Goal: Task Accomplishment & Management: Manage account settings

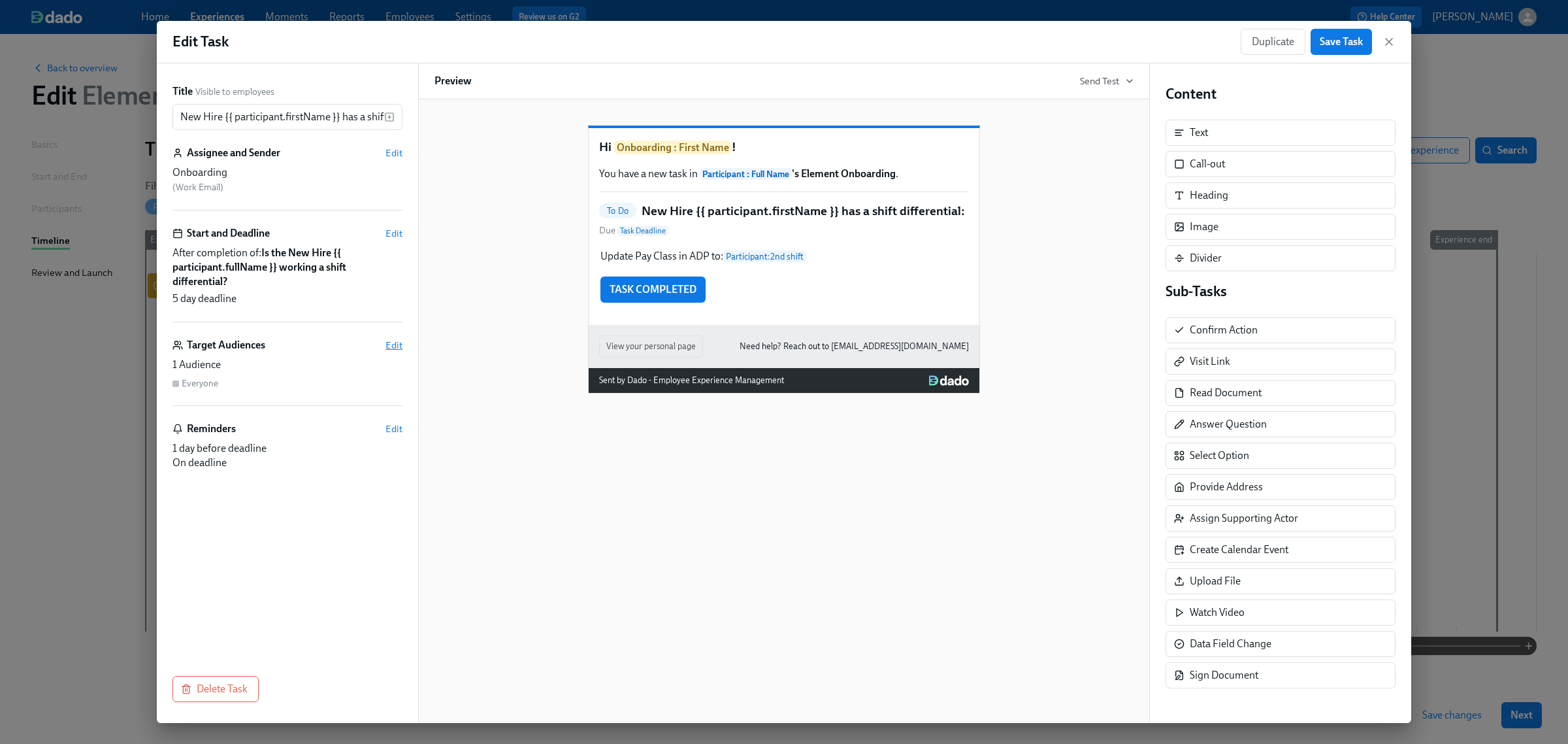
click at [389, 347] on span "Edit" at bounding box center [394, 344] width 17 height 13
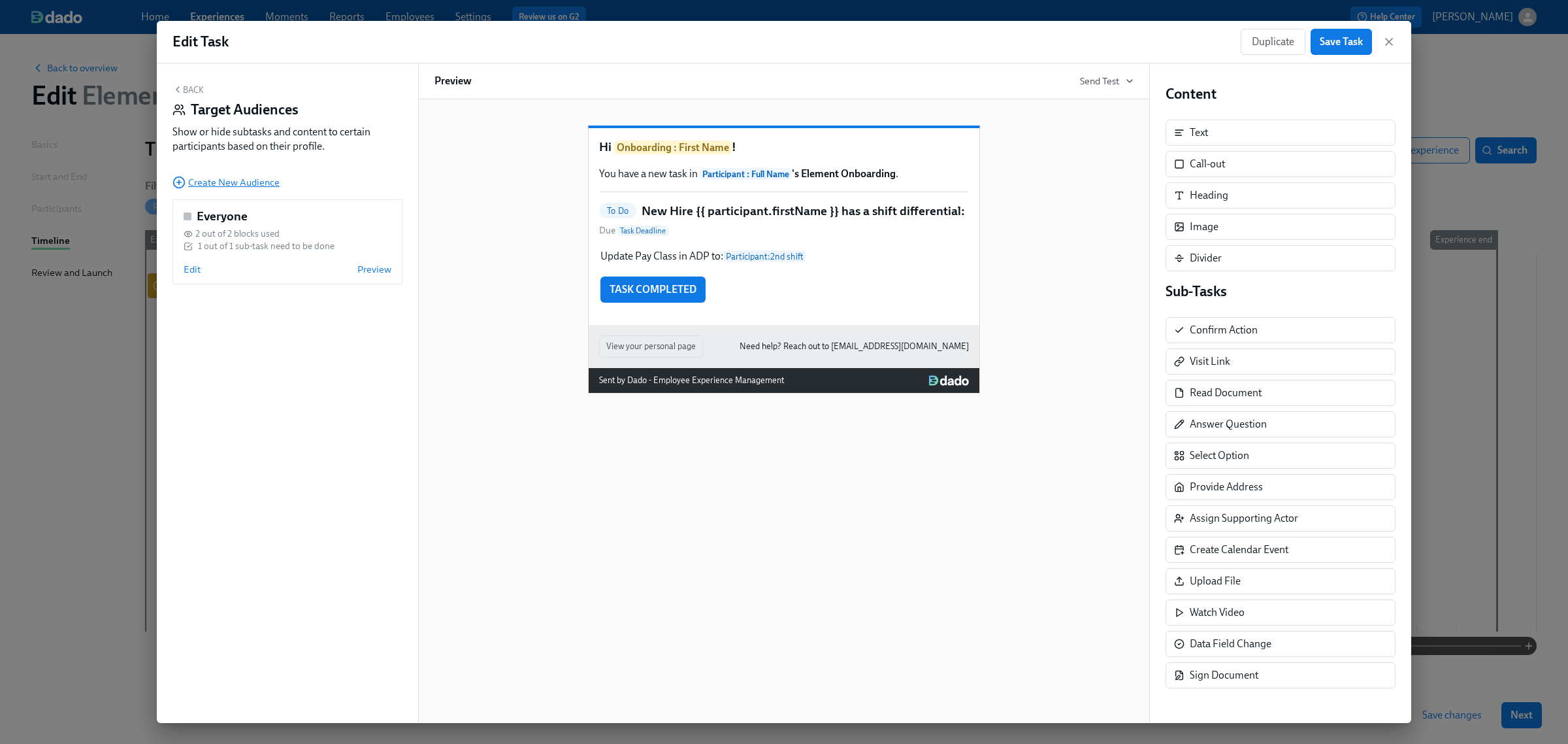
click at [225, 185] on span "Create New Audience" at bounding box center [226, 182] width 107 height 13
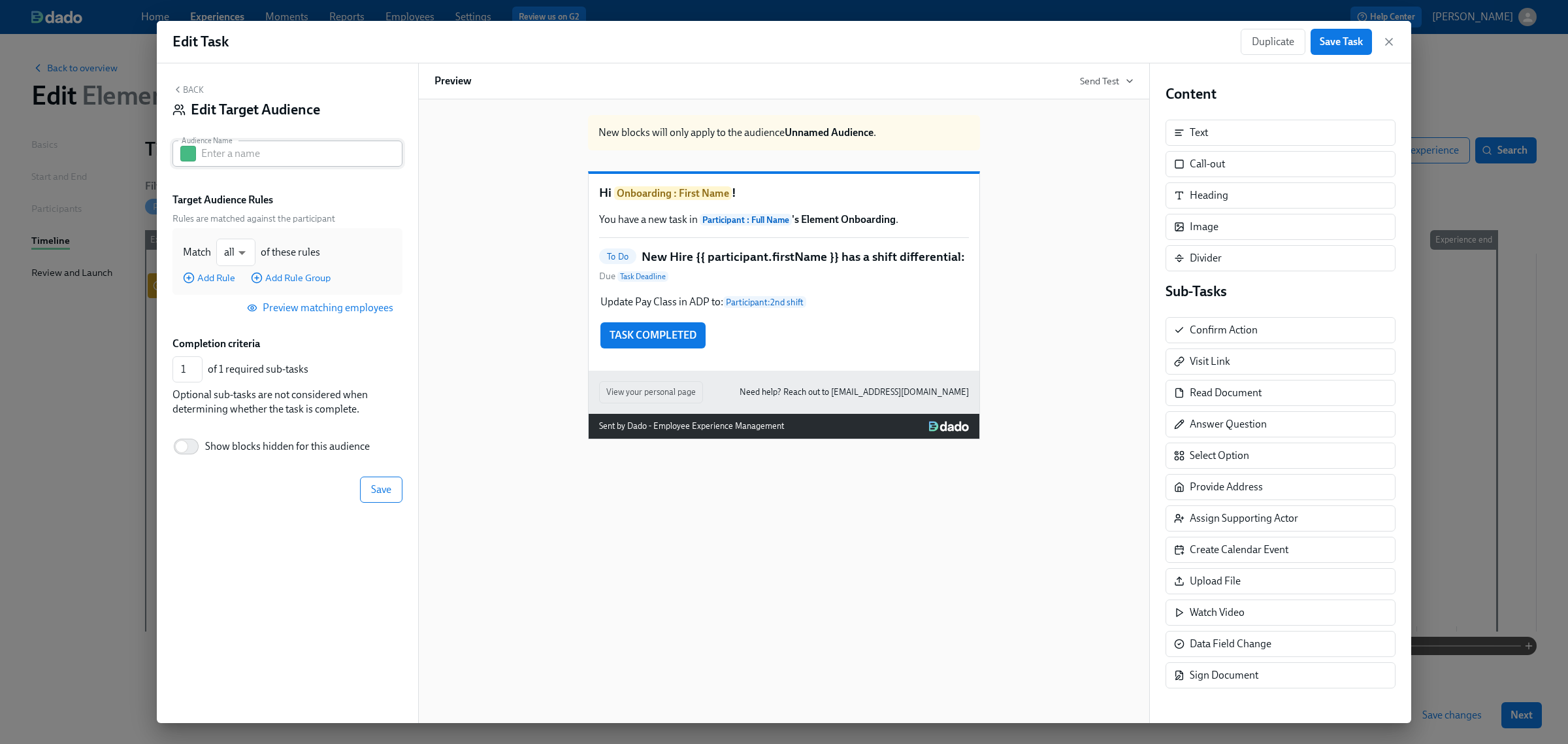
click at [187, 155] on button "button" at bounding box center [188, 154] width 16 height 16
click at [274, 207] on button "button" at bounding box center [269, 204] width 16 height 16
click at [236, 154] on input "text" at bounding box center [301, 154] width 201 height 26
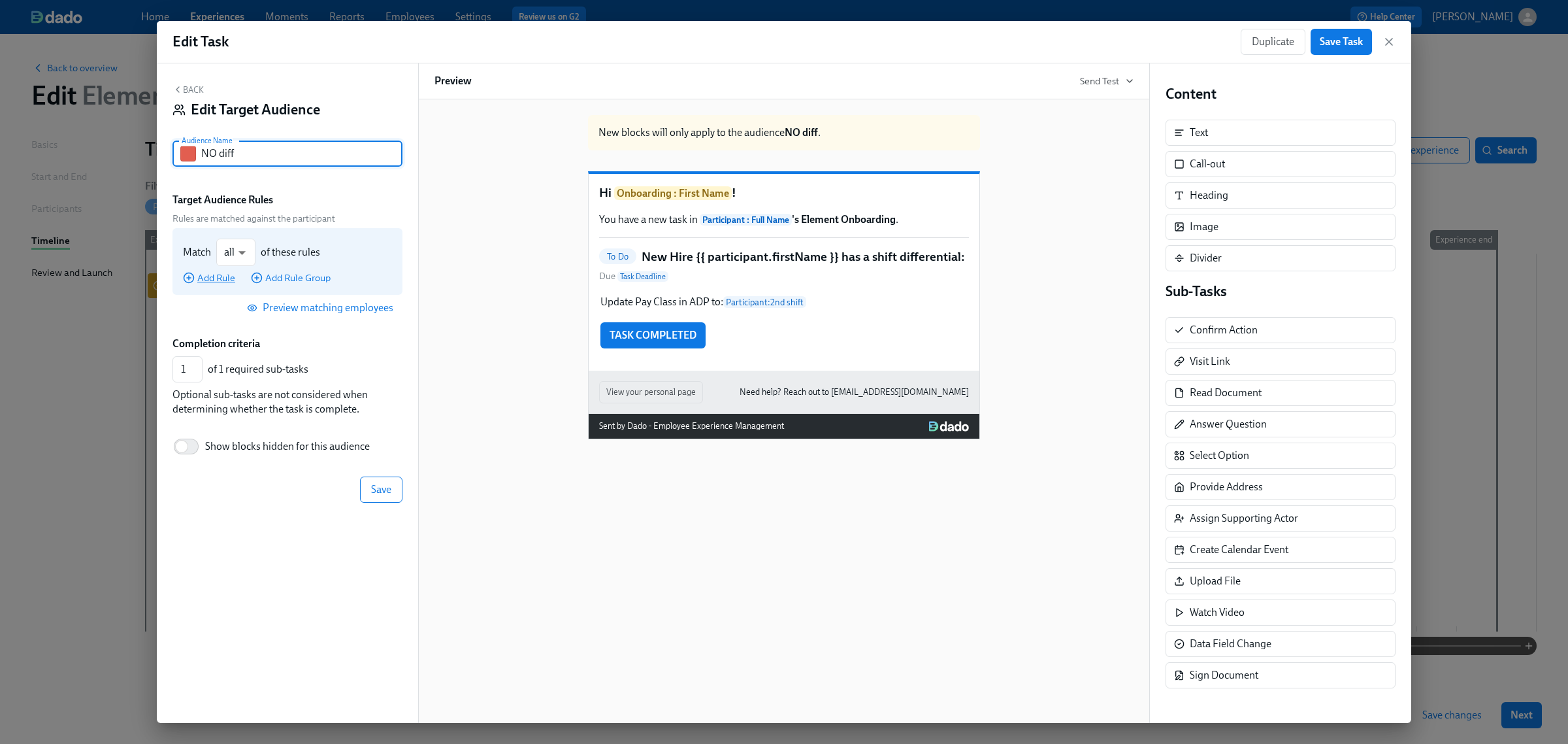
type input "NO diff"
click at [209, 276] on span "Add Rule" at bounding box center [209, 277] width 53 height 13
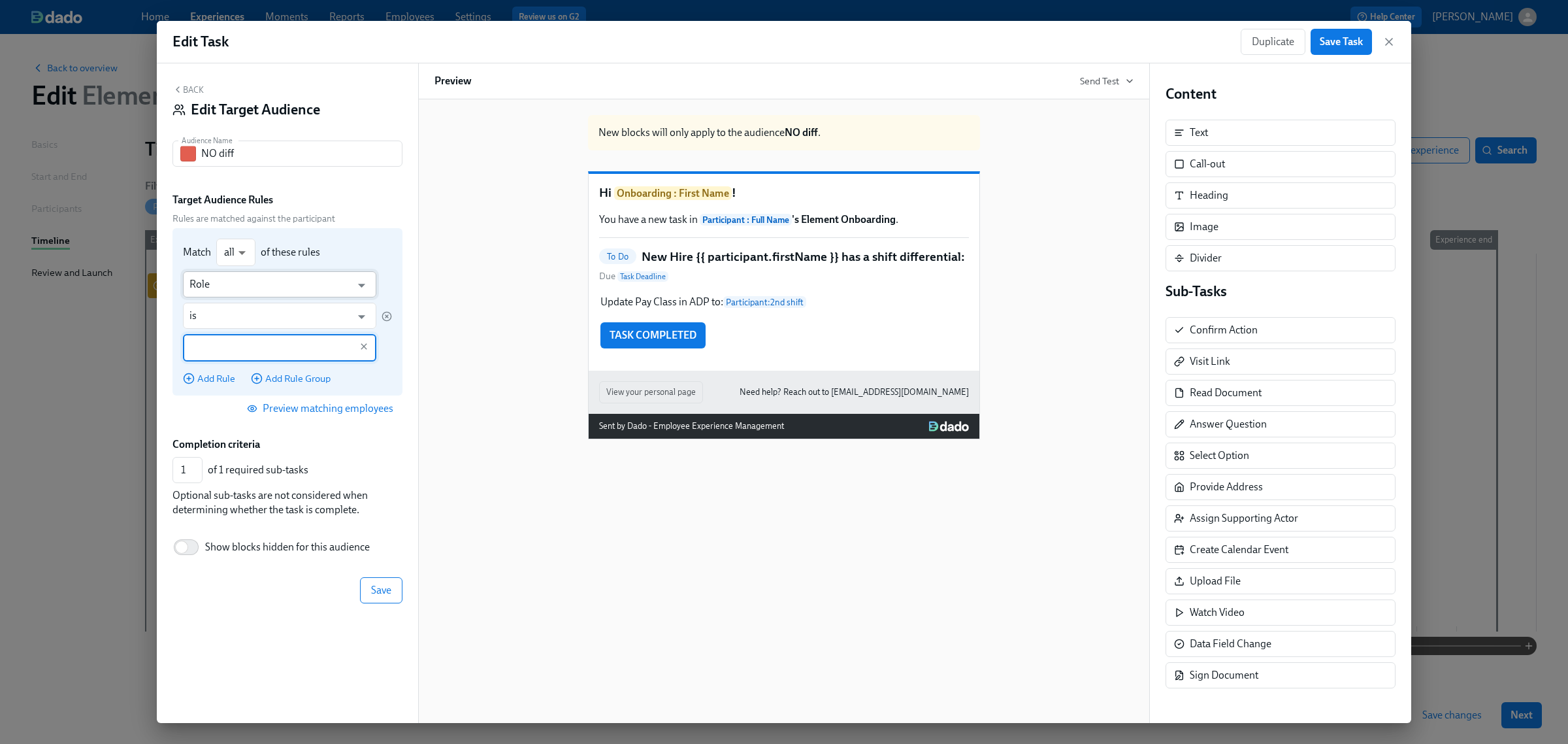
click at [221, 292] on input "Role" at bounding box center [270, 284] width 161 height 26
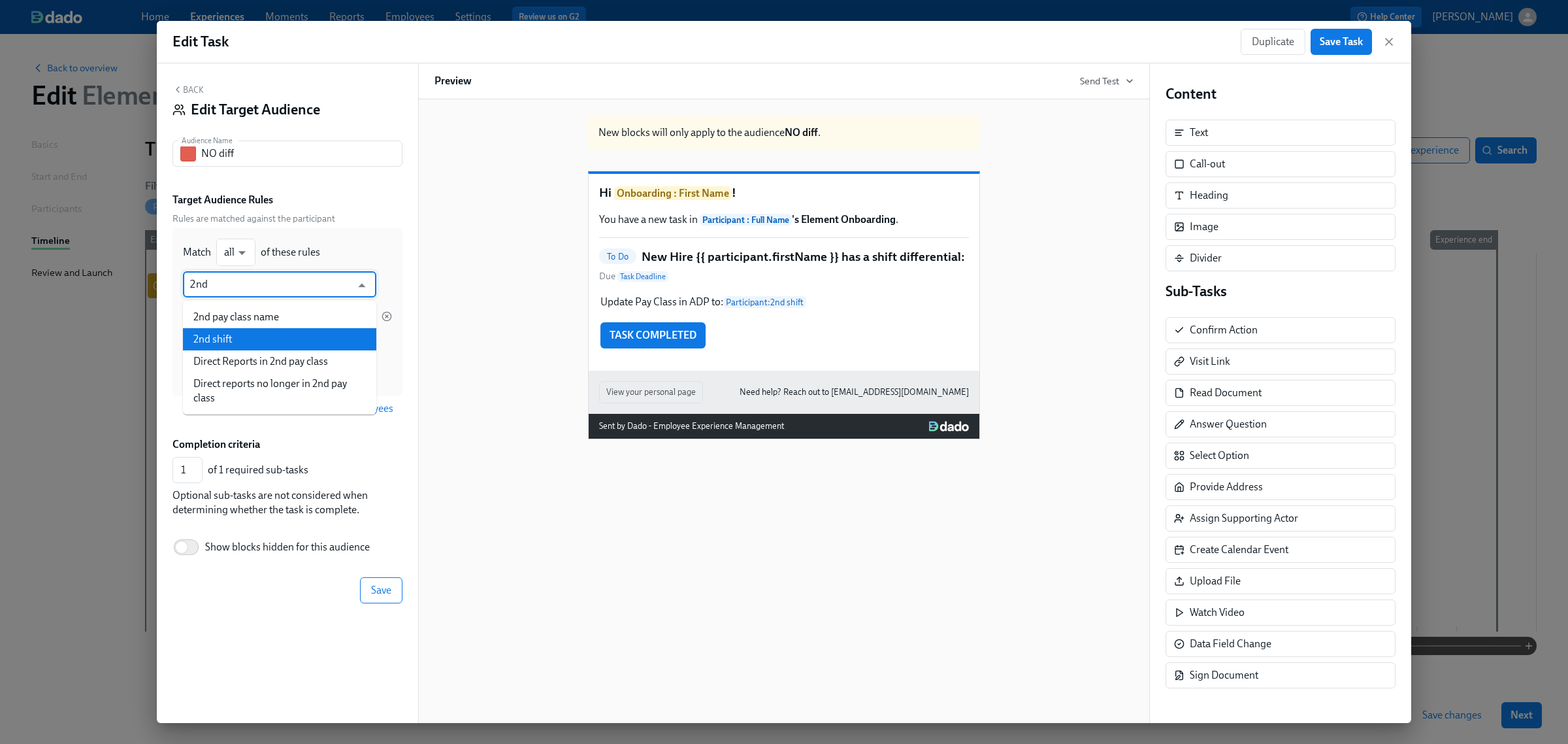
click at [217, 334] on li "2nd shift" at bounding box center [280, 339] width 193 height 22
type input "2nd shift"
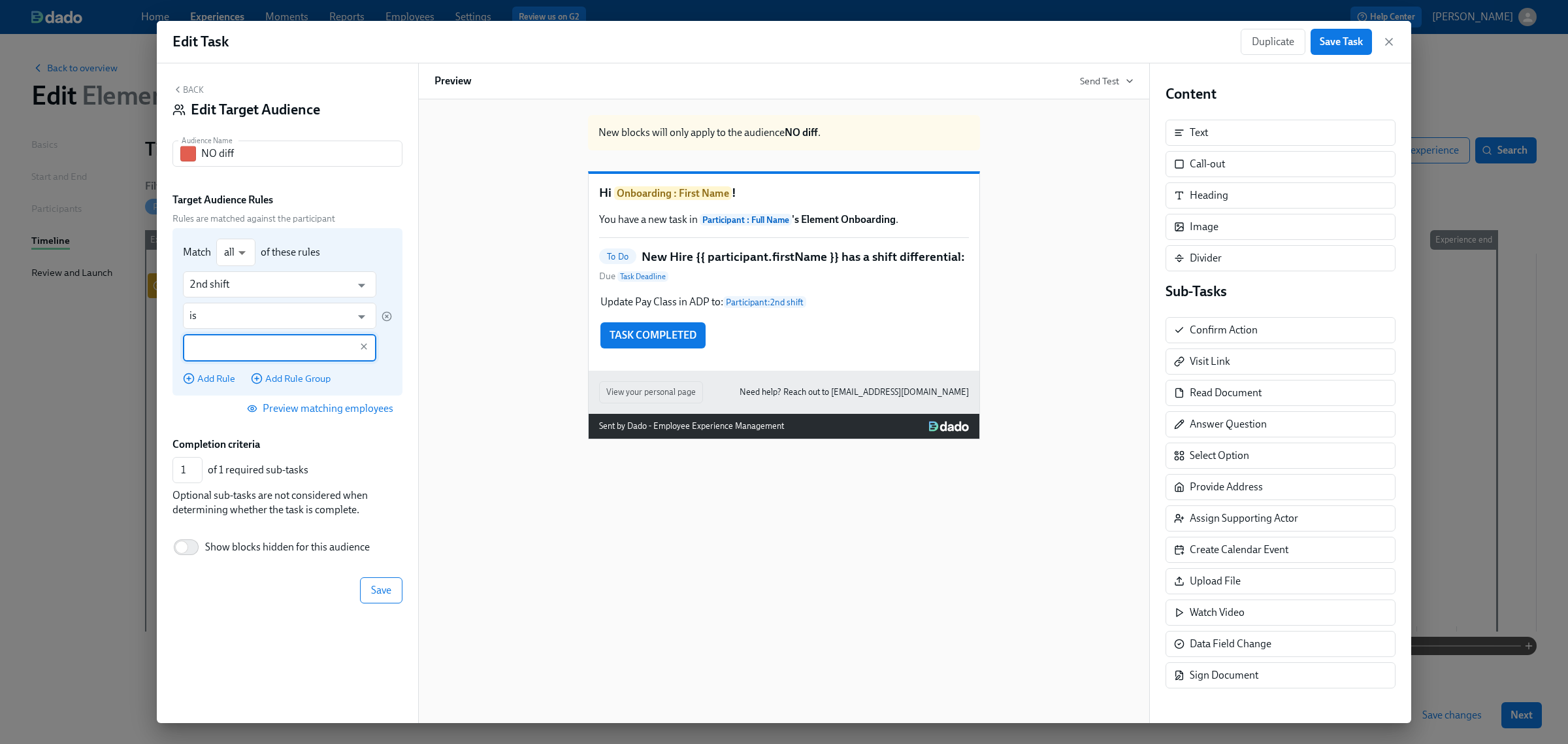
click at [217, 349] on input "text" at bounding box center [270, 348] width 161 height 28
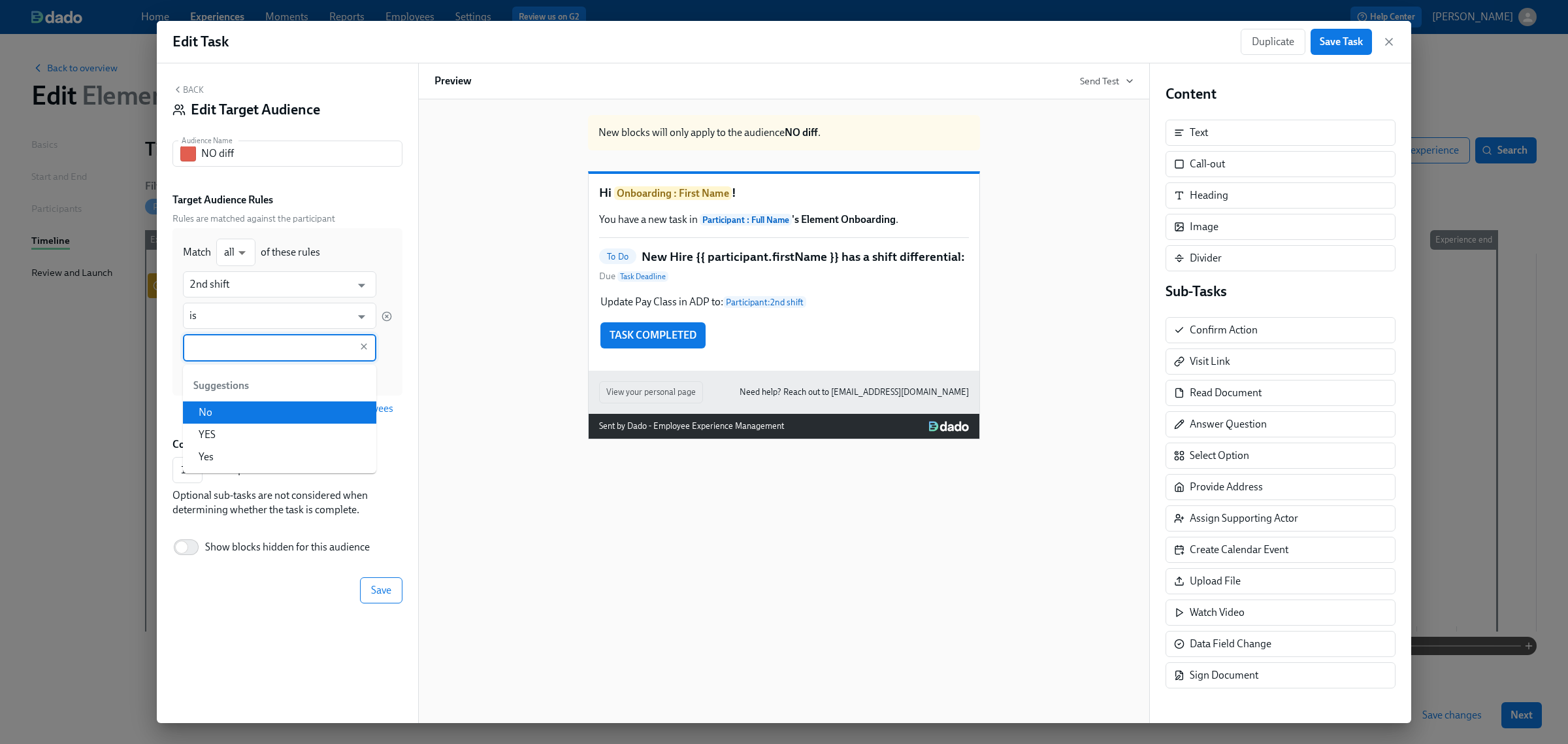
type input "1"
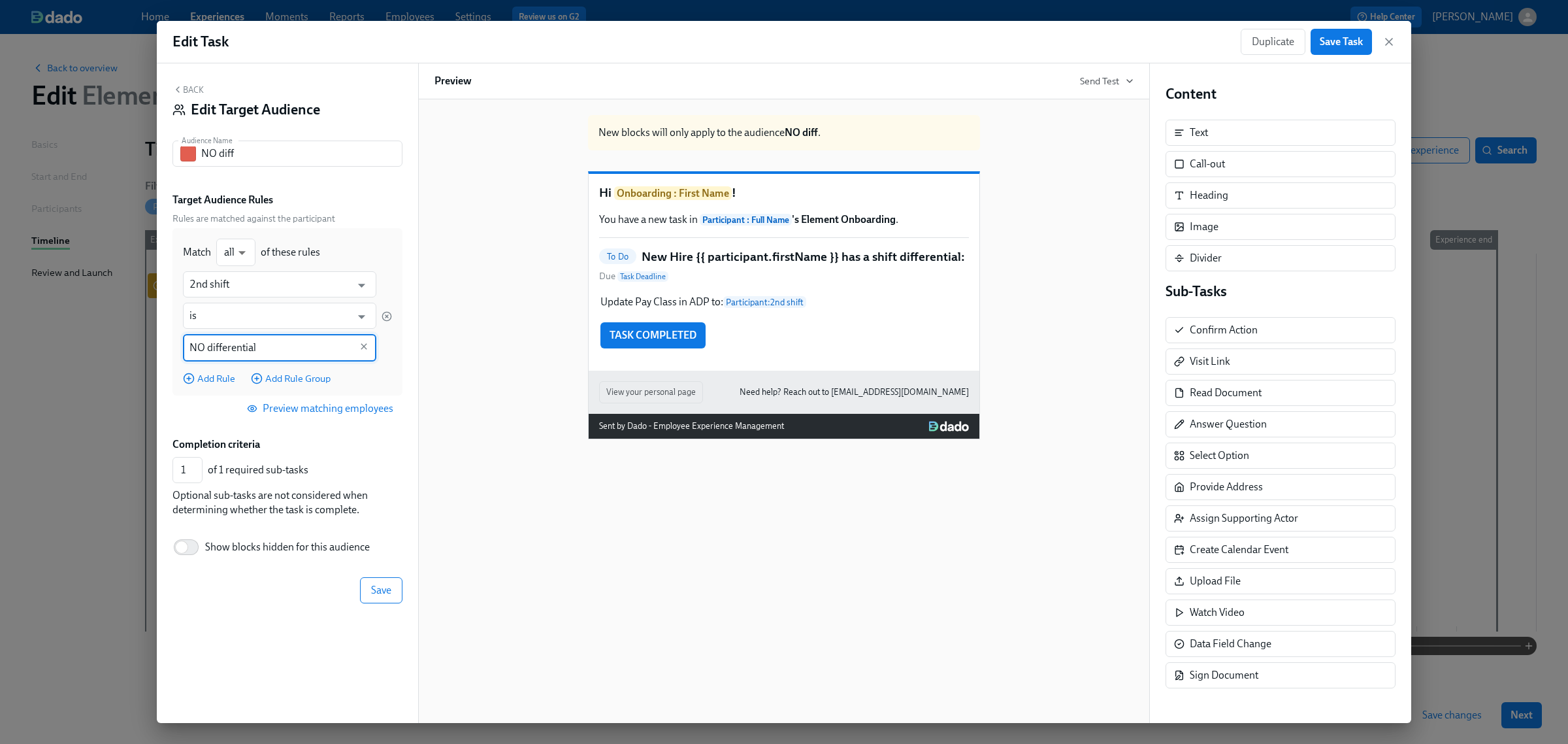
type input "NO differential"
click at [368, 438] on div "Completion criteria" at bounding box center [287, 445] width 230 height 15
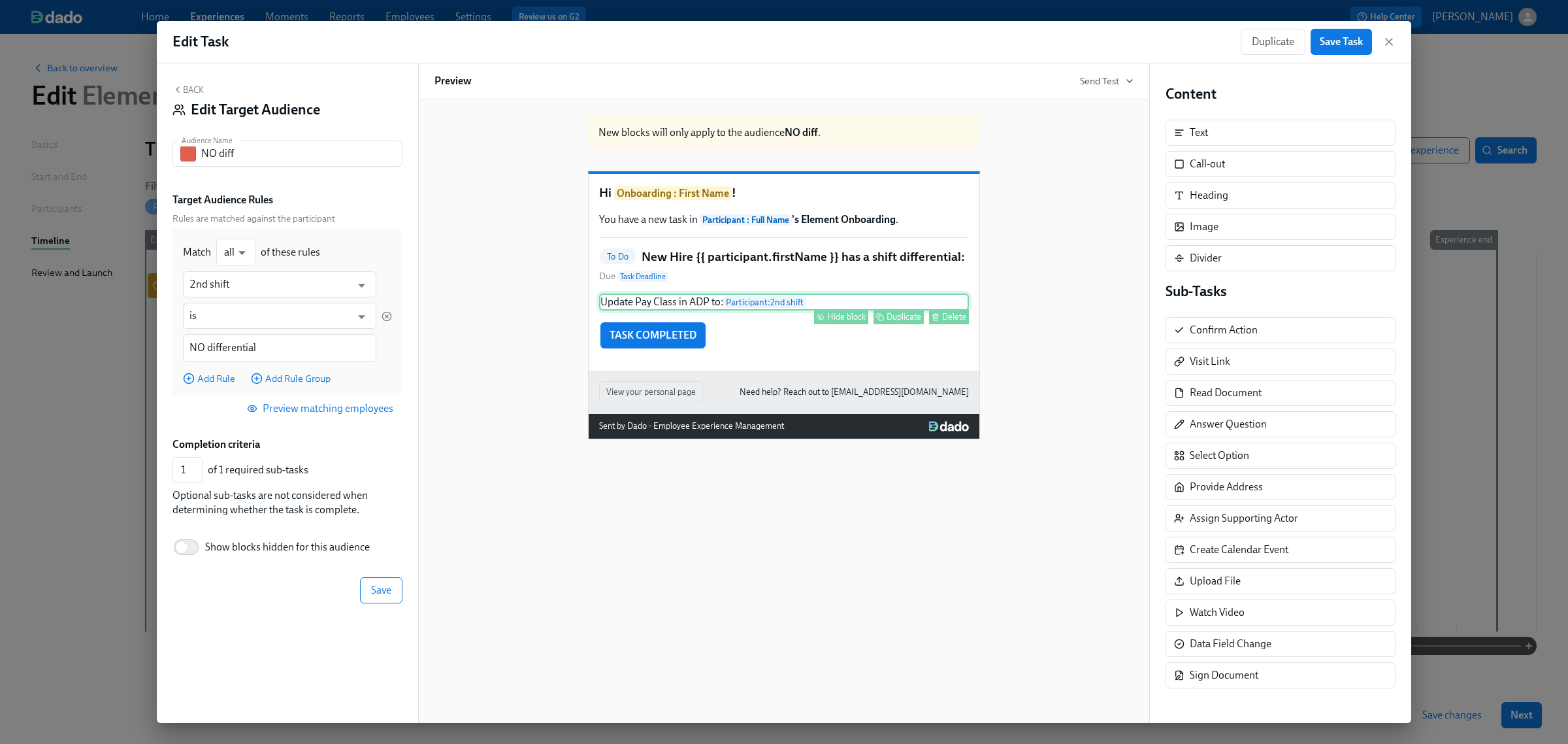
click at [834, 322] on div "Hide block" at bounding box center [847, 316] width 39 height 9
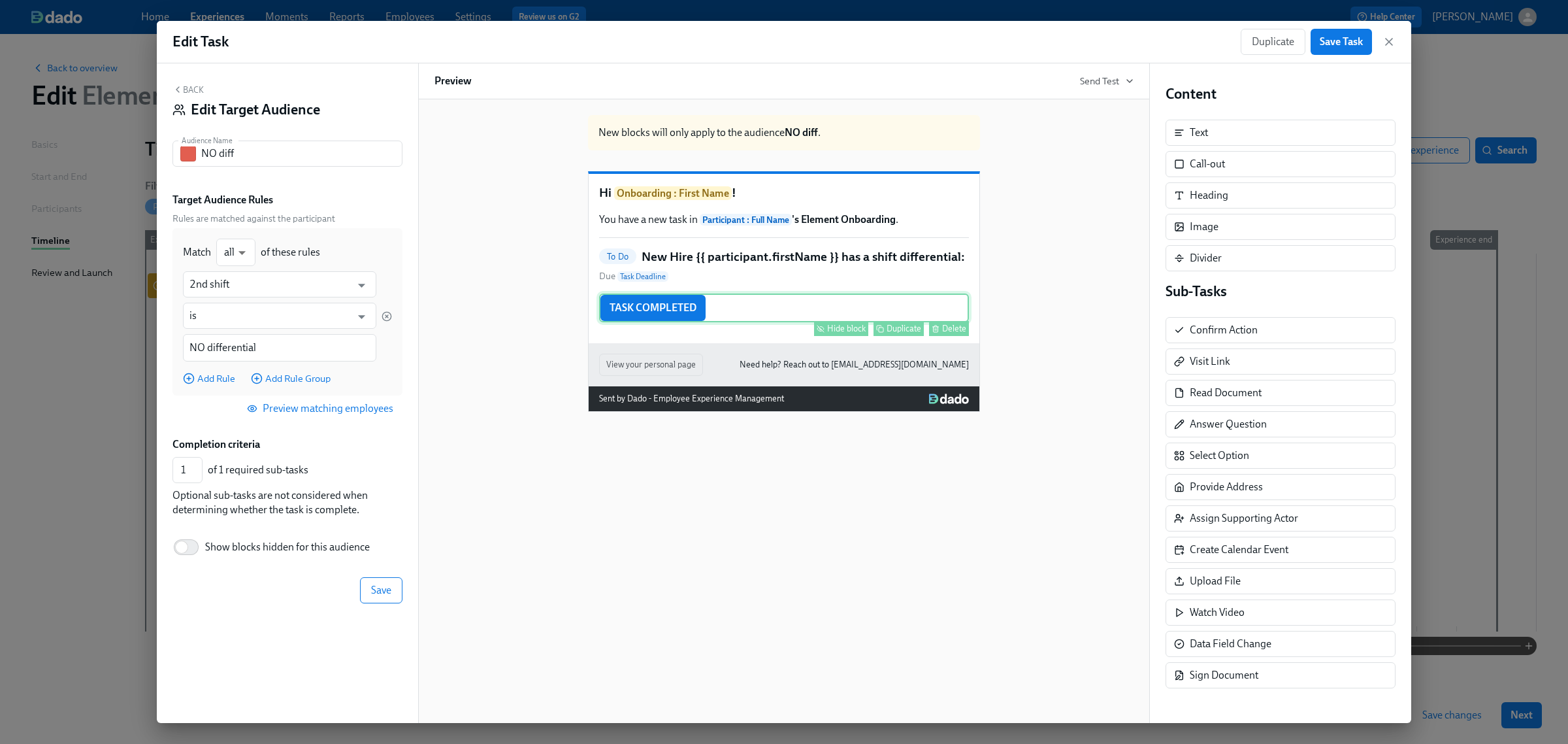
click at [839, 333] on div "Hide block" at bounding box center [847, 328] width 39 height 9
type input "0"
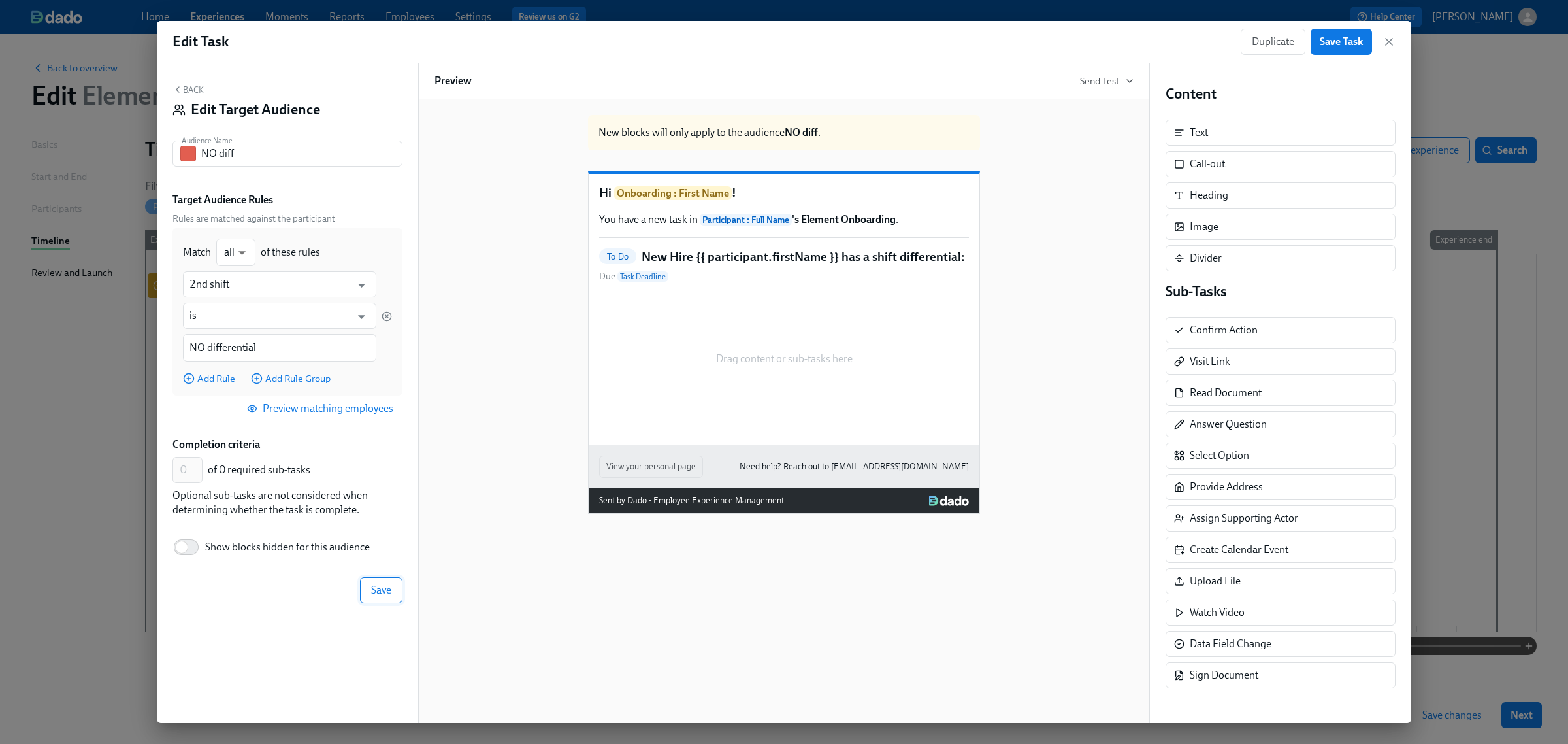
click at [383, 590] on span "Save" at bounding box center [381, 590] width 20 height 13
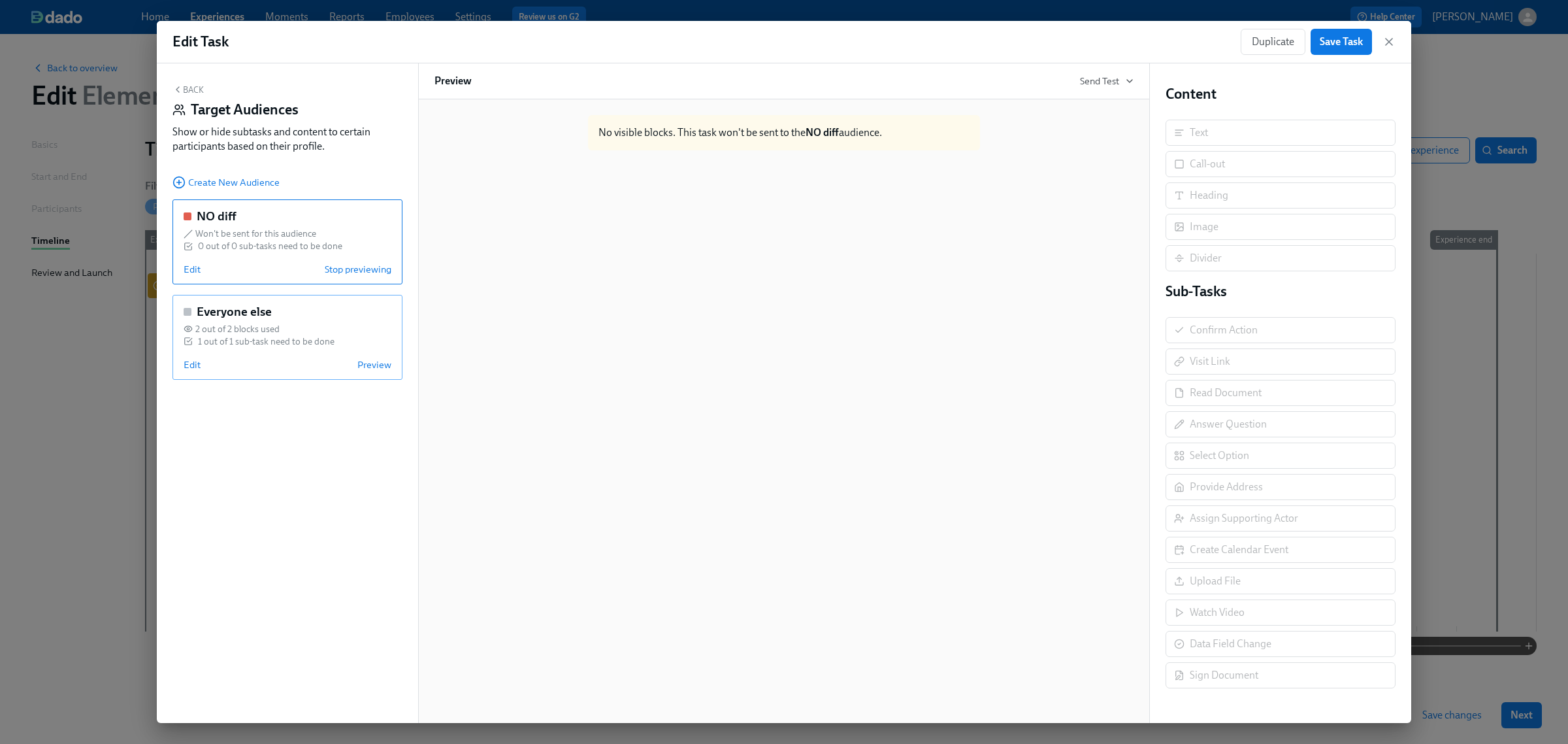
click at [322, 366] on div "Edit Preview" at bounding box center [287, 364] width 208 height 13
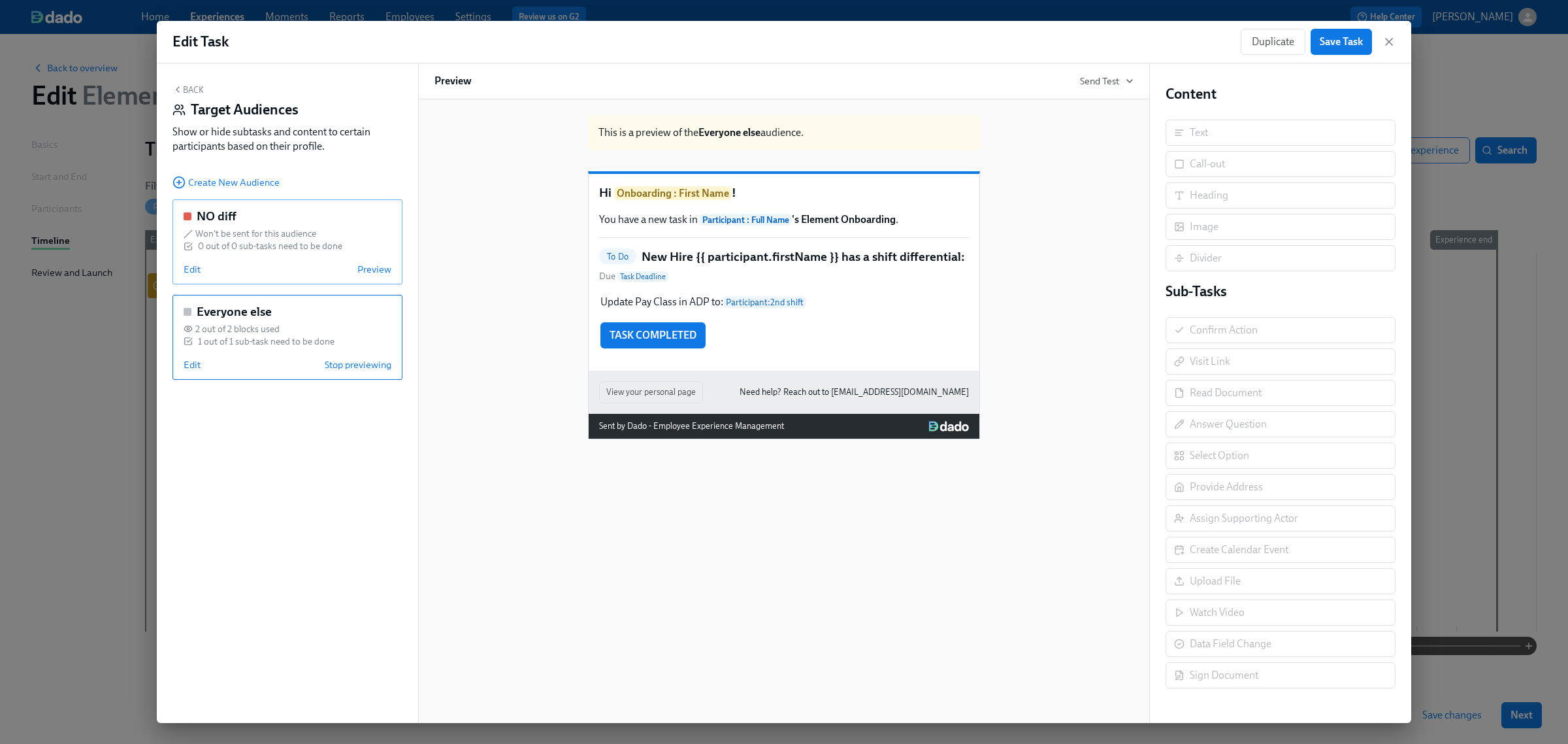
click at [270, 249] on div "0 out of 0 sub-tasks need to be done" at bounding box center [269, 246] width 144 height 12
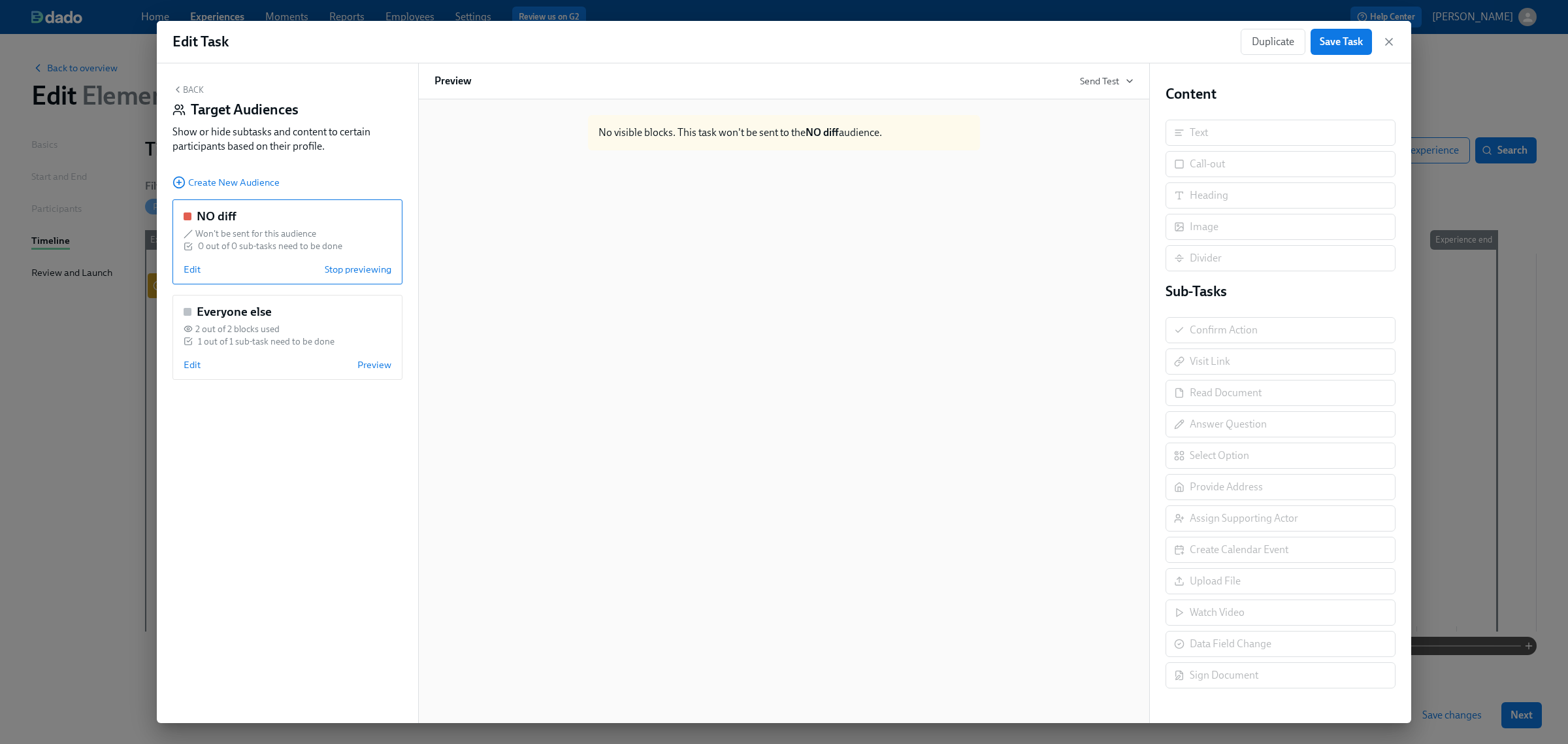
click at [200, 262] on div "NO diff Won't be sent for this audience 0 out of 0 sub-tasks need to be done Ed…" at bounding box center [287, 242] width 230 height 85
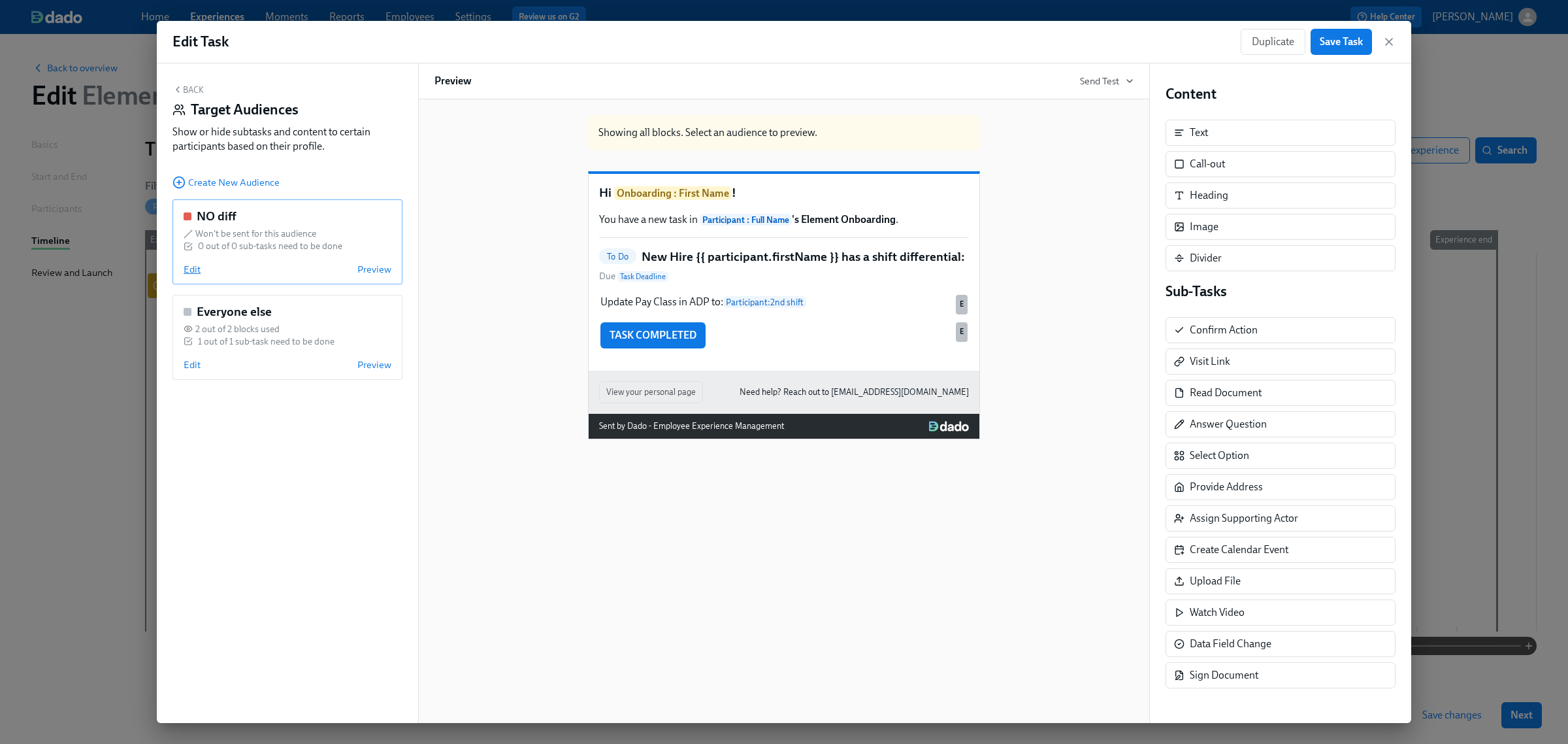
click at [186, 271] on span "Edit" at bounding box center [192, 268] width 17 height 13
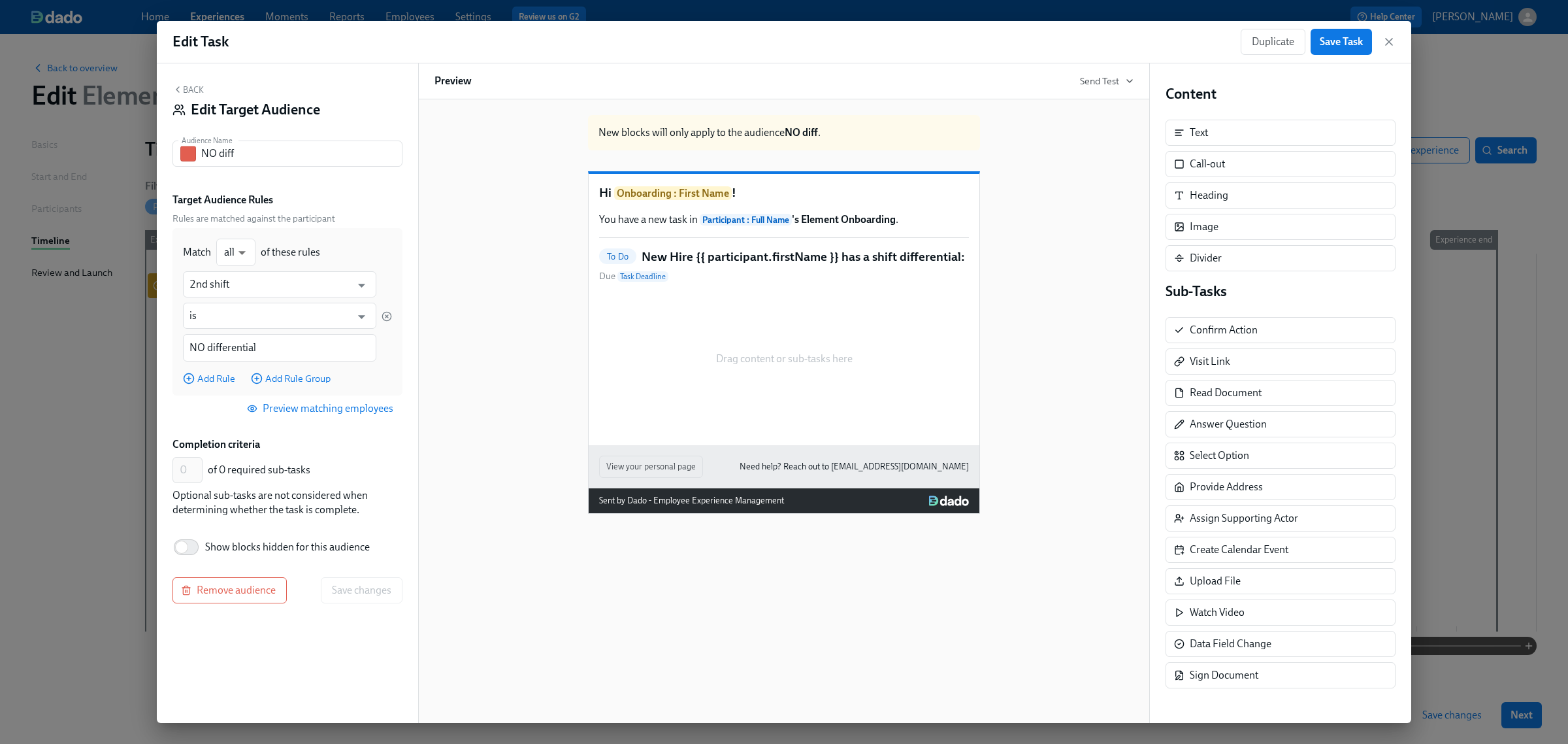
click at [191, 90] on button "Back" at bounding box center [188, 90] width 31 height 10
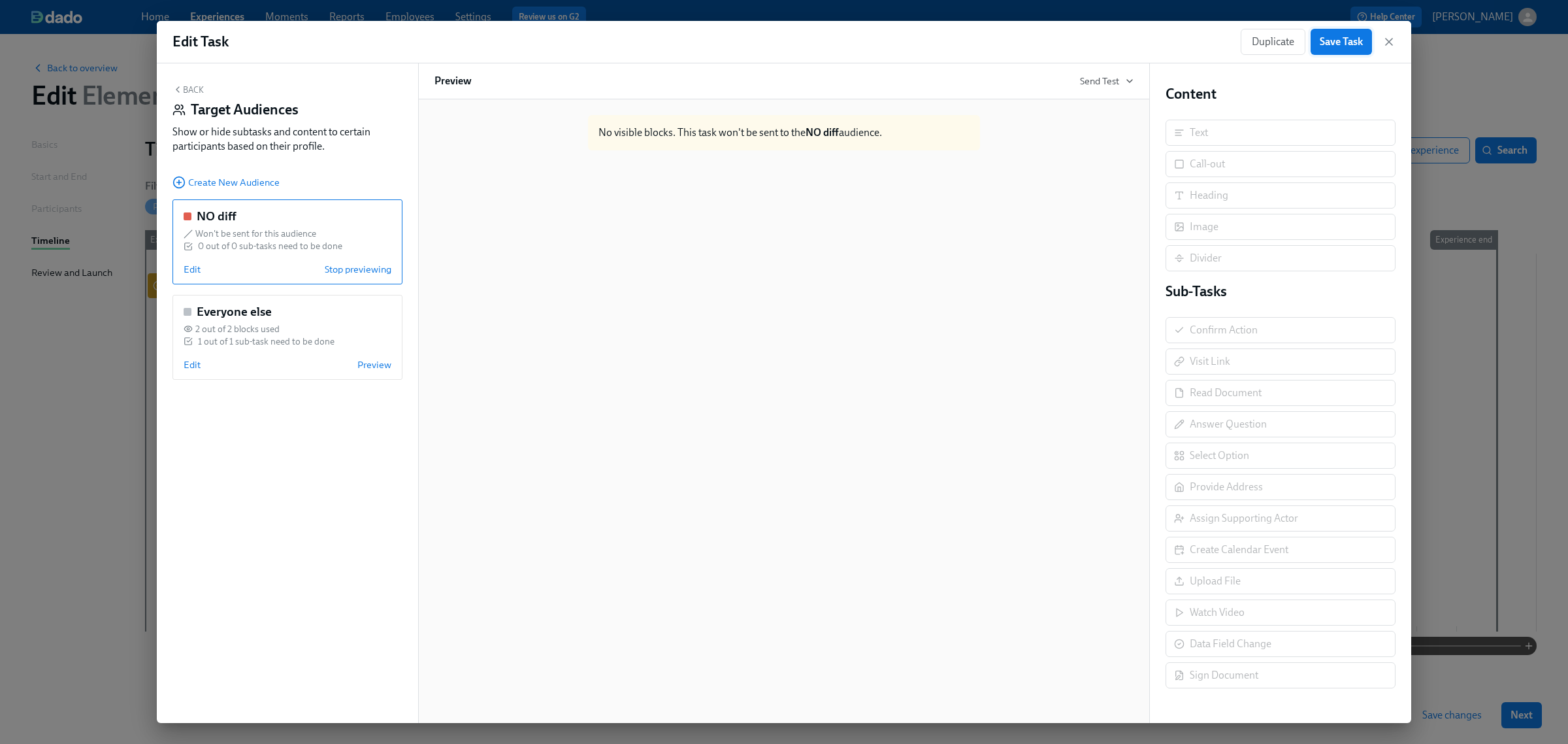
click at [1320, 47] on span "Save Task" at bounding box center [1342, 41] width 43 height 13
click at [1393, 41] on icon "button" at bounding box center [1389, 41] width 13 height 13
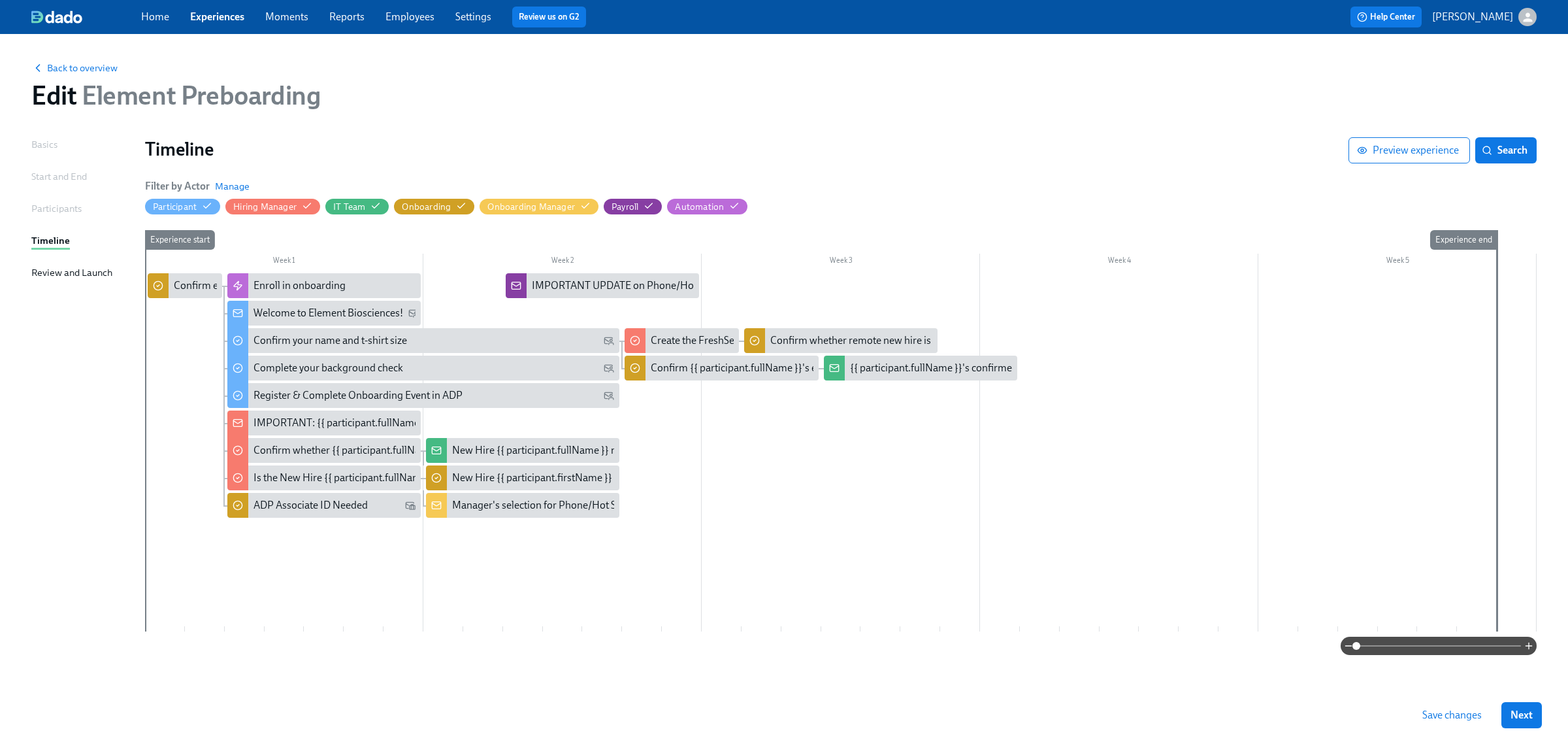
click at [1456, 722] on button "Save changes" at bounding box center [1452, 715] width 78 height 26
click at [335, 443] on div "Confirm whether {{ participant.fullName }} needs Phone or Cell/Internet Reimbur…" at bounding box center [451, 450] width 396 height 15
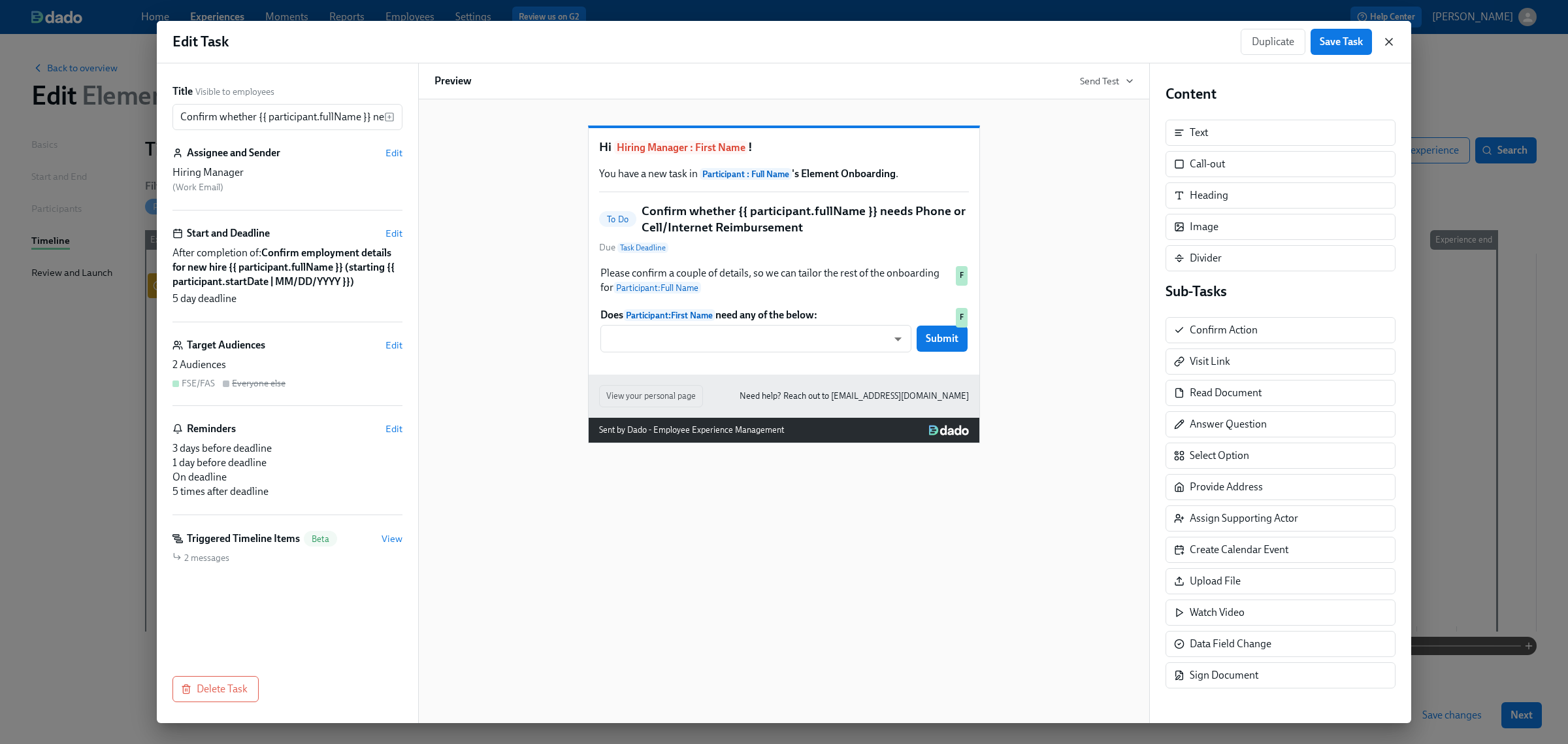
click at [1390, 38] on icon "button" at bounding box center [1389, 41] width 13 height 13
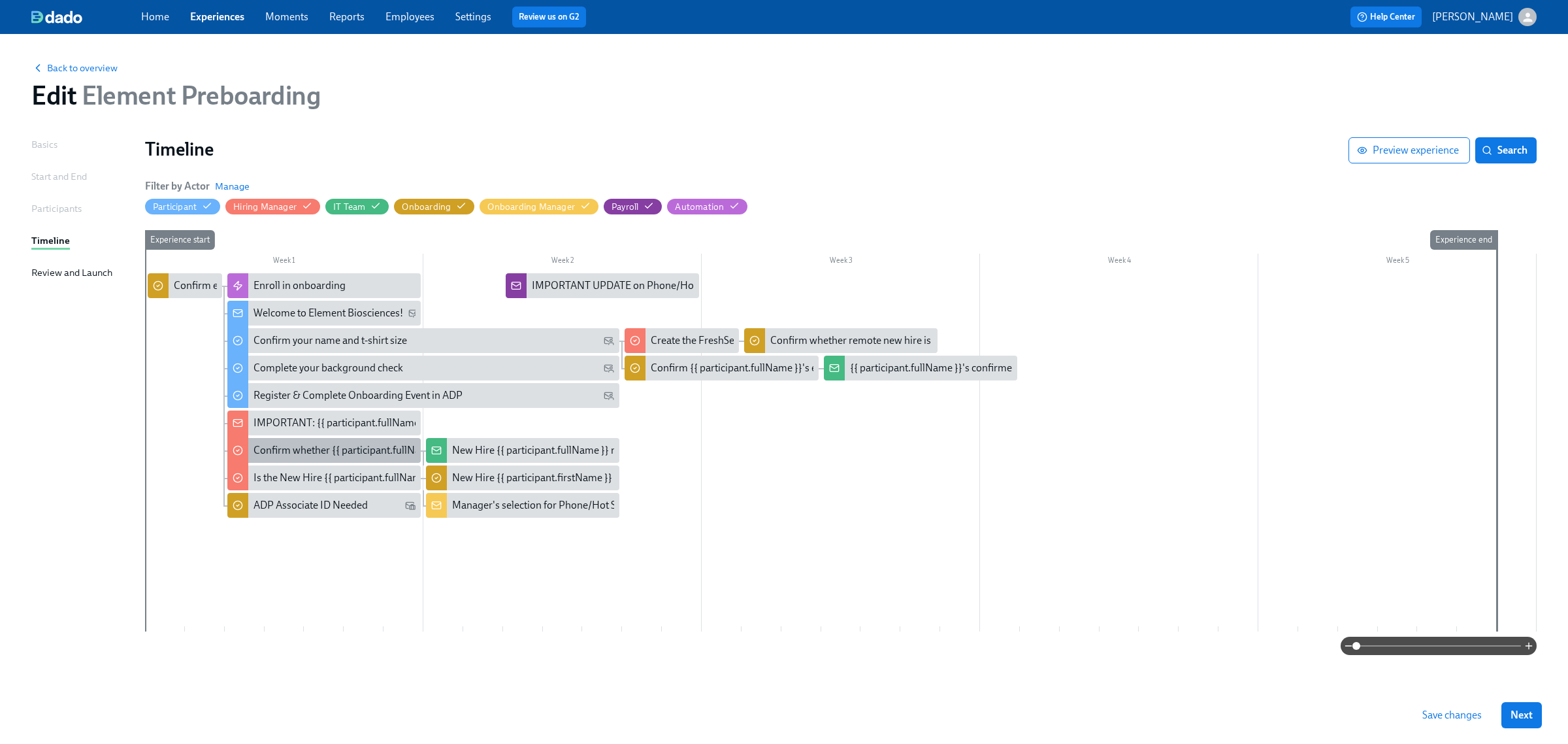
click at [325, 450] on div "Confirm whether {{ participant.fullName }} needs Phone or Cell/Internet Reimbur…" at bounding box center [451, 450] width 396 height 15
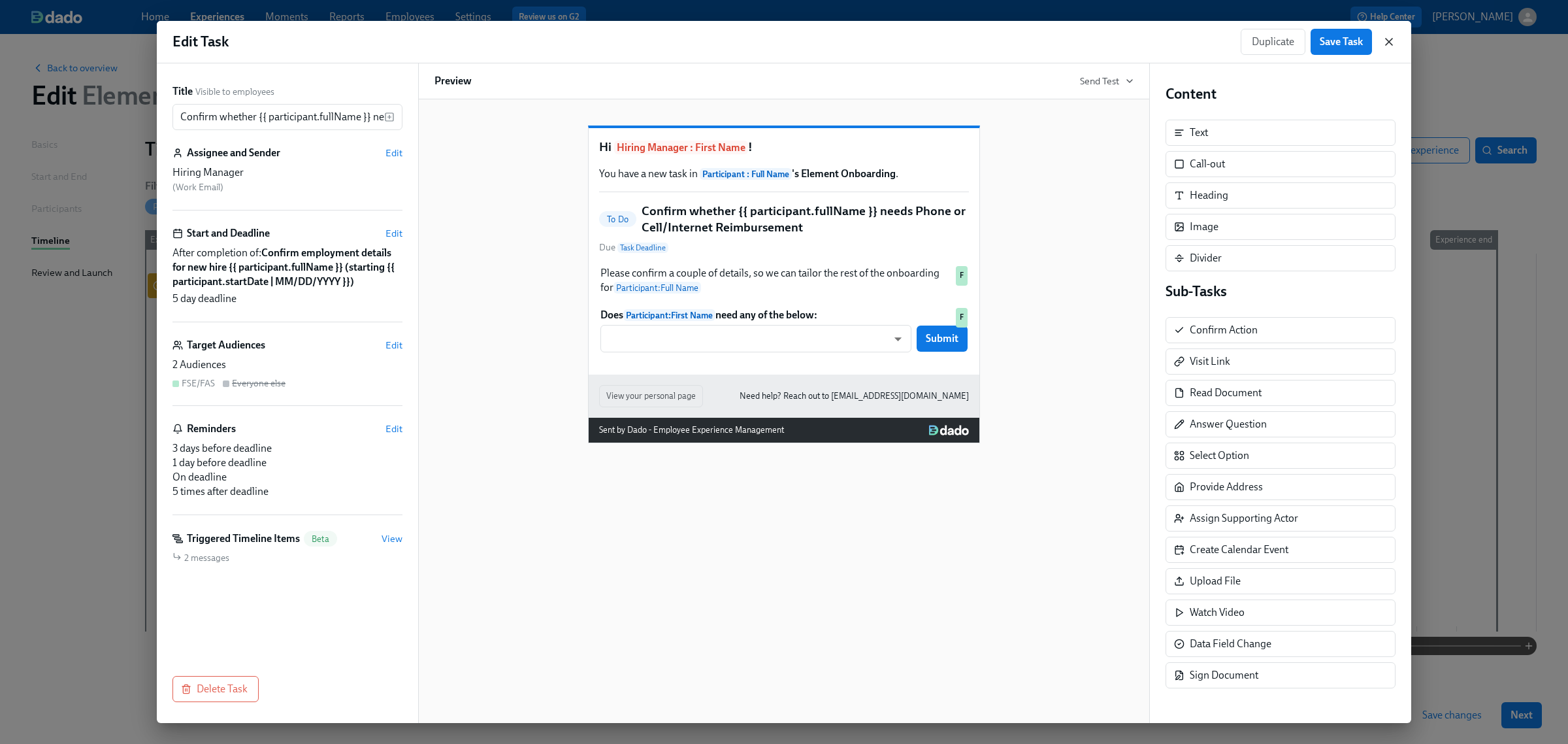
click at [1388, 44] on icon "button" at bounding box center [1389, 42] width 7 height 7
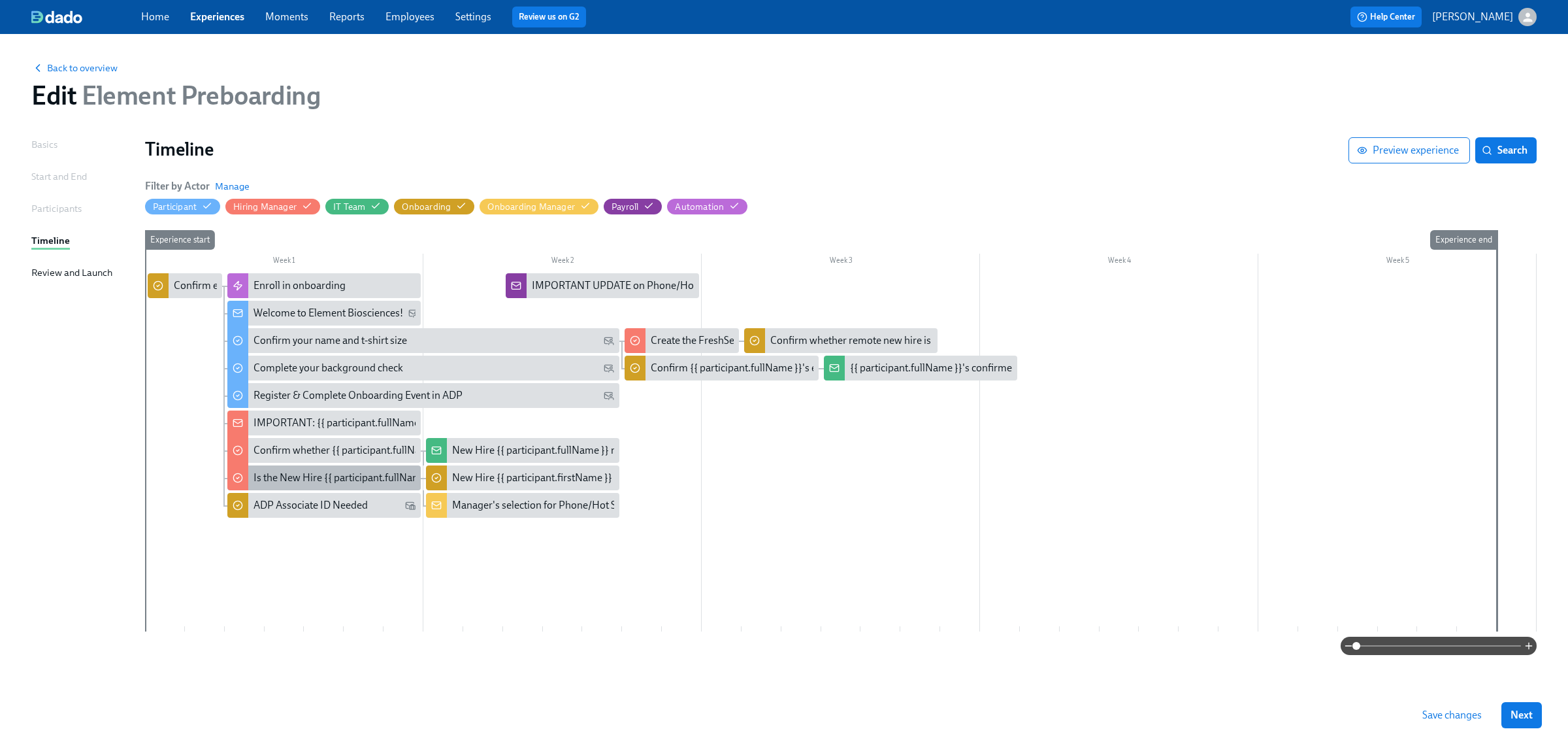
click at [303, 476] on div "Is the New Hire {{ participant.fullName }} working a shift differential?" at bounding box center [406, 477] width 306 height 15
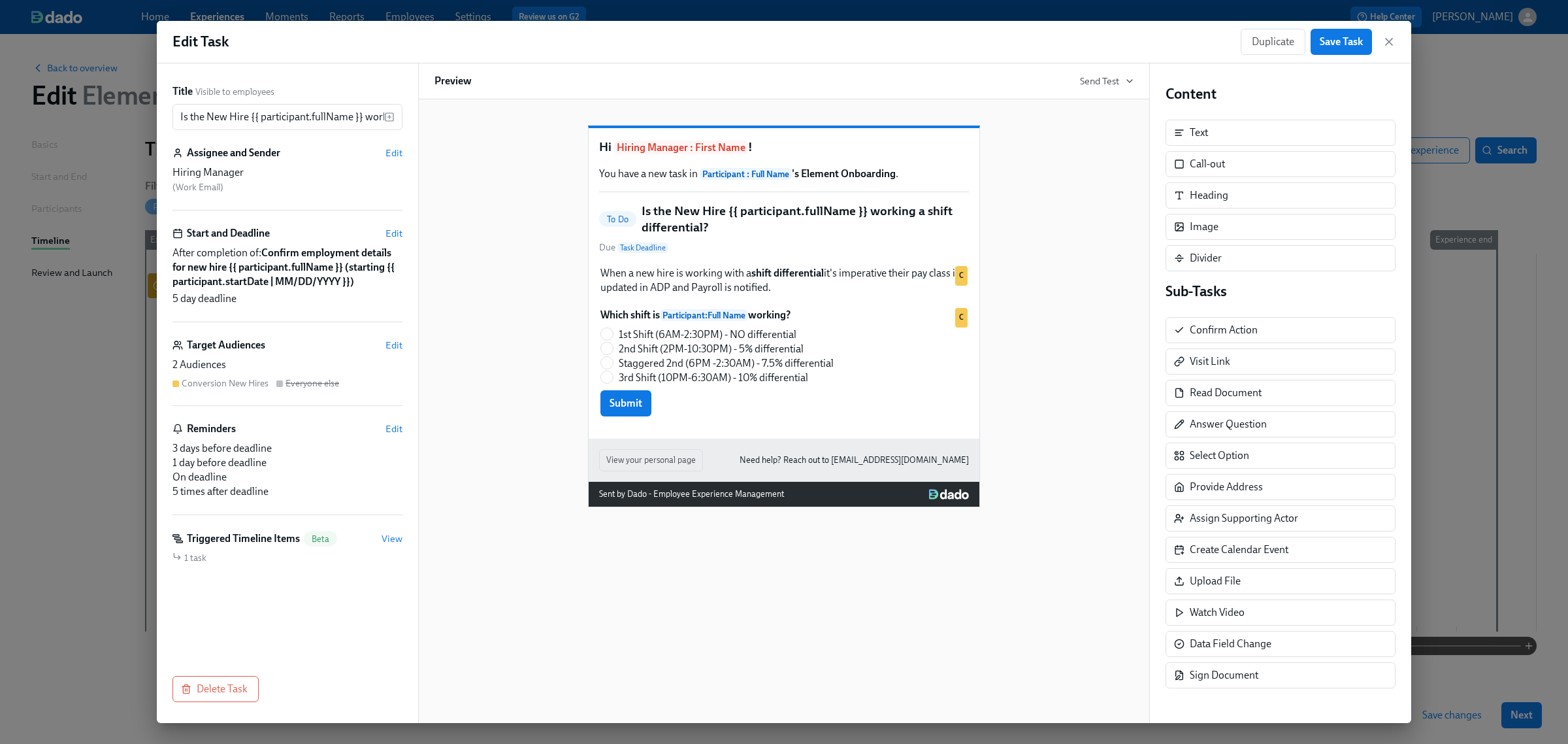
click at [391, 337] on div "Target Audiences Edit" at bounding box center [287, 344] width 230 height 15
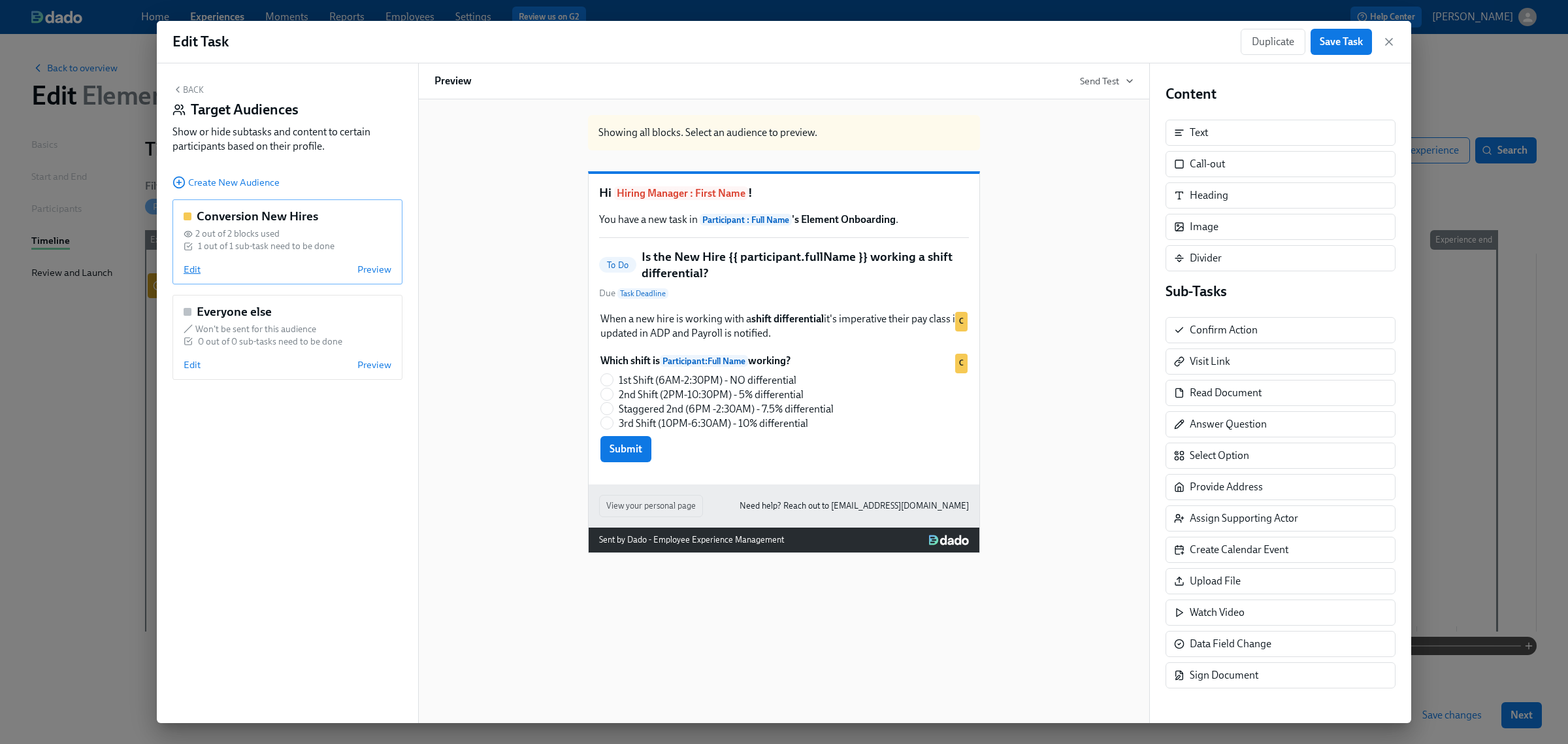
click at [198, 273] on span "Edit" at bounding box center [192, 268] width 17 height 13
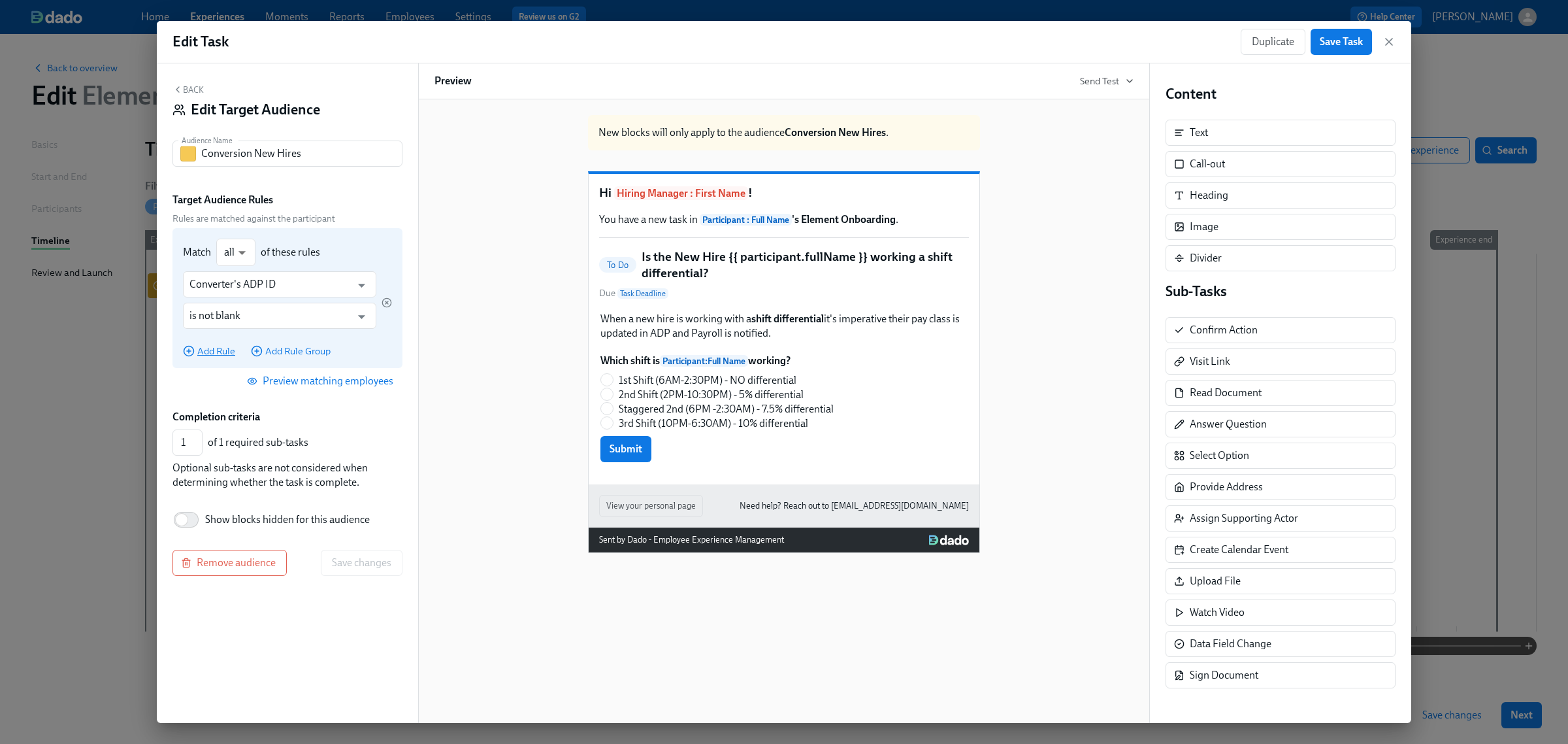
click at [203, 355] on span "Add Rule" at bounding box center [209, 350] width 53 height 13
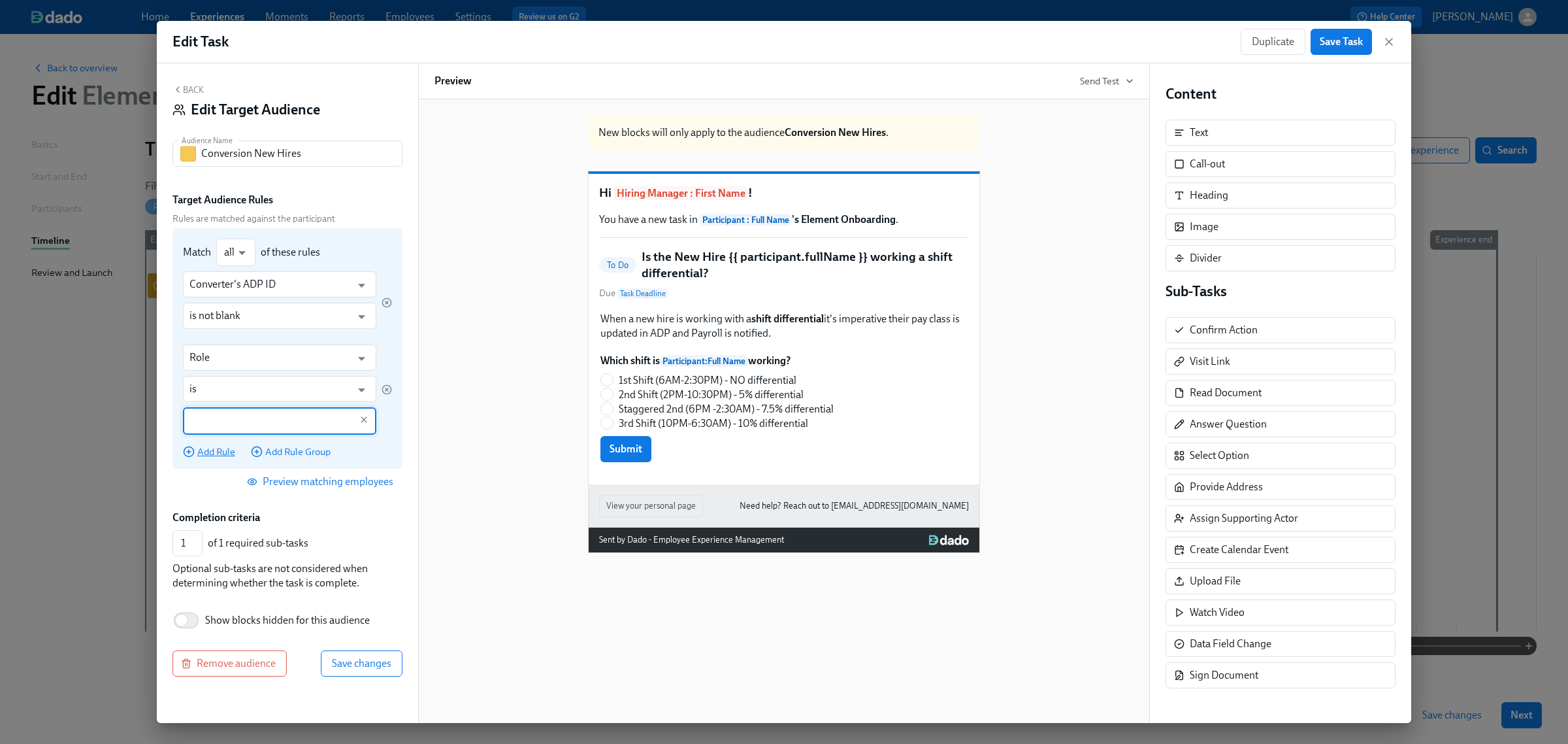
click at [203, 355] on input "Role" at bounding box center [270, 357] width 161 height 26
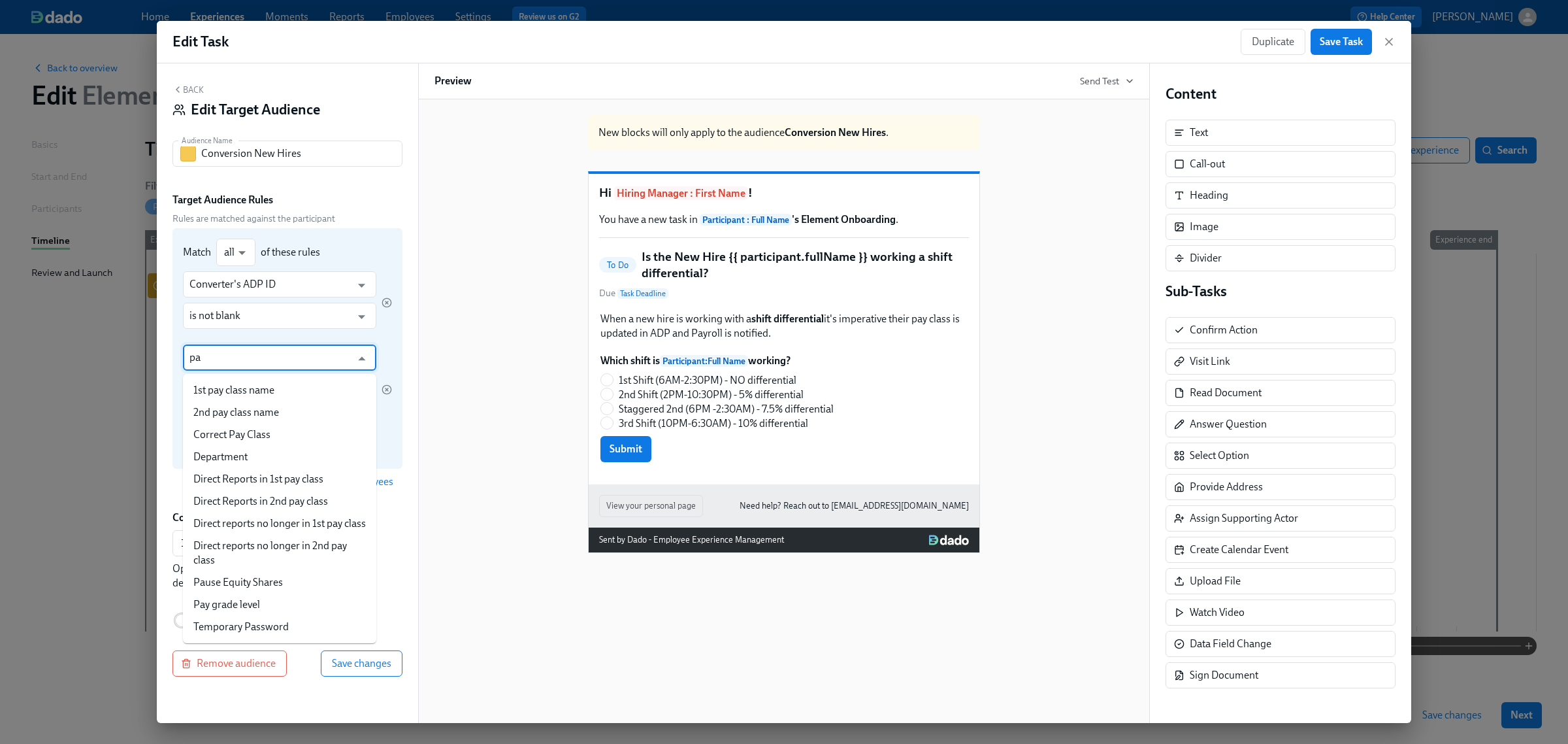
type input "p"
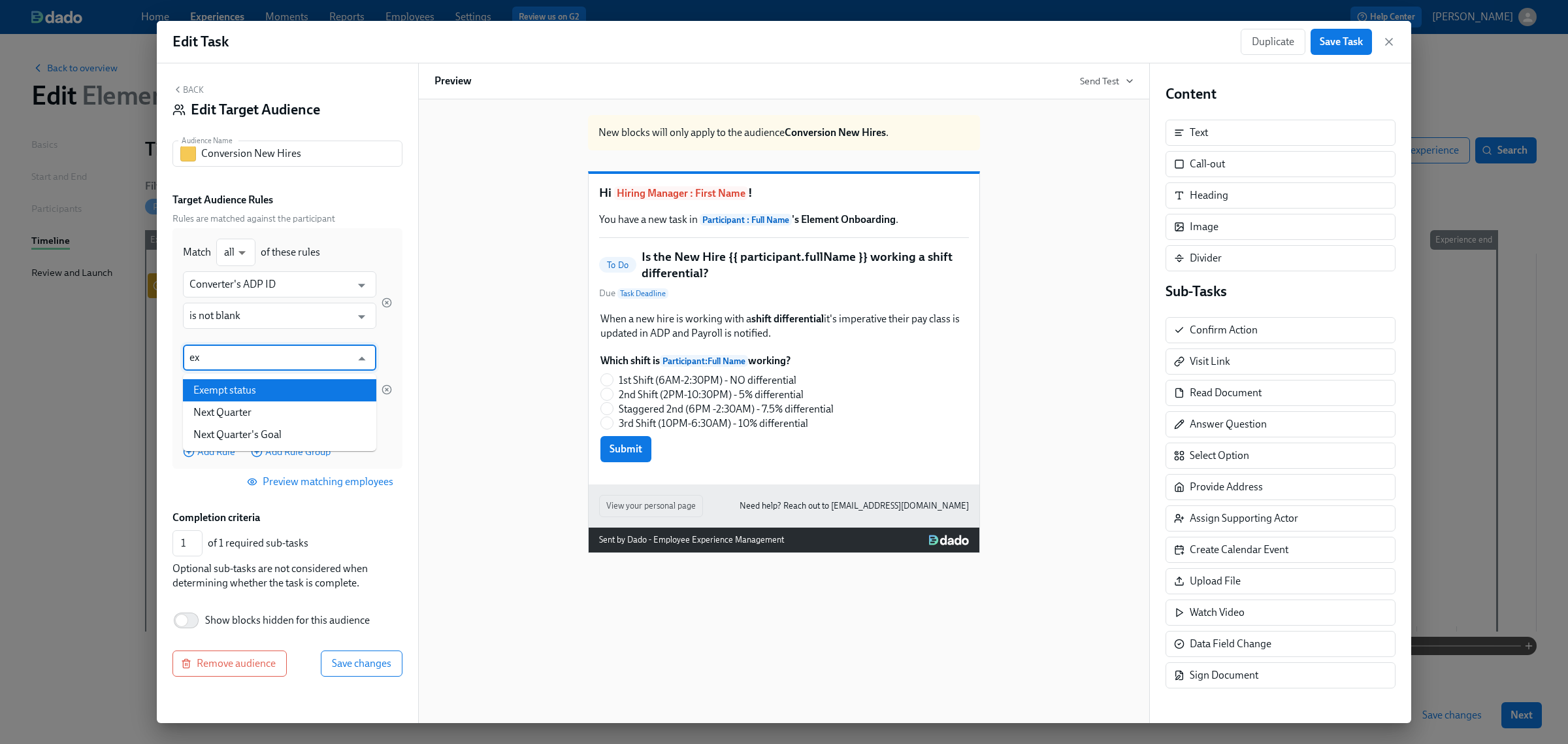
click at [242, 383] on li "Exempt status" at bounding box center [280, 390] width 193 height 22
type input "Exempt status"
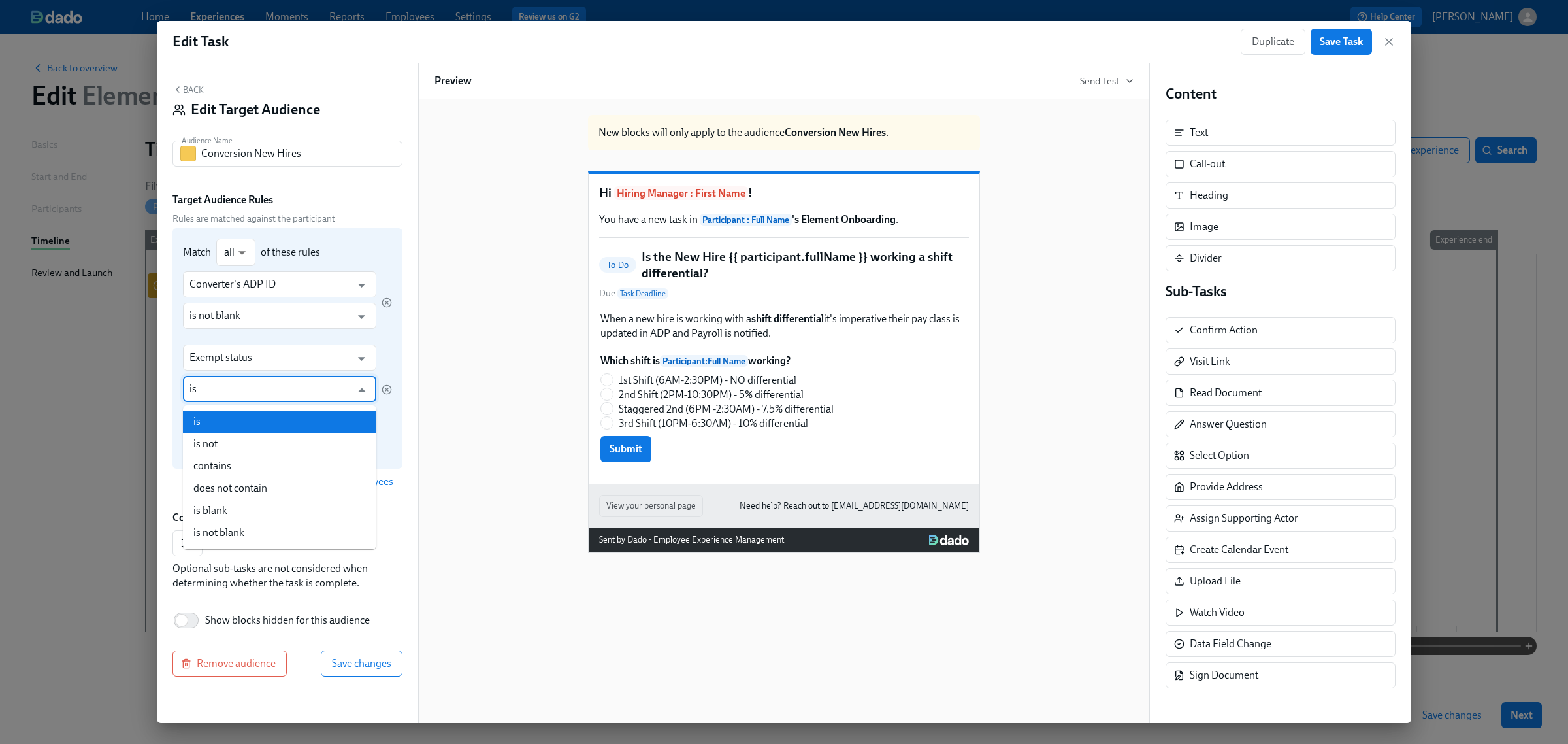
click at [225, 394] on input "is" at bounding box center [270, 388] width 161 height 26
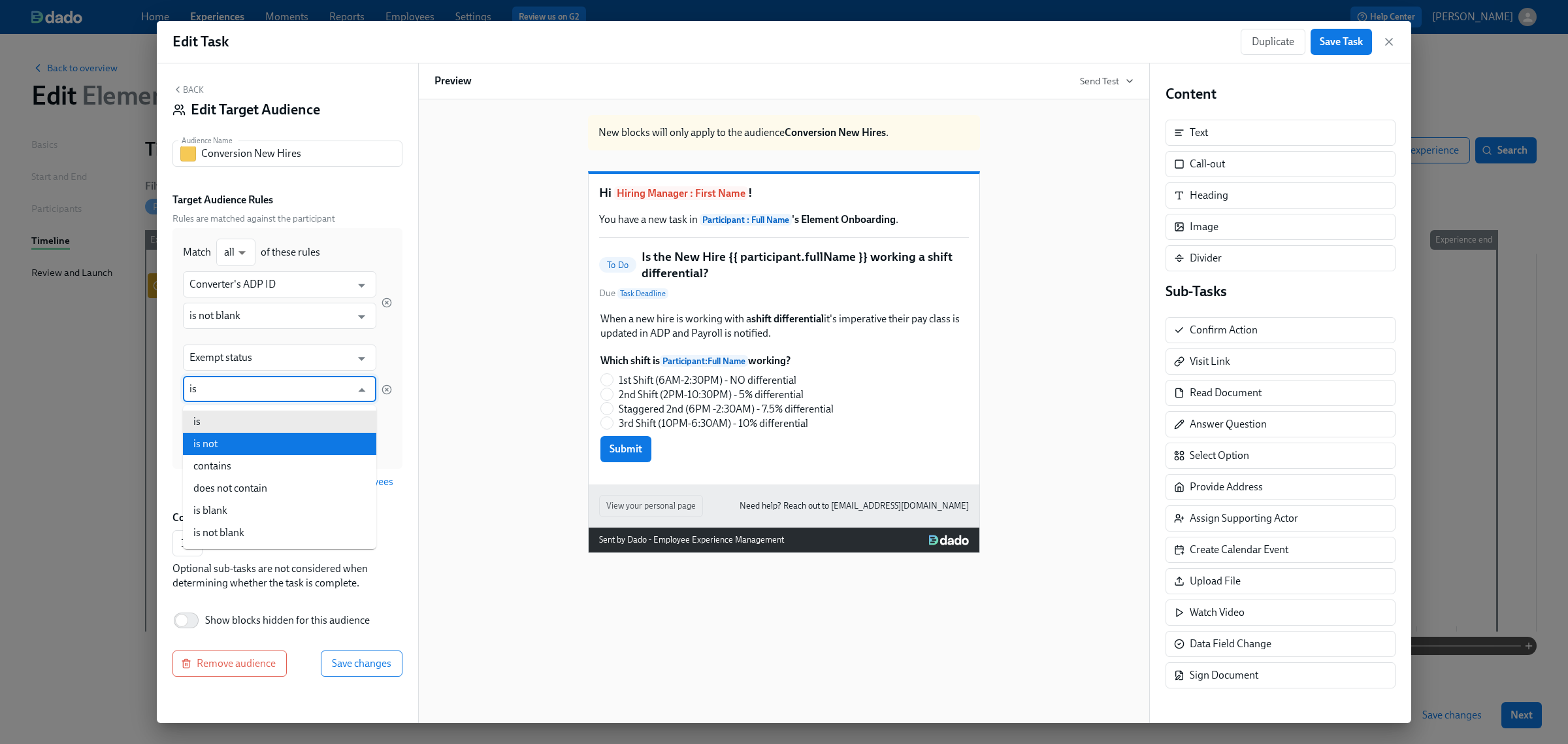
click at [249, 438] on li "is not" at bounding box center [280, 444] width 193 height 22
type input "is not"
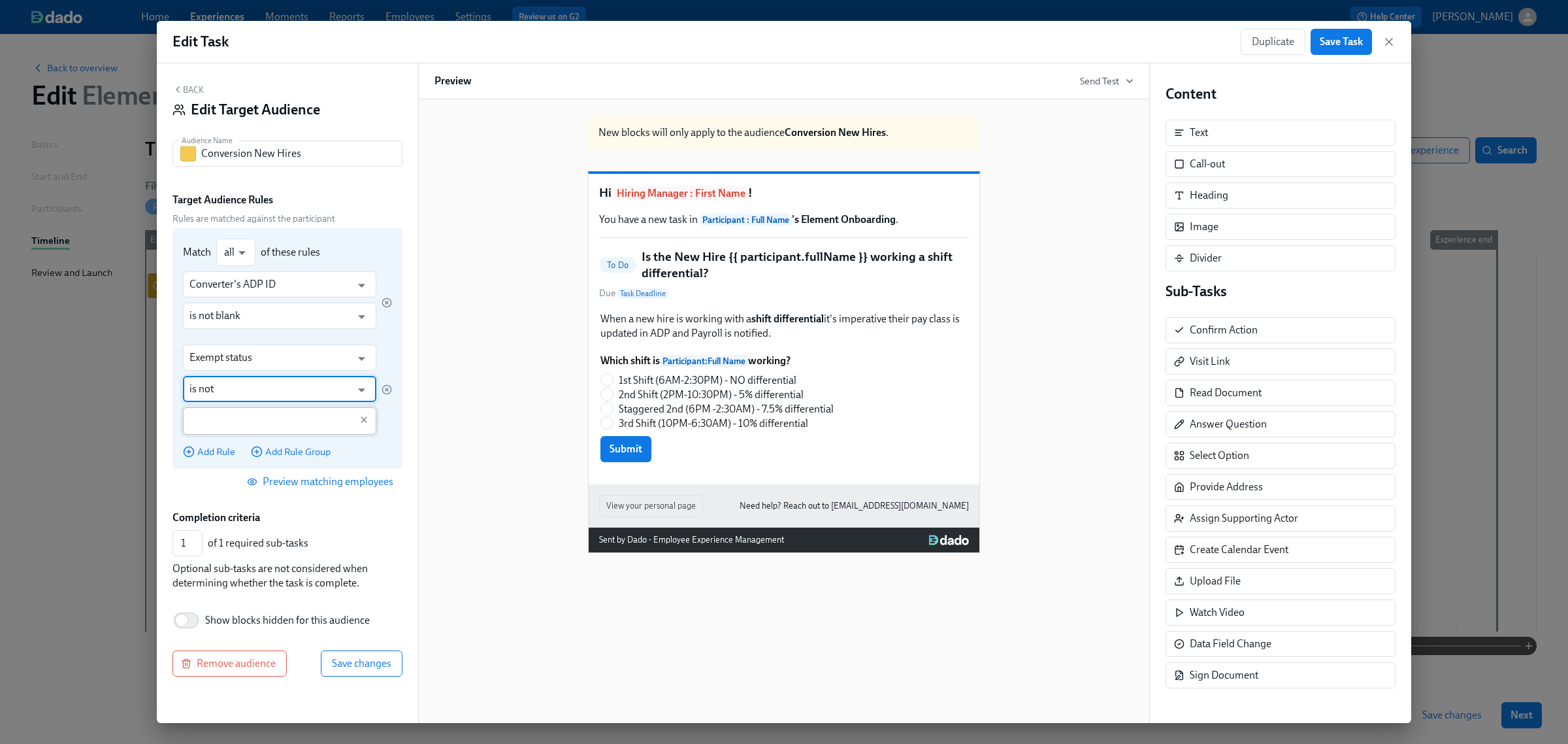
click at [245, 430] on input "text" at bounding box center [270, 421] width 161 height 28
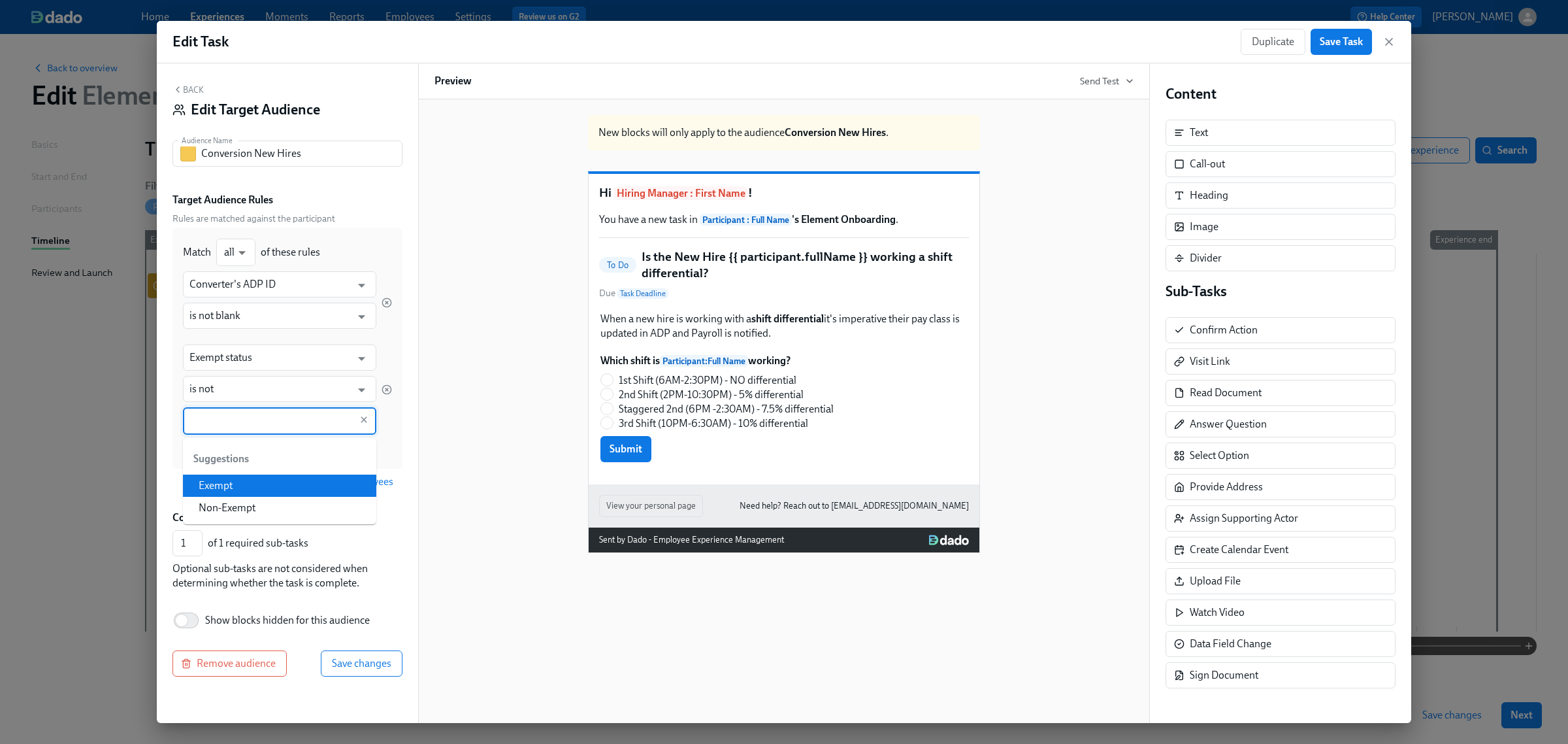
click at [227, 478] on li "Exempt" at bounding box center [280, 486] width 193 height 22
type input "Exempt"
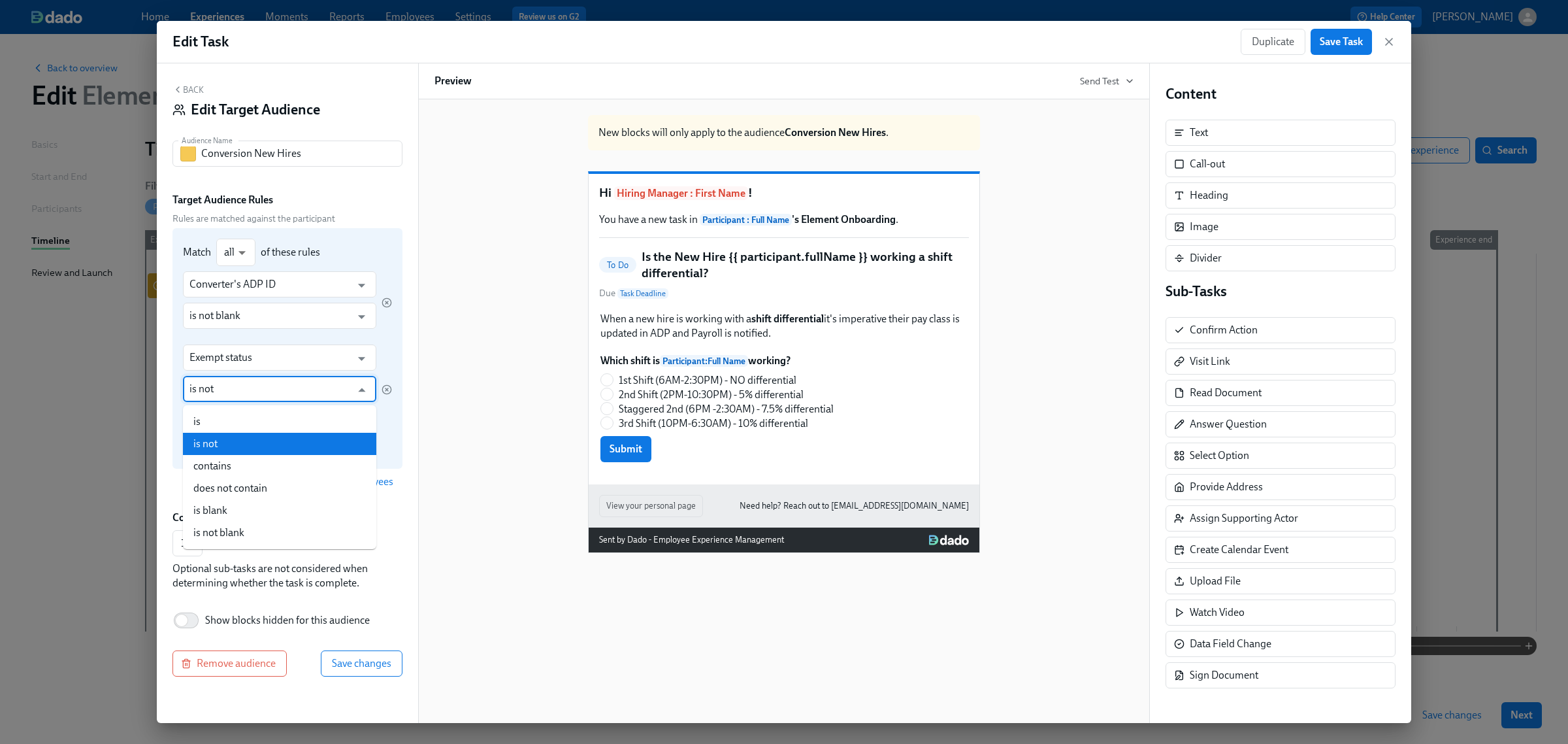
click at [221, 391] on input "is not" at bounding box center [270, 388] width 161 height 26
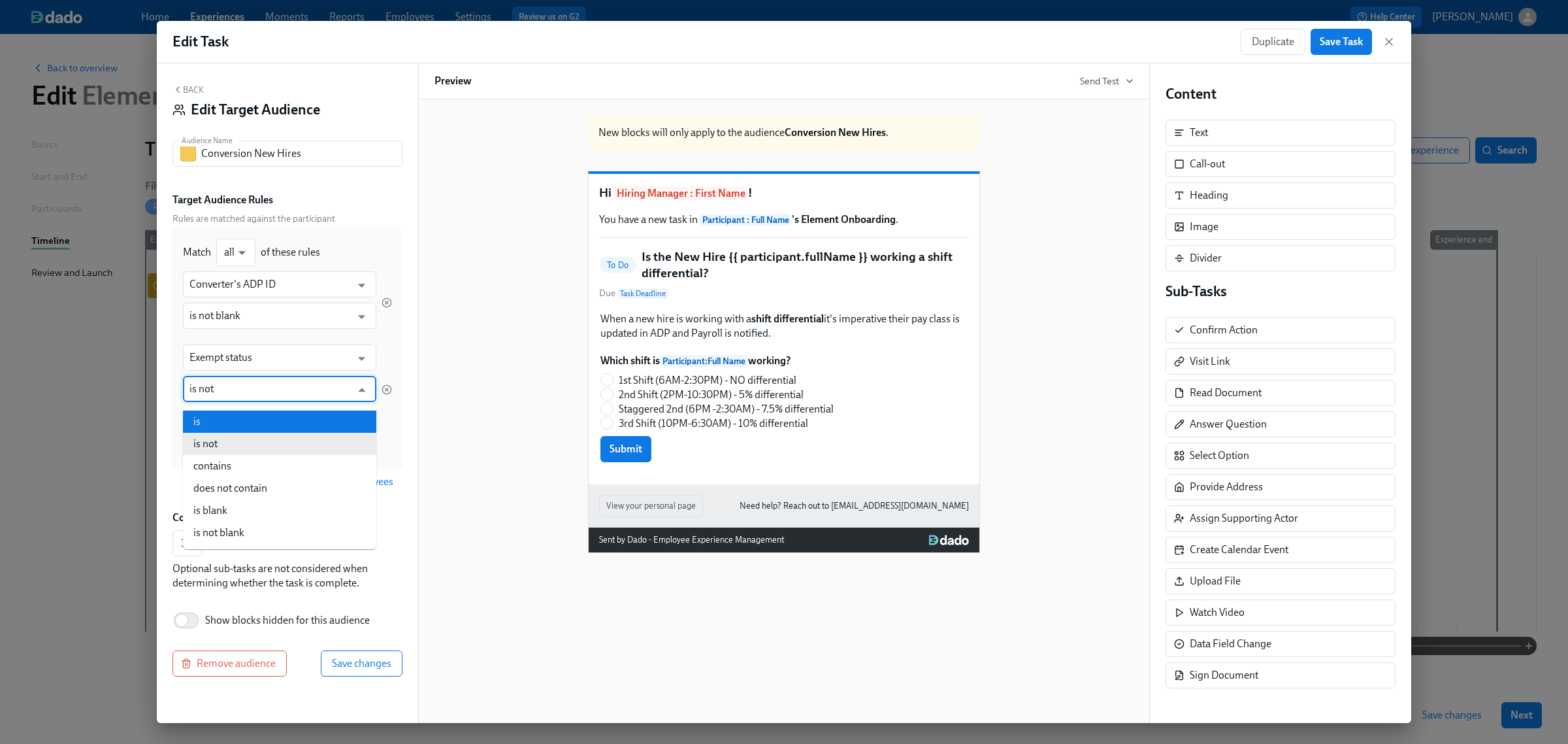
click at [220, 435] on li "is not" at bounding box center [280, 444] width 193 height 22
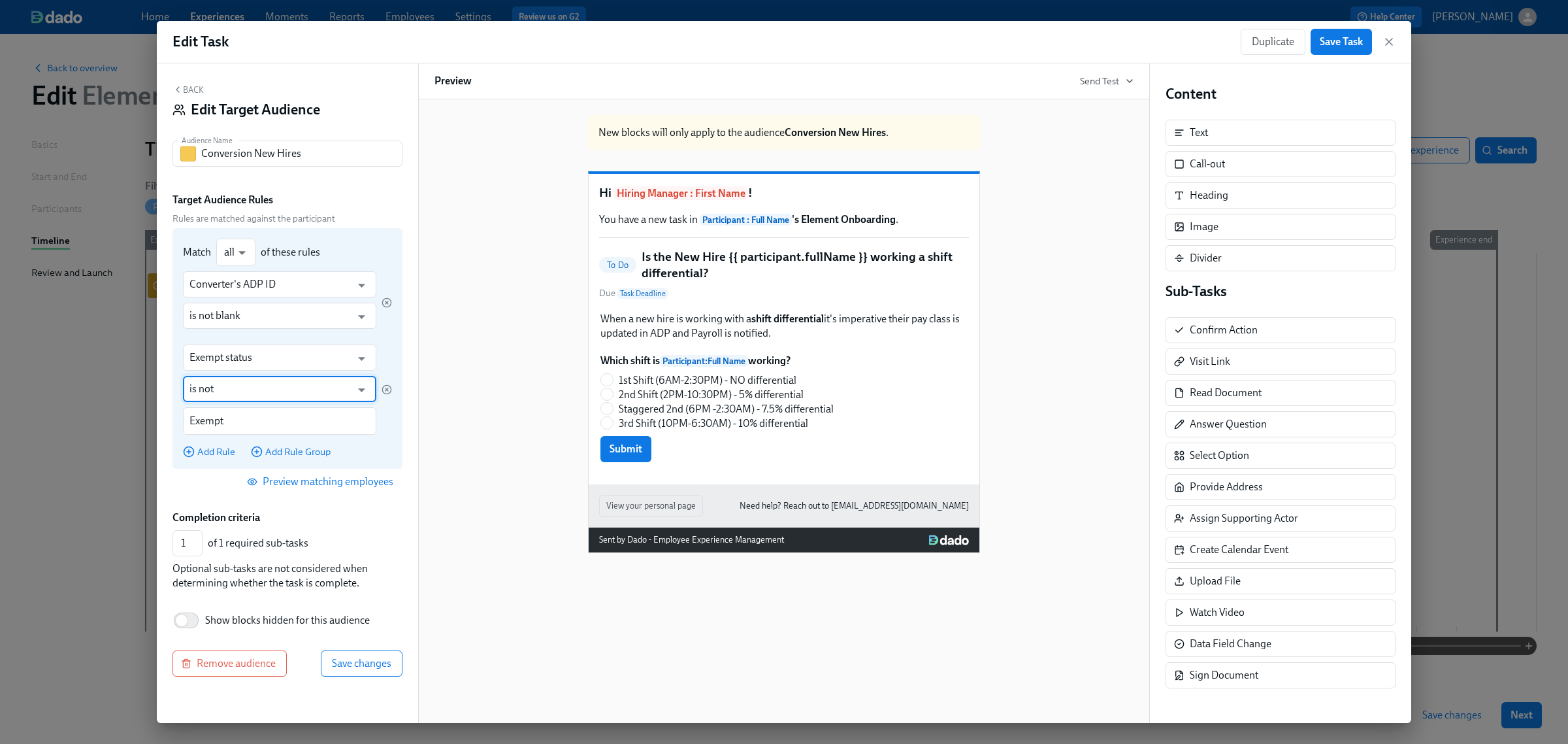
click at [223, 395] on input "is not" at bounding box center [270, 388] width 161 height 26
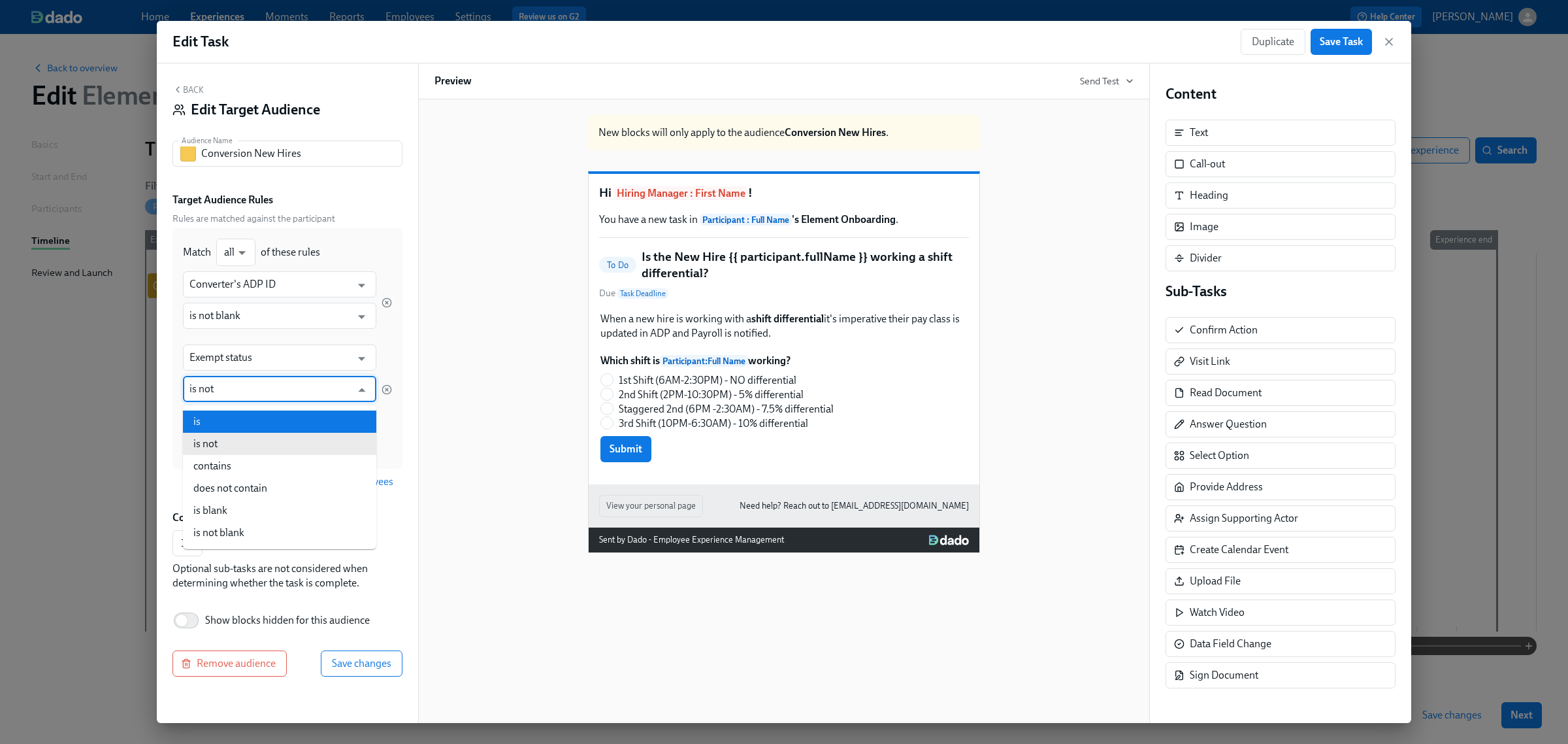
click at [220, 424] on li "is" at bounding box center [280, 422] width 193 height 22
type input "is"
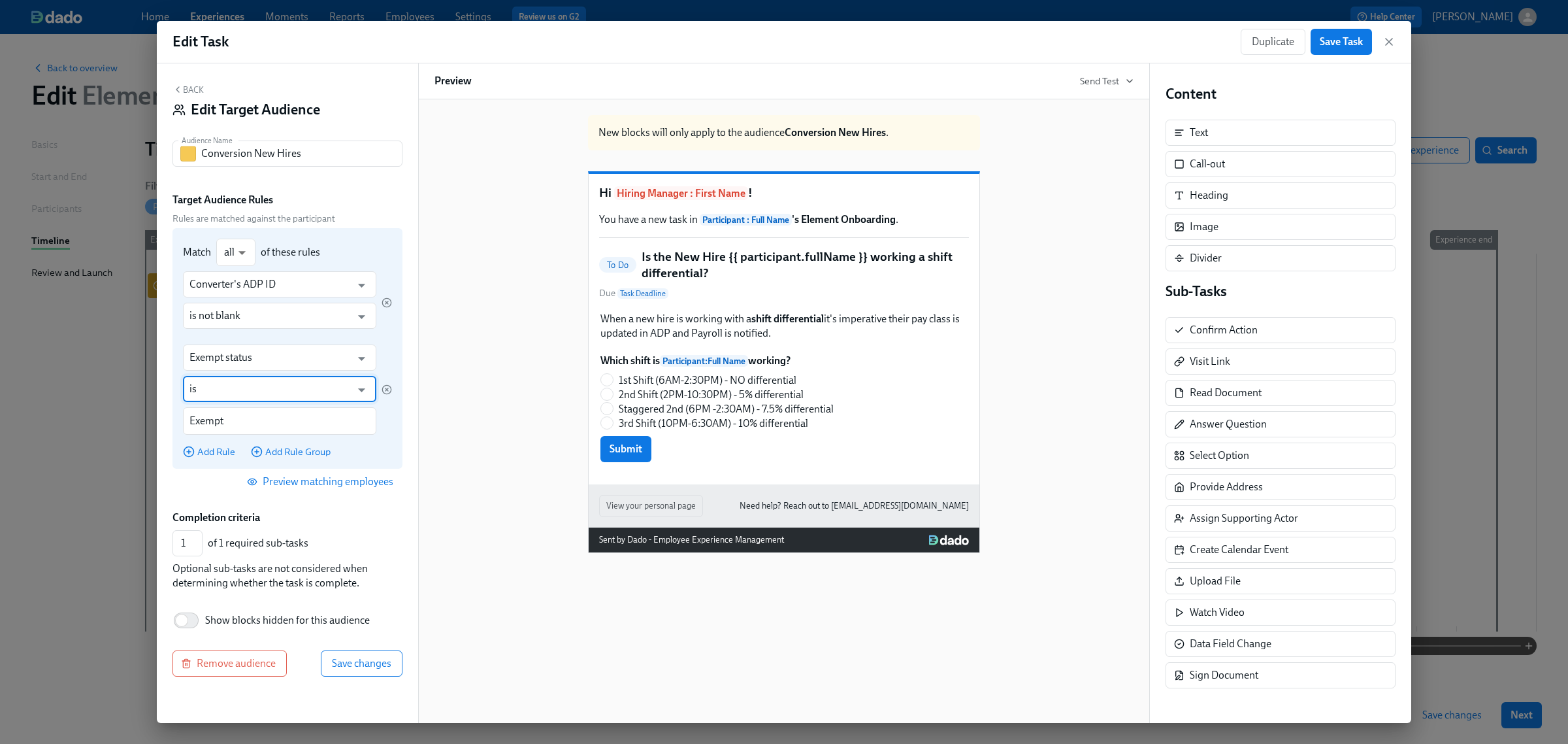
click at [214, 435] on div "Converter's ADP ID ​ is not blank ​ Exempt status ​ is ​ Exempt ​ Add Rule Add …" at bounding box center [287, 364] width 209 height 187
click at [217, 426] on input "Exempt" at bounding box center [270, 421] width 161 height 28
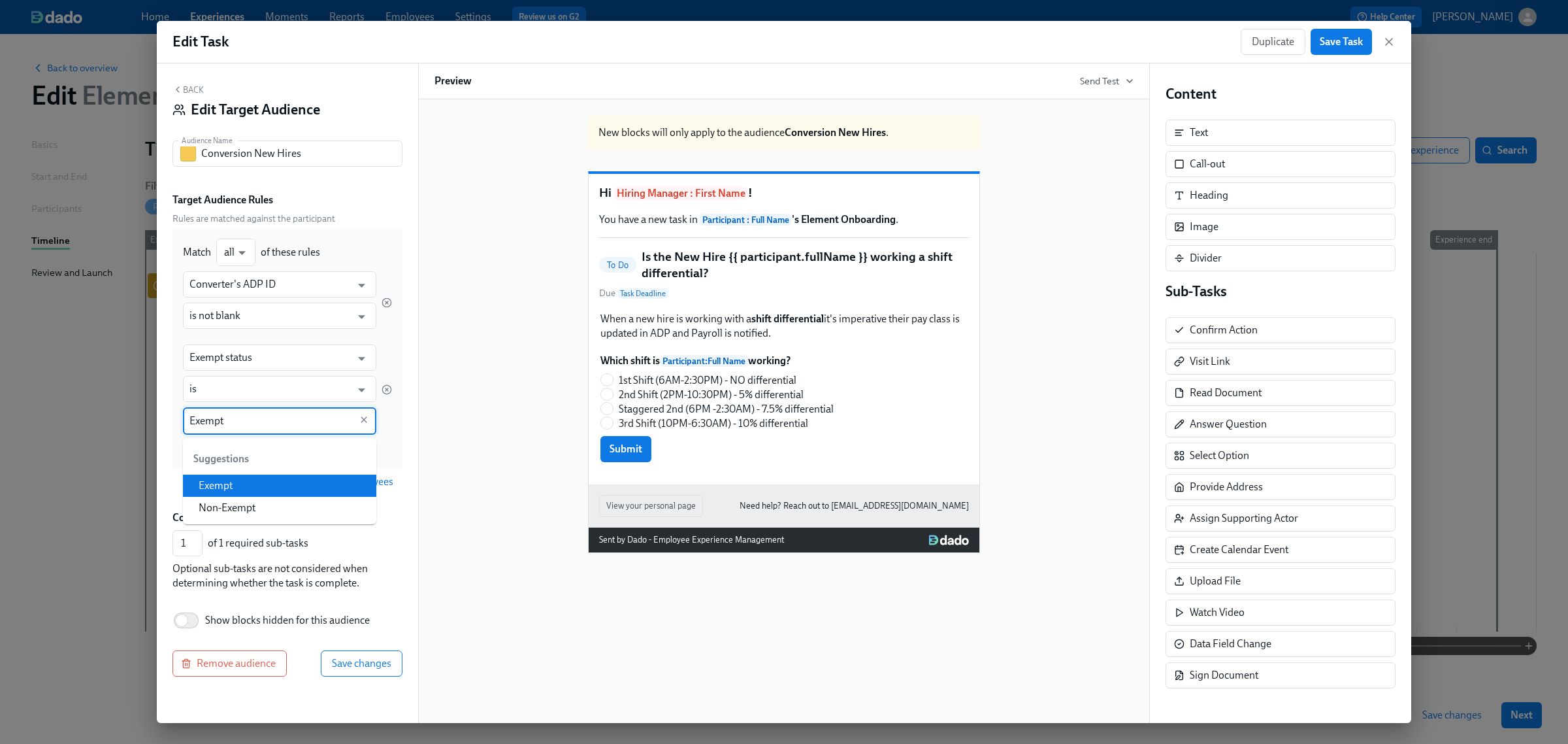
click at [224, 499] on li "Non-Exempt" at bounding box center [280, 508] width 193 height 22
type input "Non-Exempt"
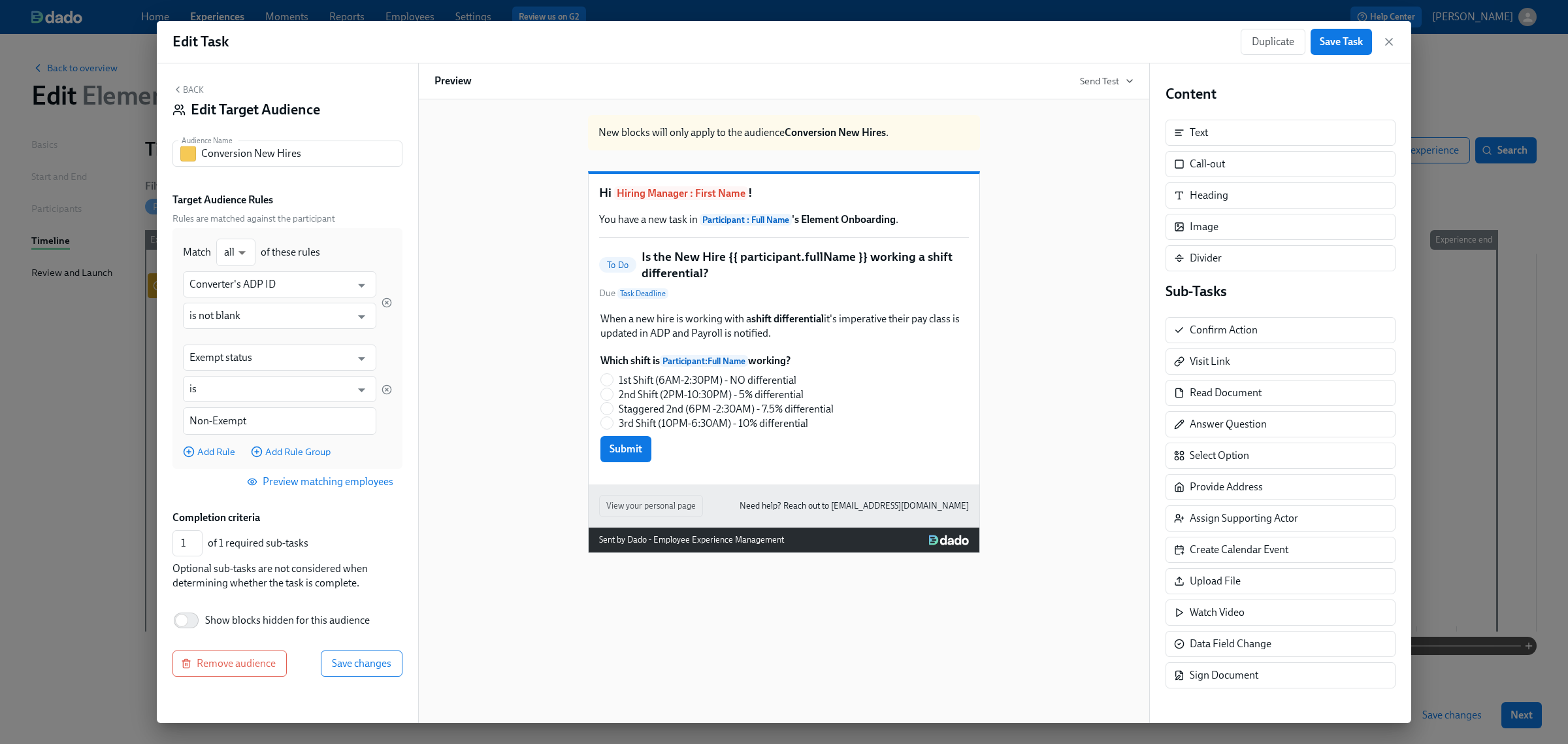
click at [192, 484] on div "Rules are matched against the participant Match all all ​ of these rules Conver…" at bounding box center [287, 353] width 230 height 282
click at [332, 659] on span "Save changes" at bounding box center [362, 663] width 60 height 13
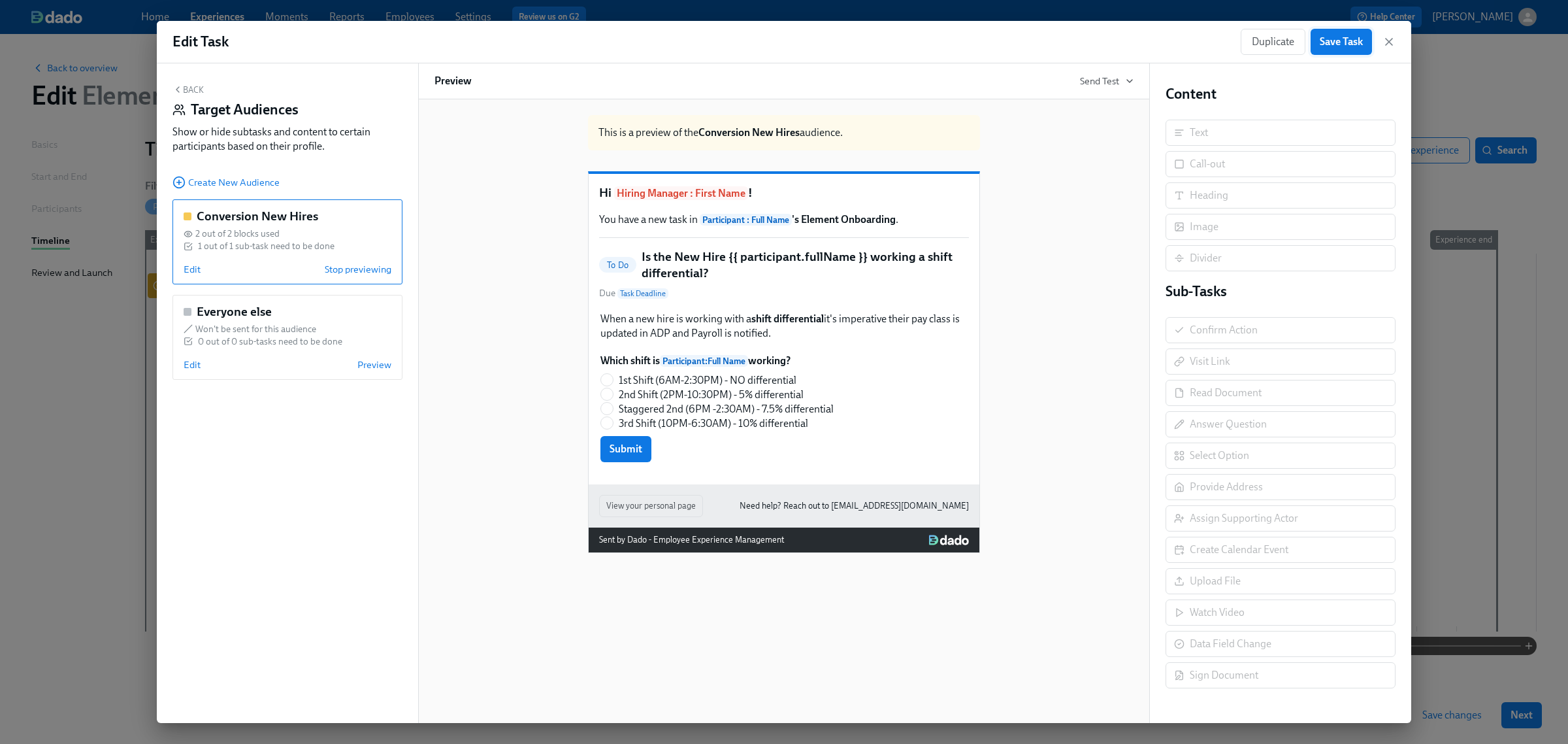
click at [1344, 33] on button "Save Task" at bounding box center [1341, 41] width 61 height 26
click at [1389, 41] on icon "button" at bounding box center [1389, 42] width 7 height 7
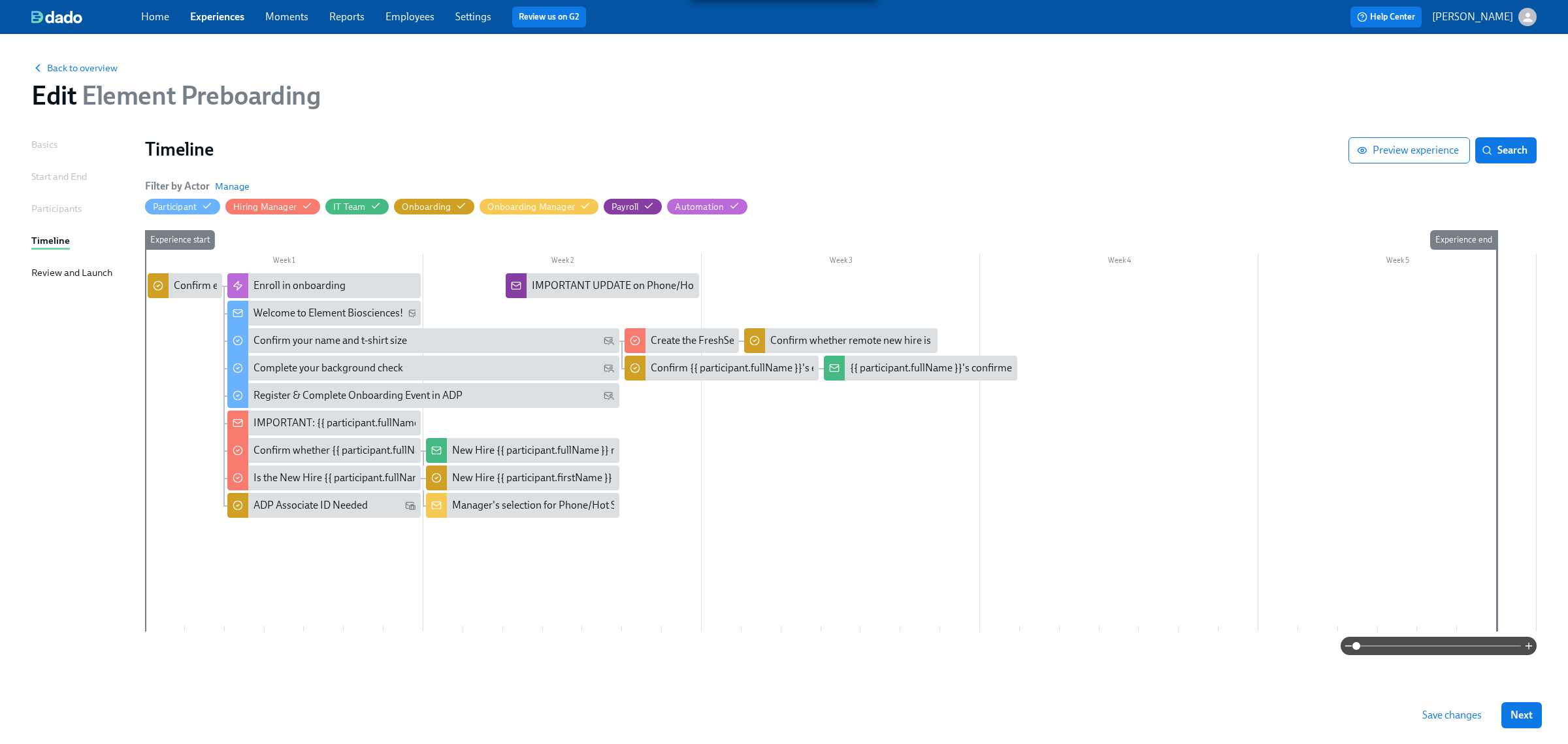
click at [1445, 717] on span "Save changes" at bounding box center [1452, 715] width 60 height 13
click at [222, 15] on link "Experiences" at bounding box center [217, 16] width 54 height 12
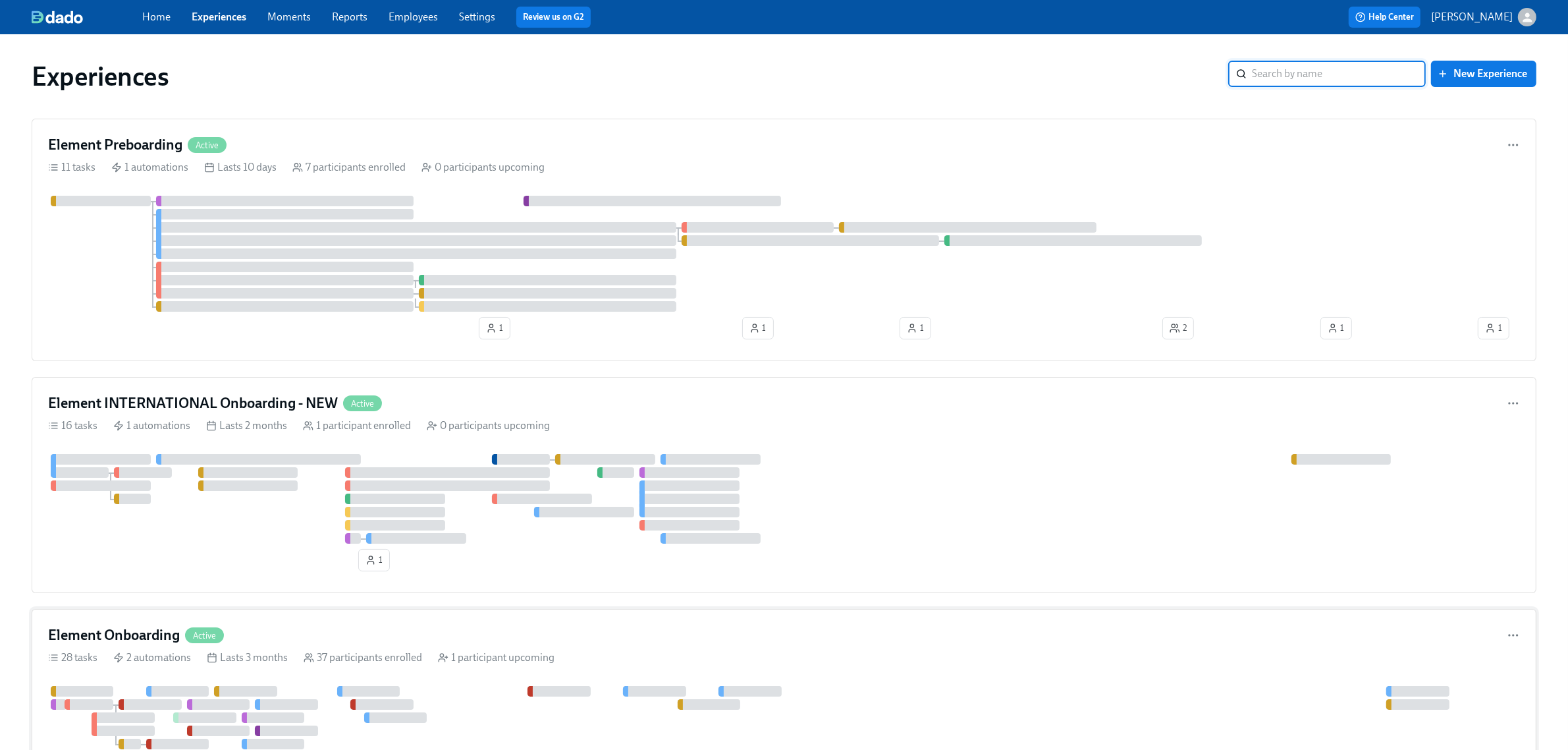
click at [463, 634] on div "Element Onboarding Active" at bounding box center [784, 635] width 1471 height 20
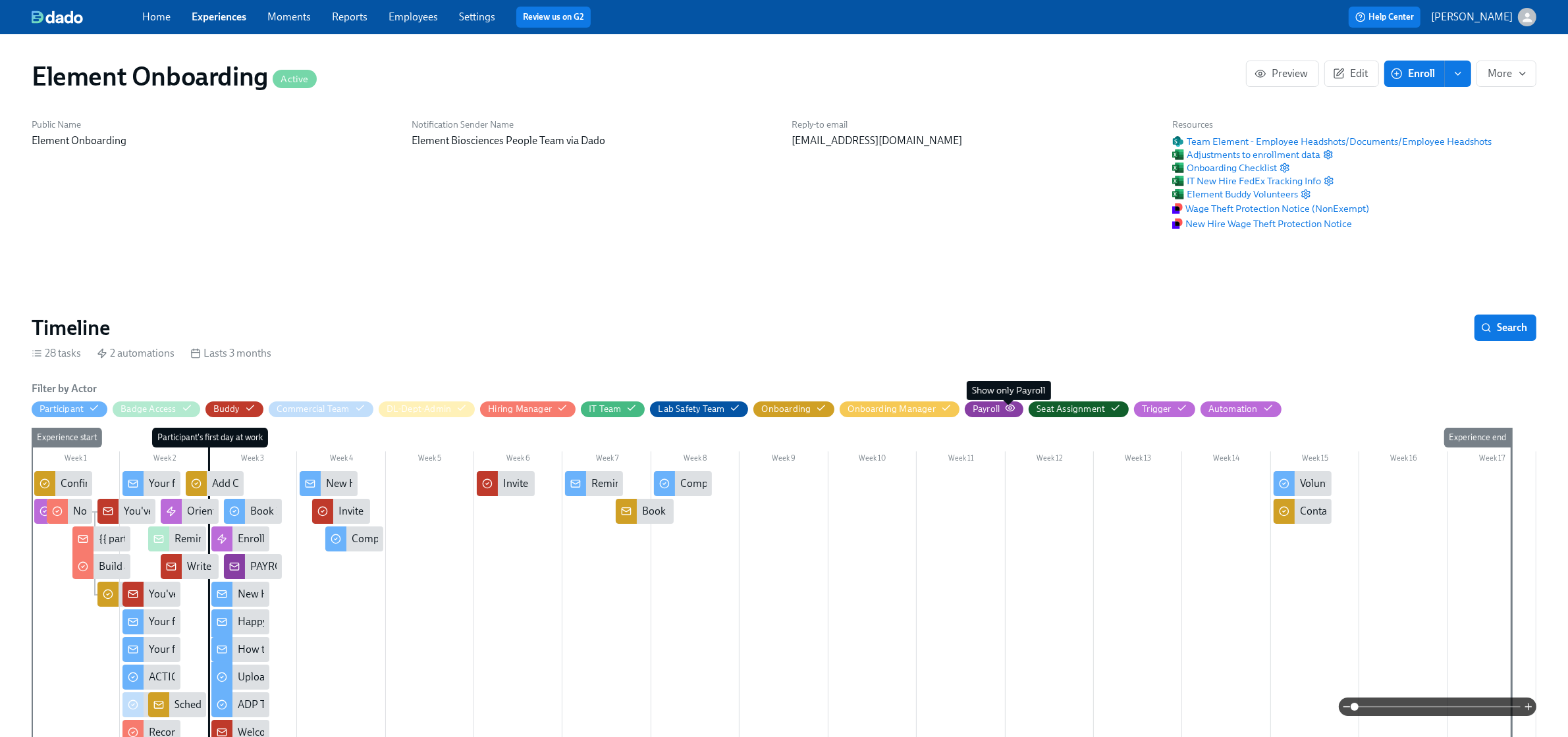
click at [1002, 405] on div "Payroll" at bounding box center [993, 408] width 43 height 12
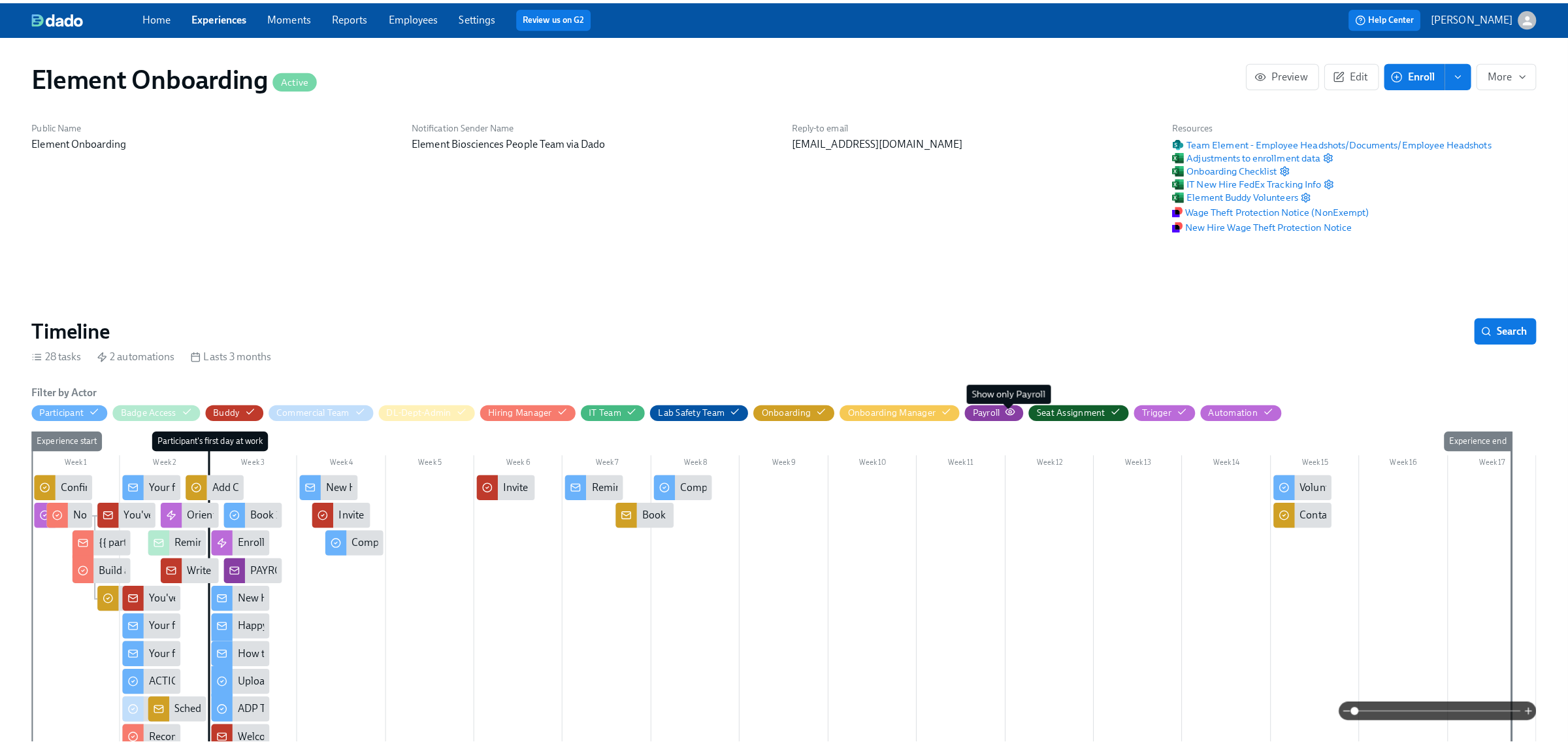
scroll to position [0, 14862]
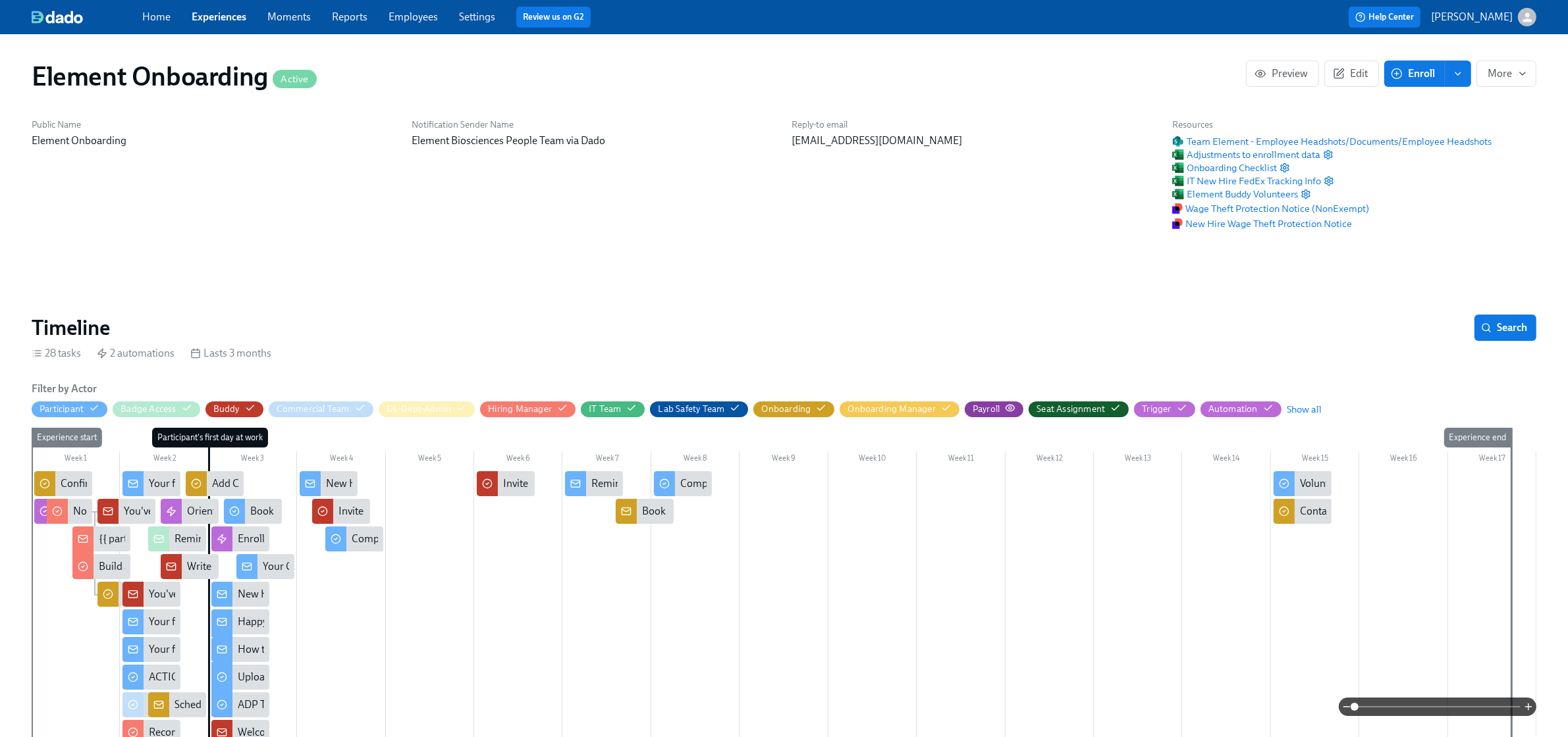
click at [1002, 405] on div "Payroll" at bounding box center [993, 408] width 43 height 12
click at [1006, 407] on icon "button" at bounding box center [1011, 408] width 10 height 10
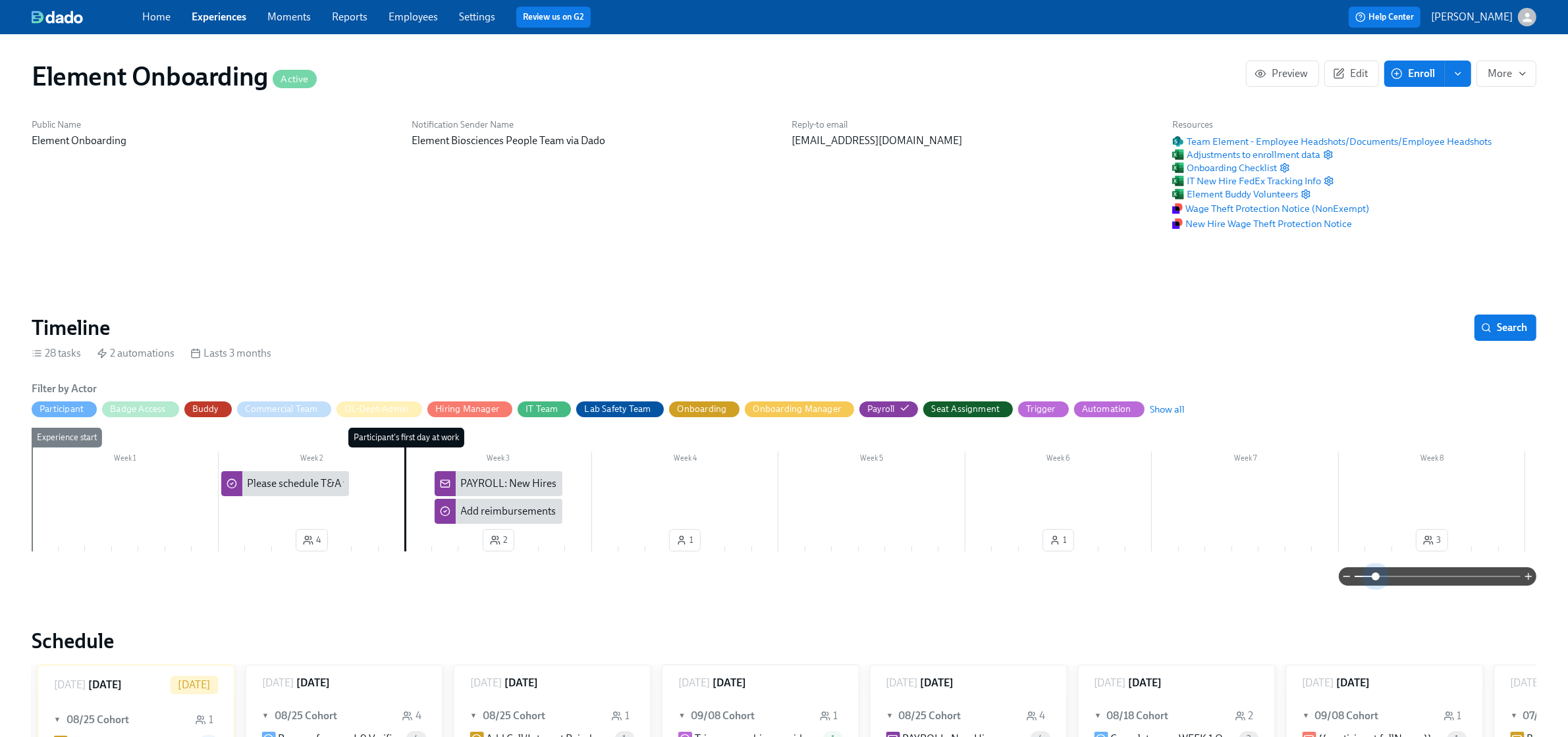
click at [1375, 581] on span at bounding box center [1438, 576] width 166 height 18
click at [511, 482] on div "PAYROLL: New Hires are active in ADP and ready for review!" at bounding box center [596, 483] width 270 height 15
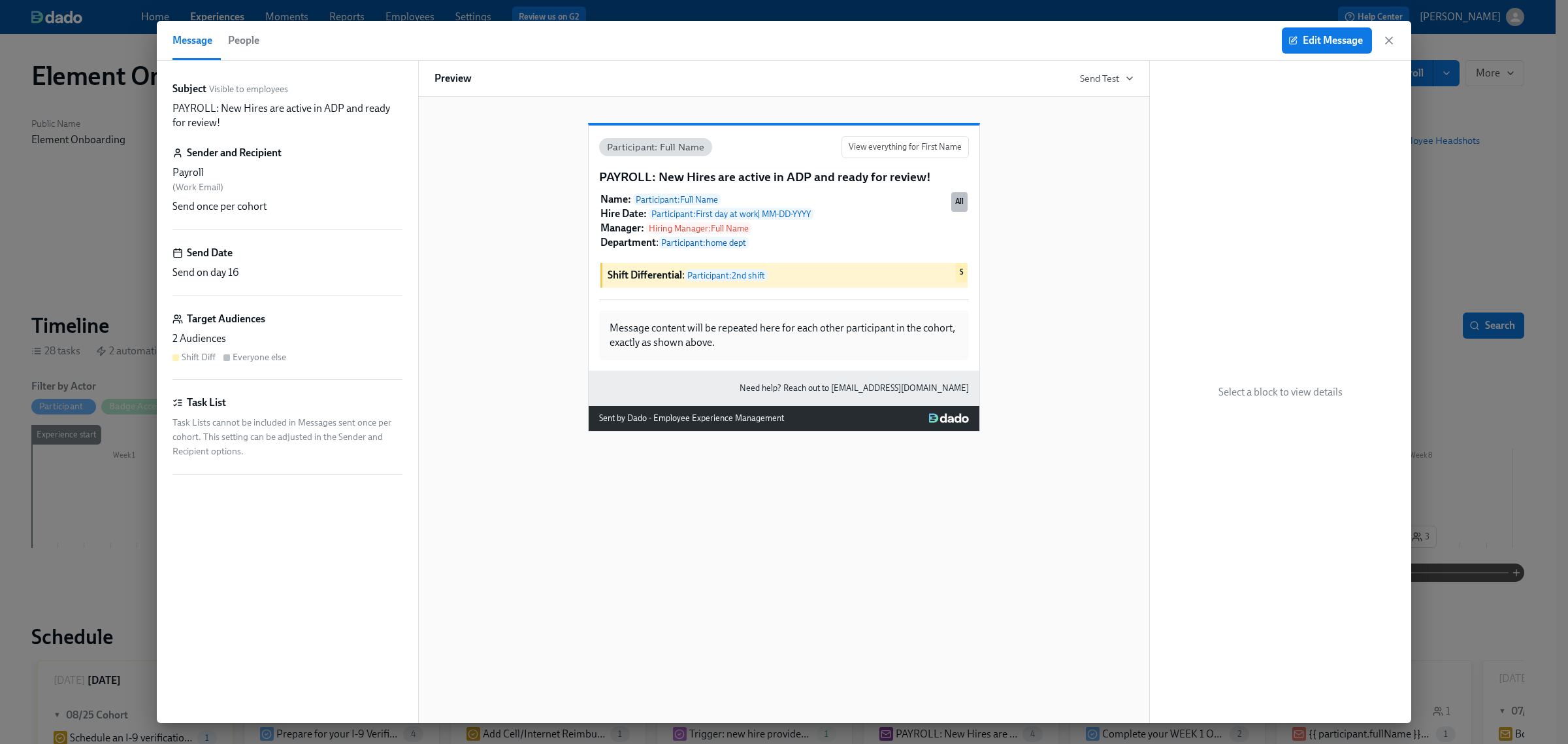
click at [1389, 47] on icon "button" at bounding box center [1389, 40] width 13 height 13
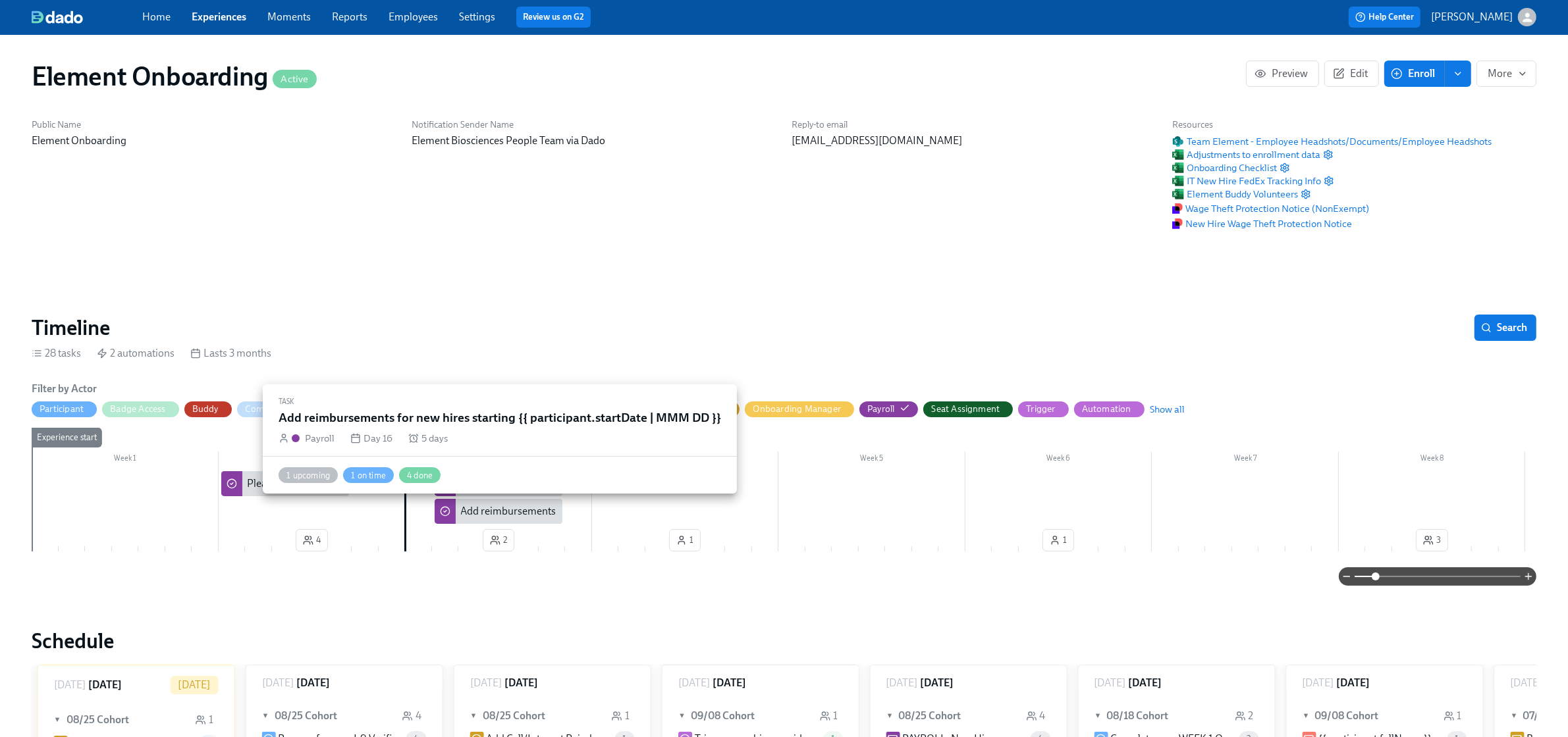
click at [502, 508] on div "Add reimbursements for new hires starting {{ participant.startDate | MMM DD }}" at bounding box center [640, 511] width 358 height 15
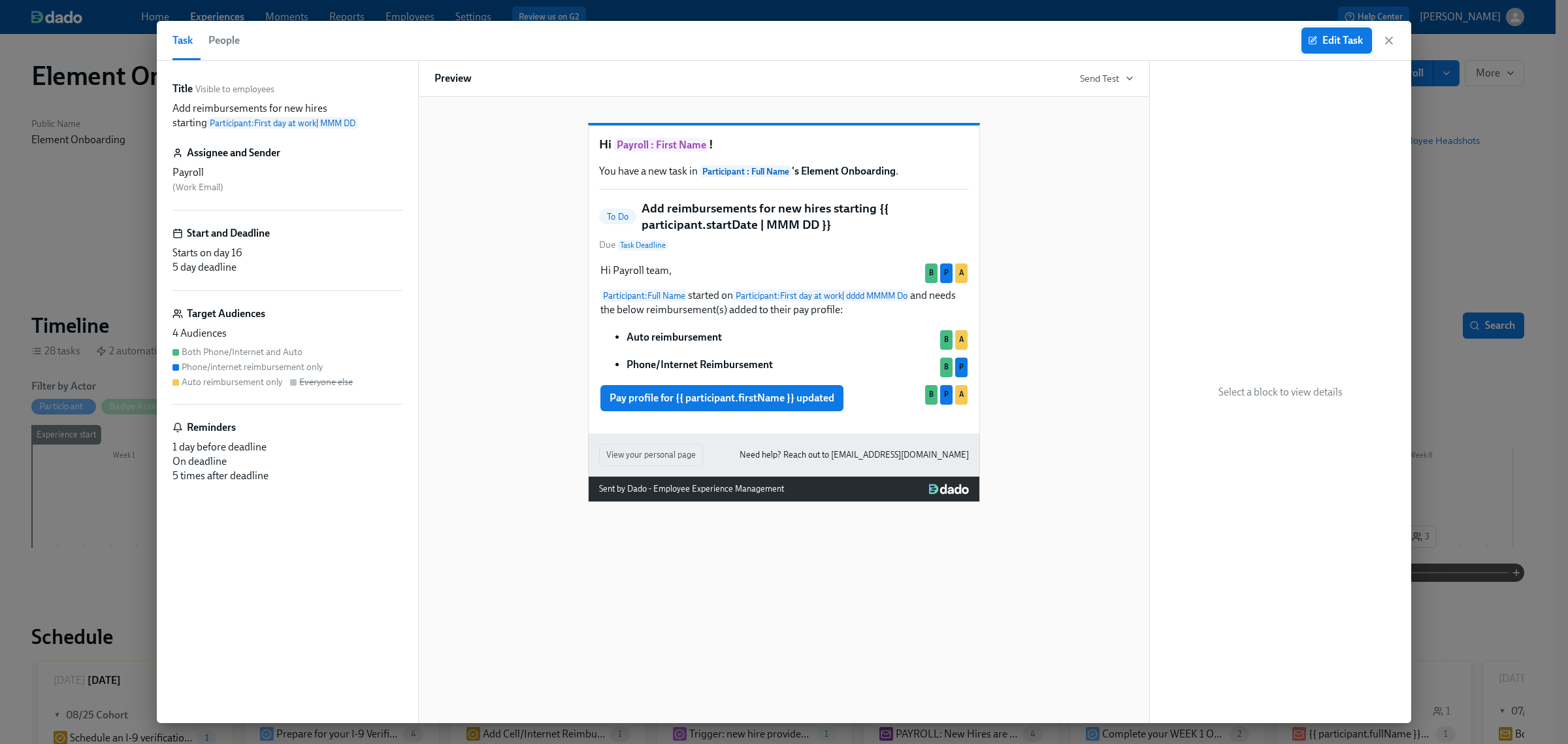
click at [1327, 41] on span "Edit Task" at bounding box center [1337, 40] width 53 height 13
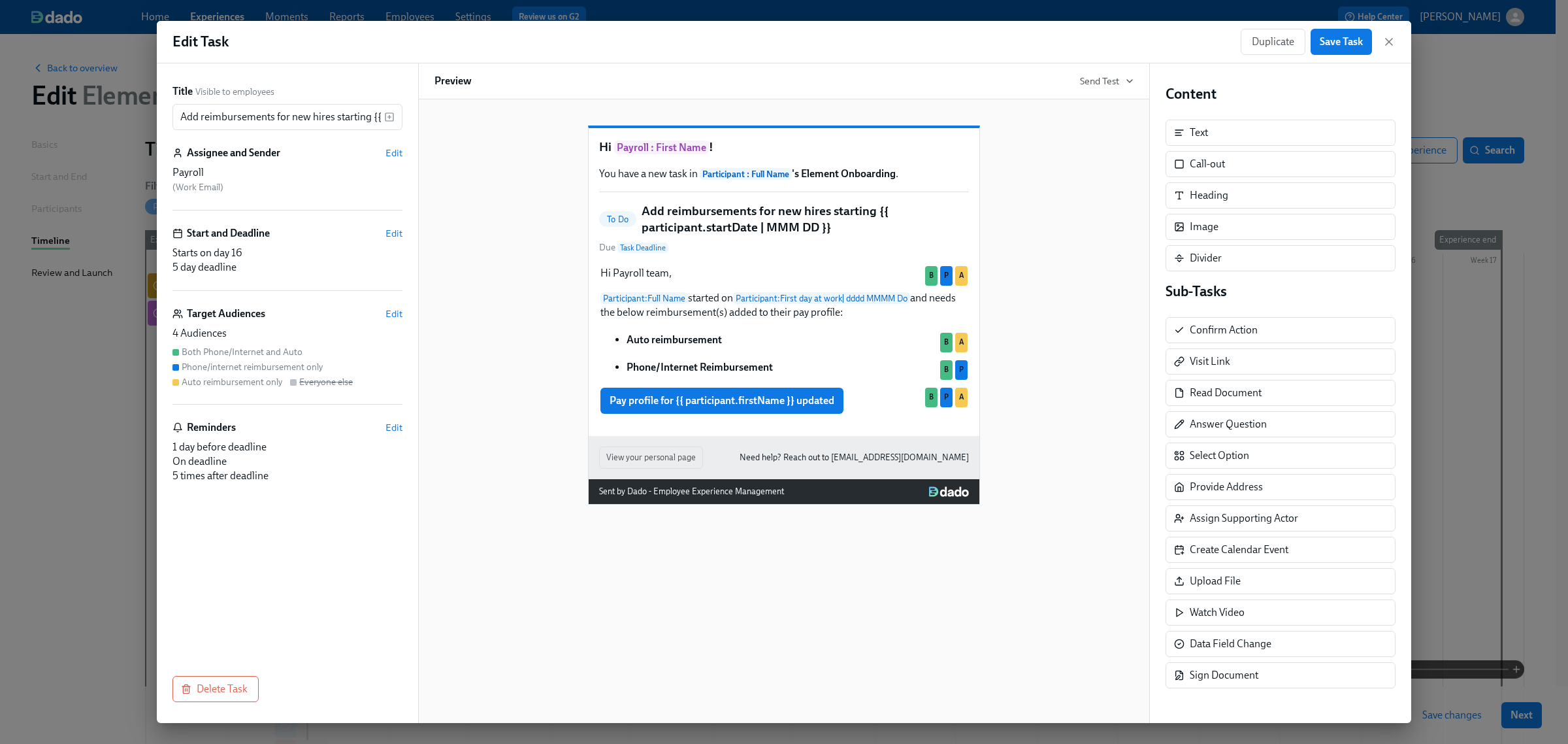
click at [402, 233] on div "Title Visible to employees Add reimbursements for new hires starting {{ partici…" at bounding box center [287, 393] width 261 height 659
click at [400, 233] on span "Edit" at bounding box center [394, 233] width 17 height 13
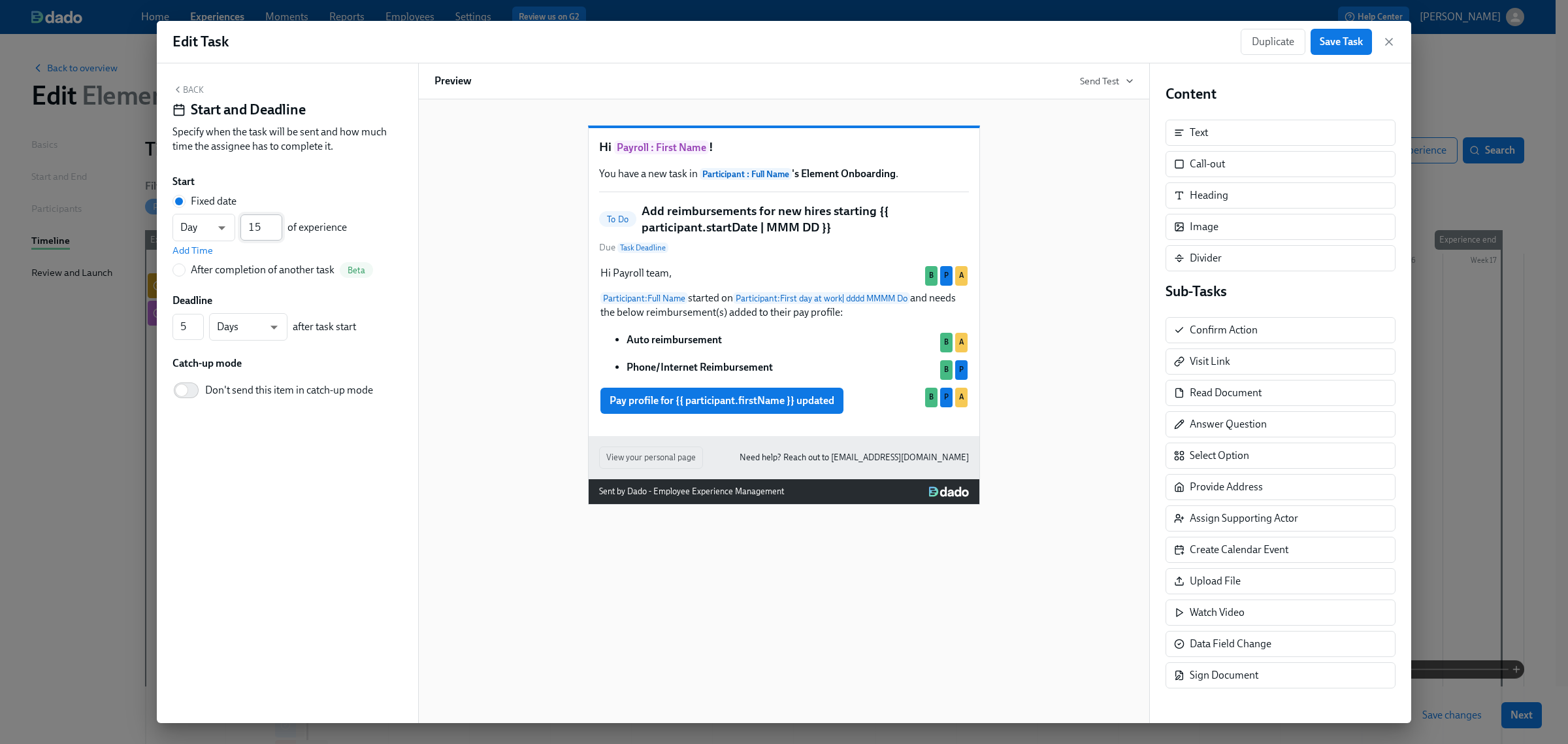
type input "15"
click at [276, 230] on input "15" at bounding box center [261, 227] width 41 height 26
click at [249, 553] on div "Back Start and Deadline Specify when the task will be sent and how much time th…" at bounding box center [287, 393] width 261 height 659
click at [1351, 47] on span "Save Task" at bounding box center [1342, 41] width 43 height 13
click at [1383, 40] on icon "button" at bounding box center [1389, 41] width 13 height 13
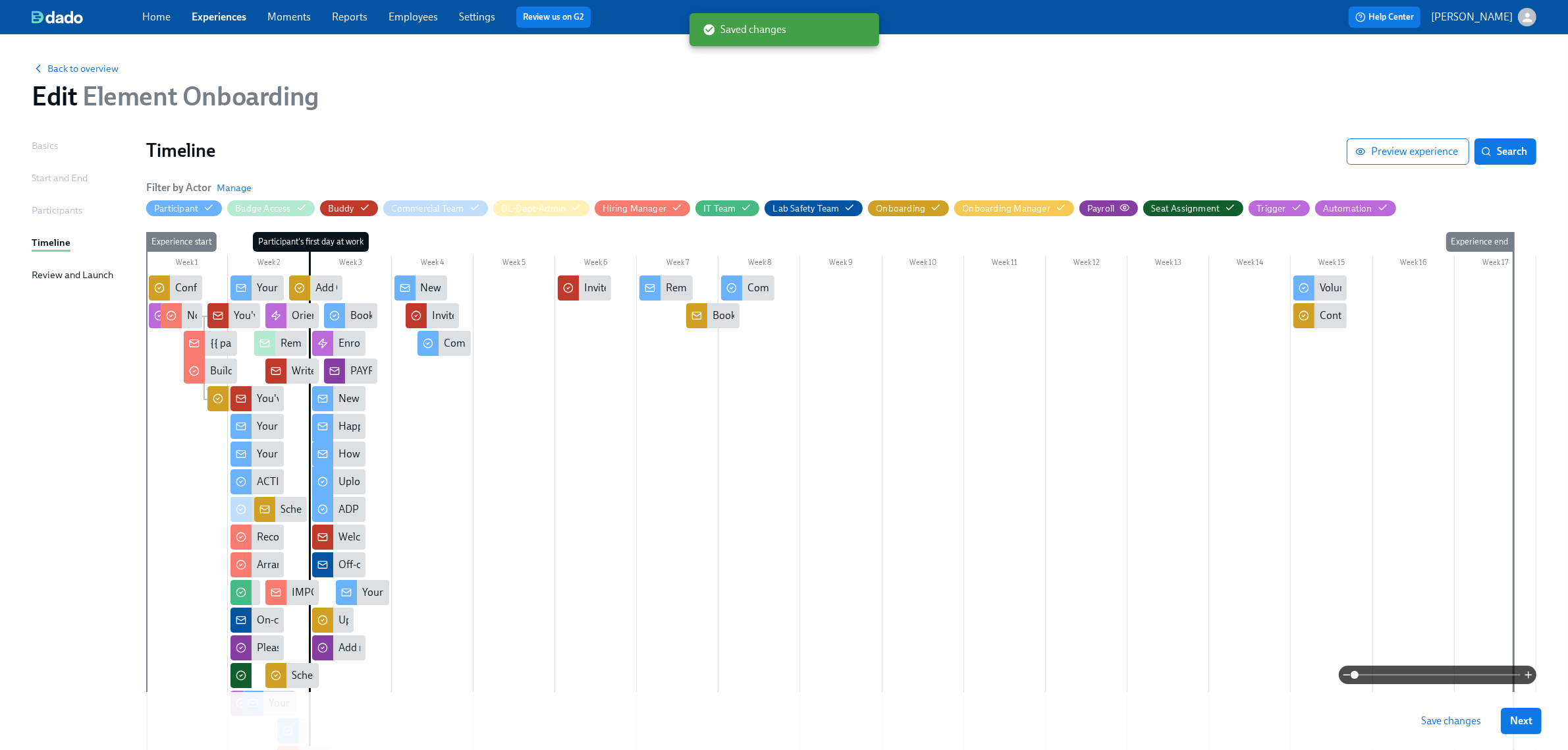
click at [1122, 210] on icon "button" at bounding box center [1125, 207] width 9 height 6
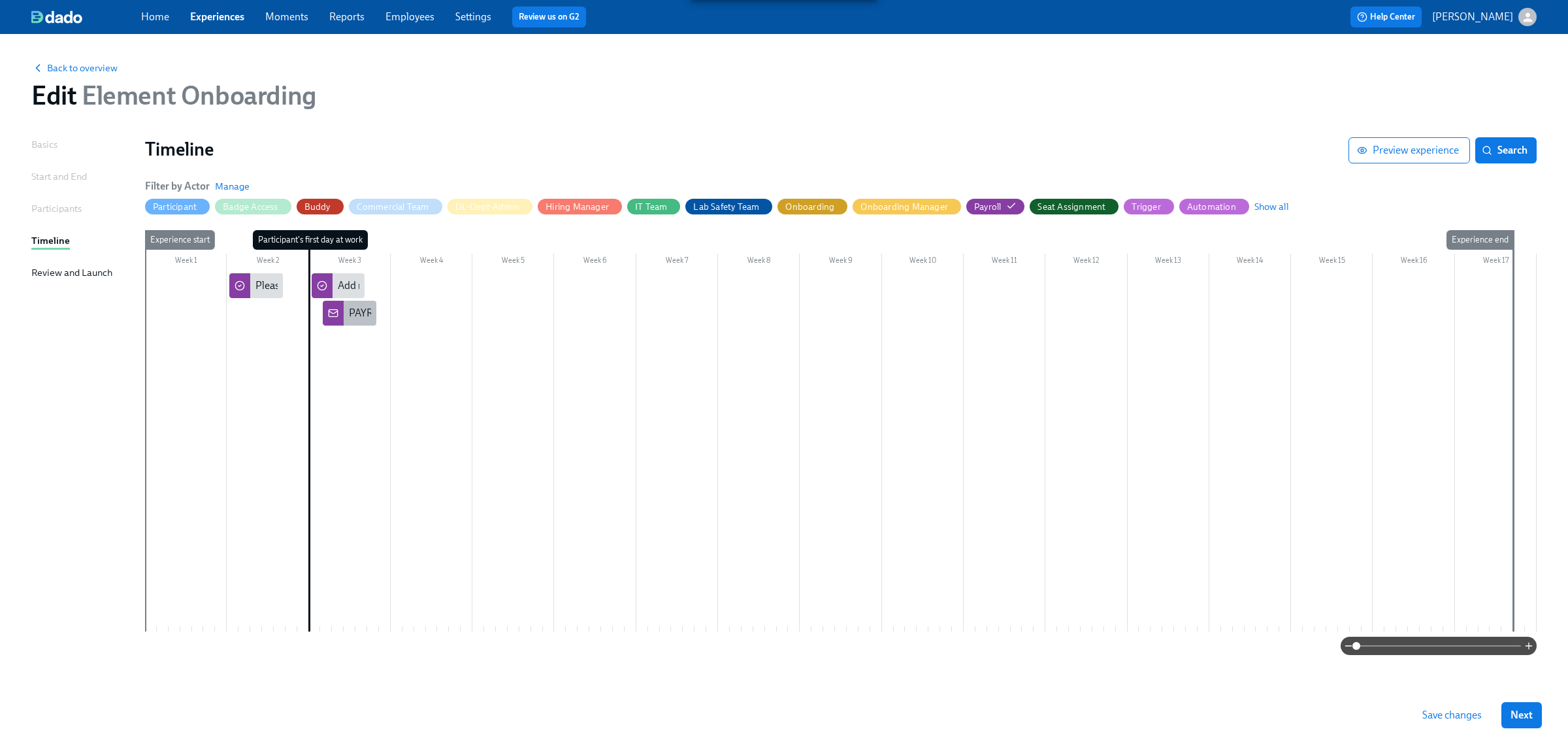
click at [348, 314] on div "PAYROLL: New Hires are active in ADP and ready for review!" at bounding box center [349, 312] width 53 height 25
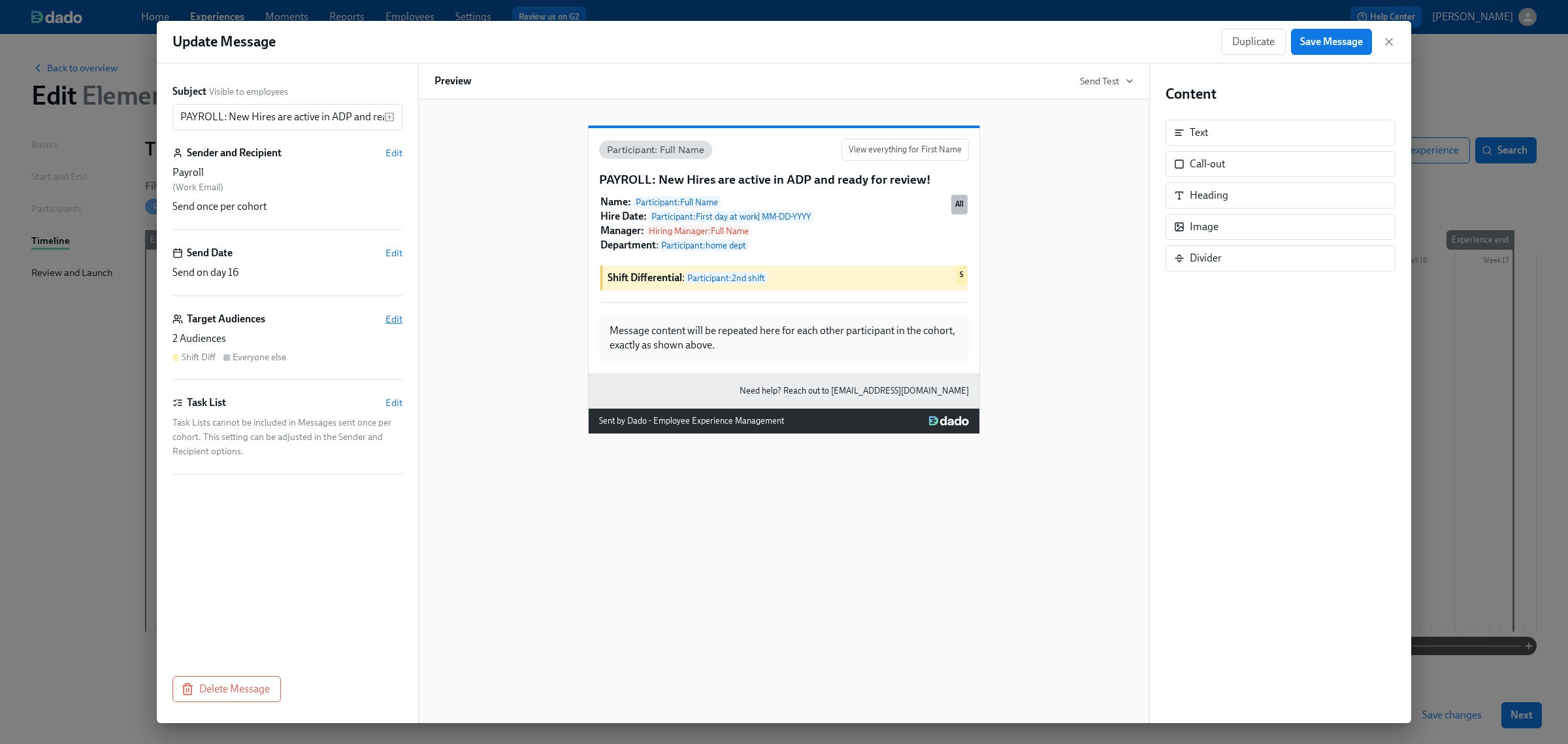
click at [395, 317] on span "Edit" at bounding box center [394, 318] width 17 height 13
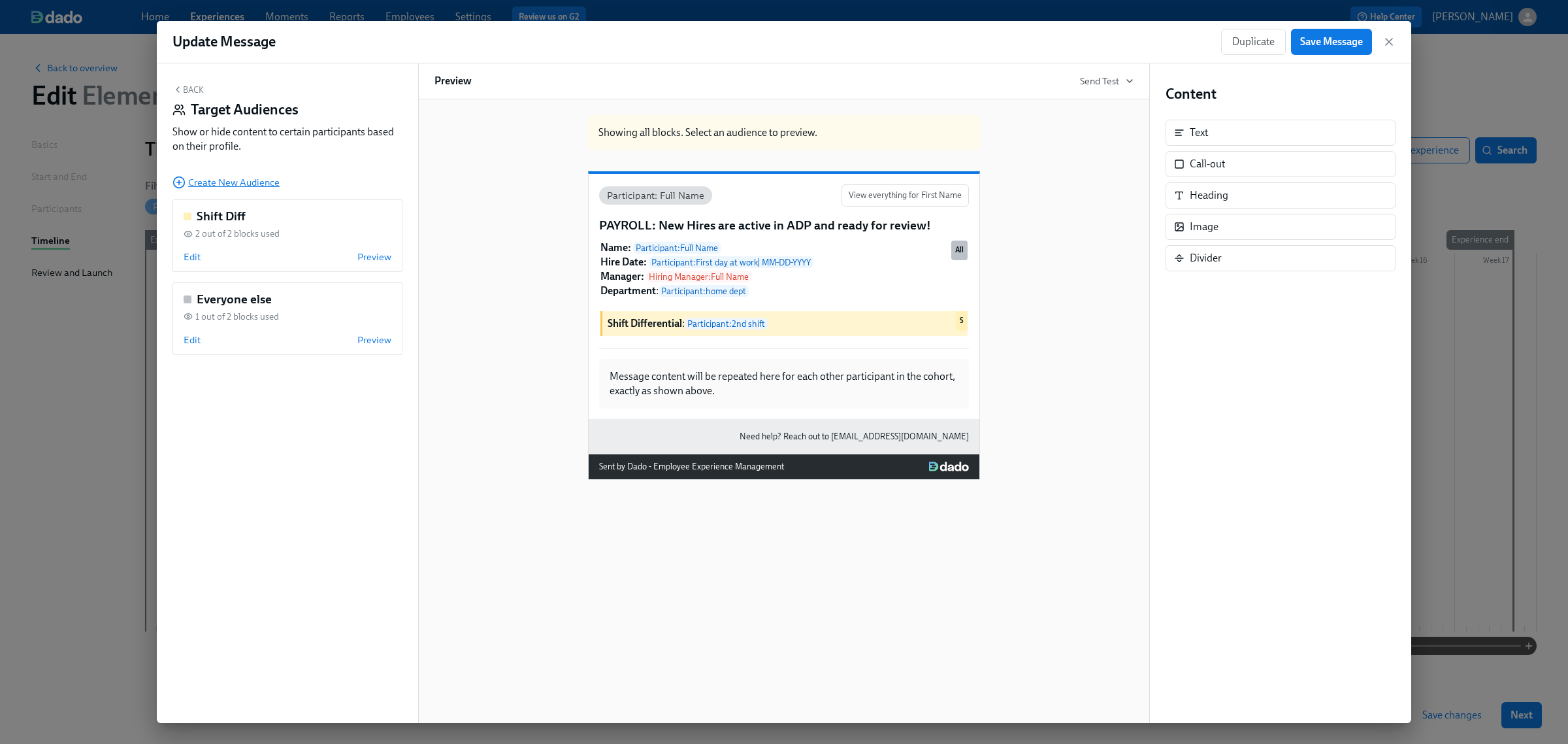
click at [214, 187] on span "Create New Audience" at bounding box center [226, 182] width 107 height 13
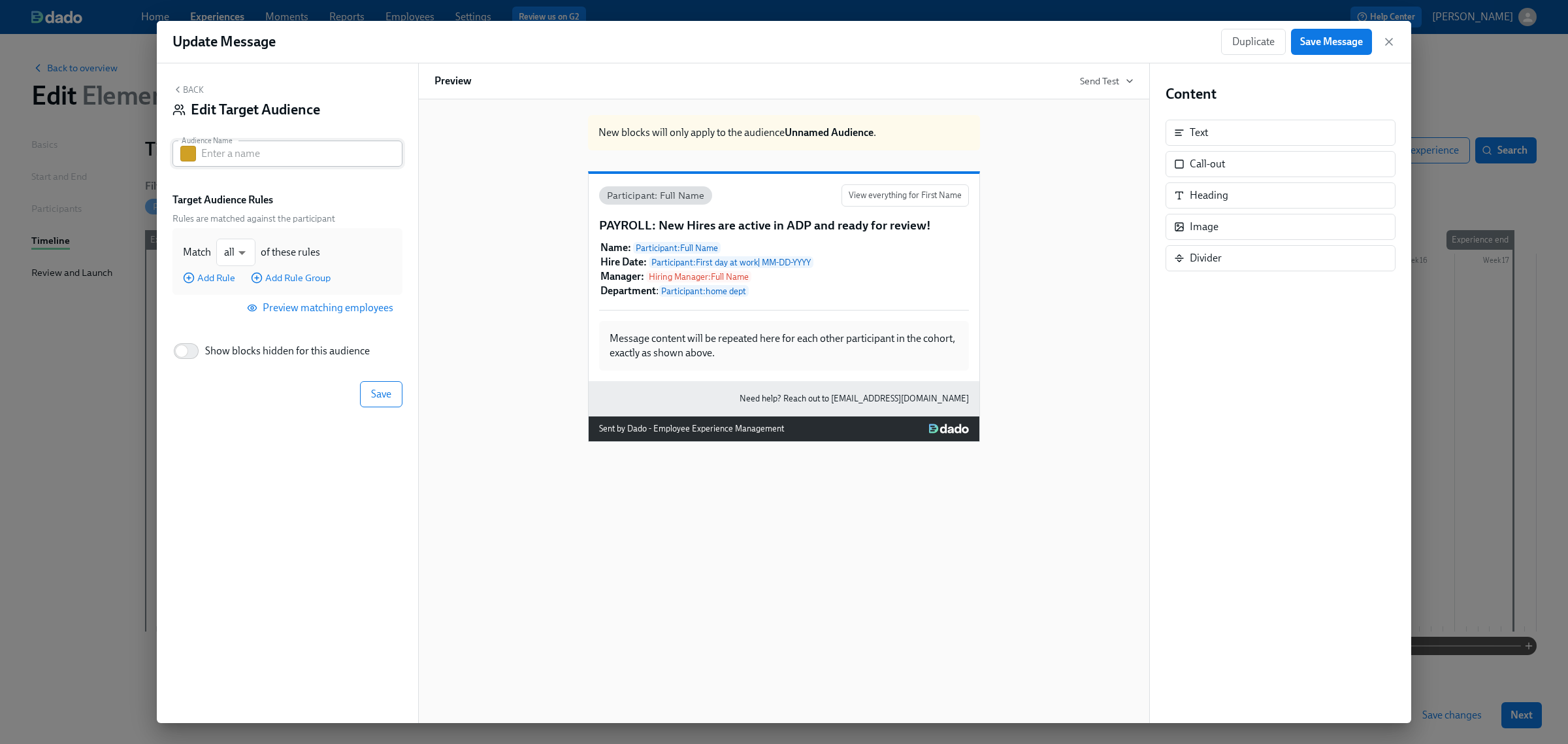
click at [185, 161] on button "button" at bounding box center [188, 154] width 16 height 16
click at [265, 206] on button "button" at bounding box center [269, 204] width 16 height 16
click at [228, 152] on input "text" at bounding box center [301, 154] width 201 height 26
type input "NO diff"
click at [217, 281] on span "Add Rule" at bounding box center [209, 277] width 53 height 13
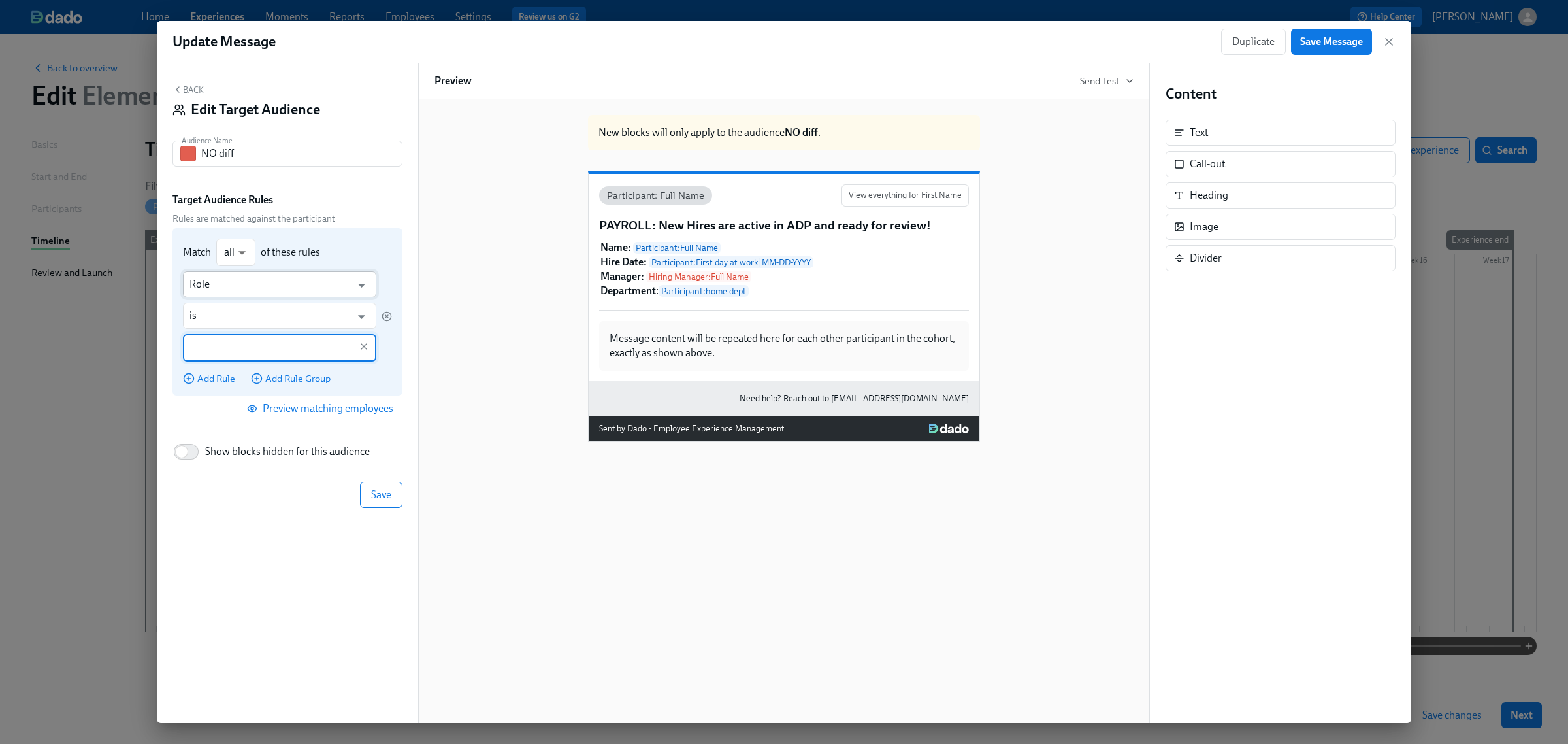
click at [226, 287] on input "Role" at bounding box center [270, 284] width 161 height 26
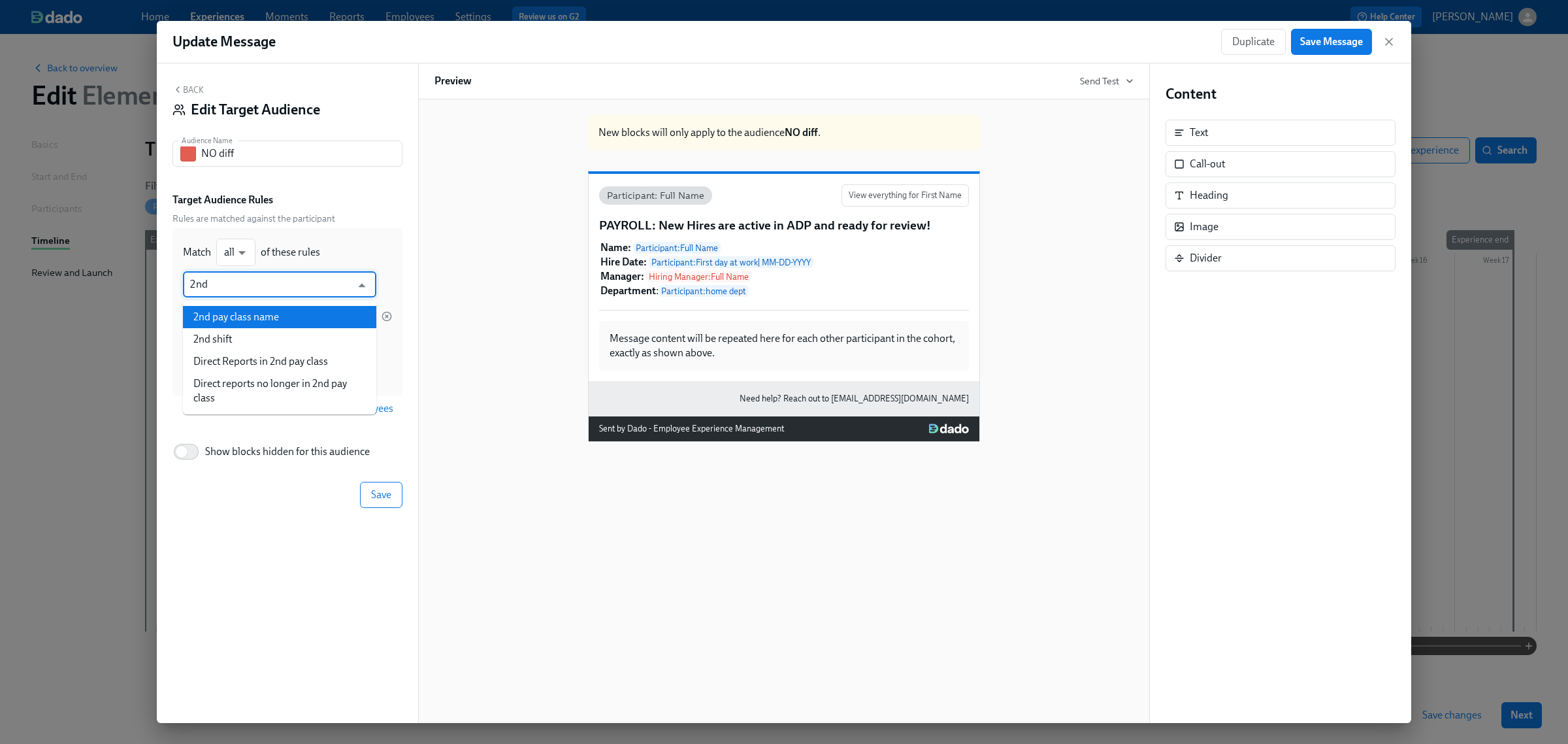
click at [226, 341] on li "2nd shift" at bounding box center [280, 339] width 193 height 22
type input "2nd shift"
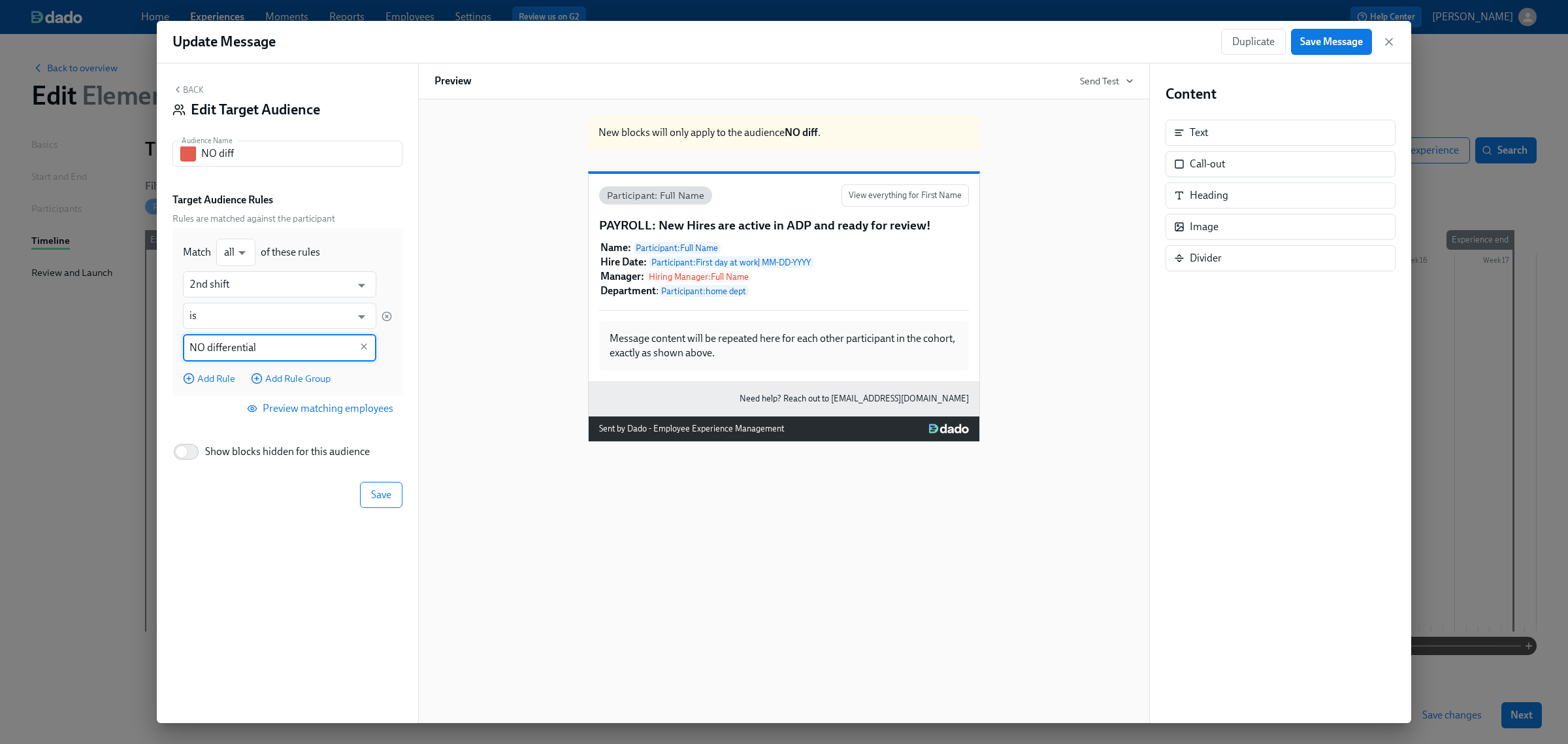
type input "NO differential"
click at [260, 510] on div "Back Edit Target Audience Audience Name NO diff Audience Name Target Audience R…" at bounding box center [287, 393] width 261 height 659
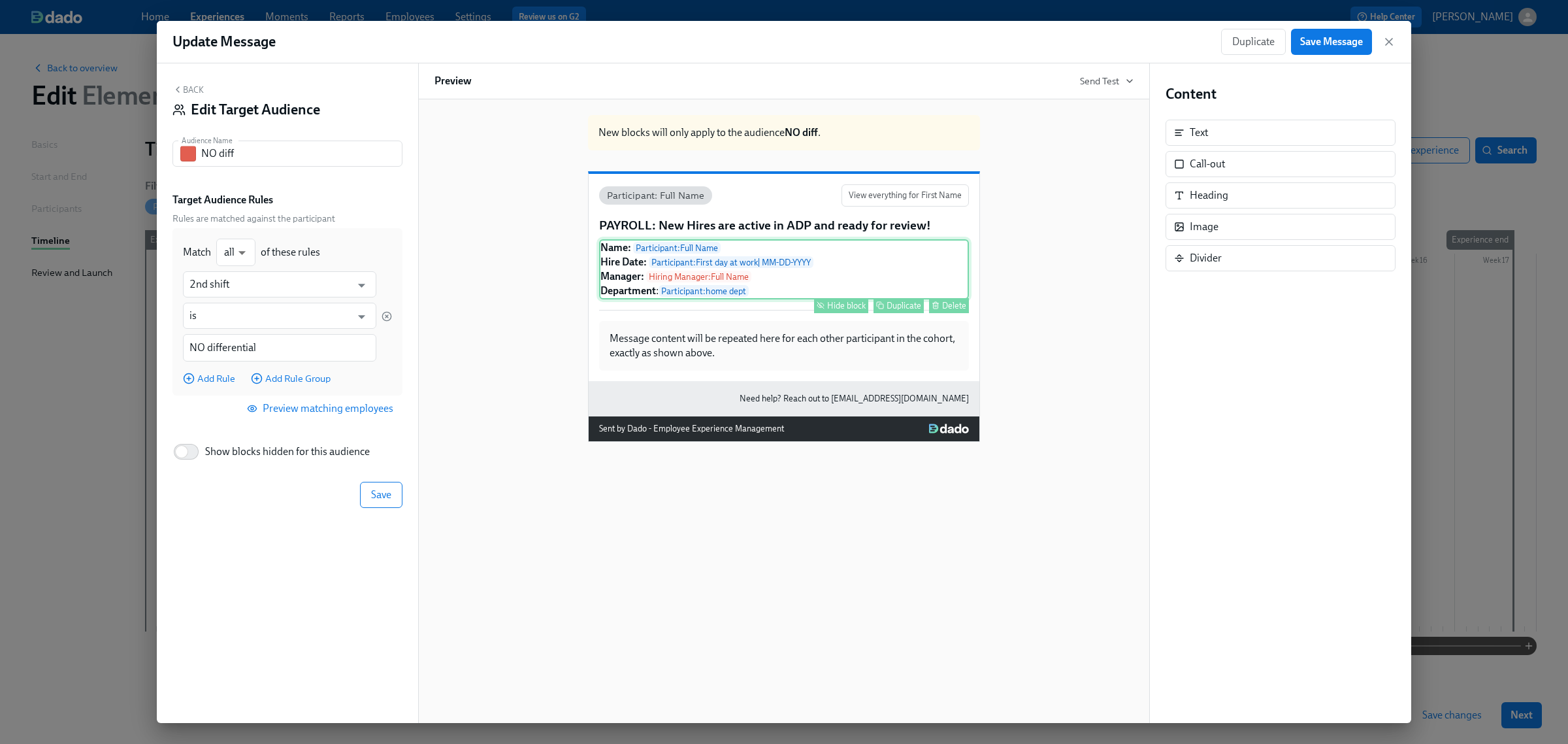
click at [841, 311] on div "Hide block" at bounding box center [847, 305] width 39 height 9
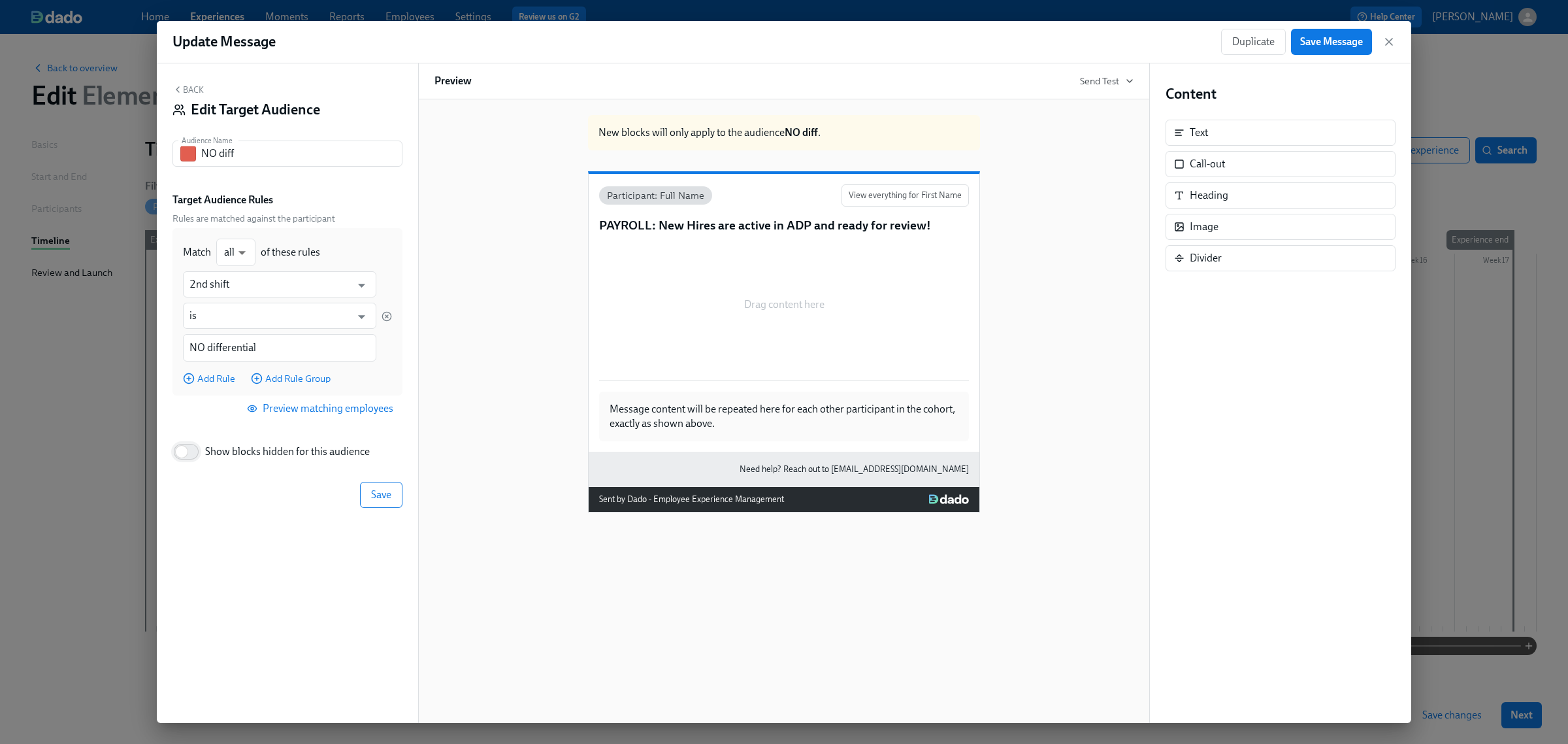
click at [187, 448] on input "Show blocks hidden for this audience" at bounding box center [182, 451] width 86 height 28
checkbox input "true"
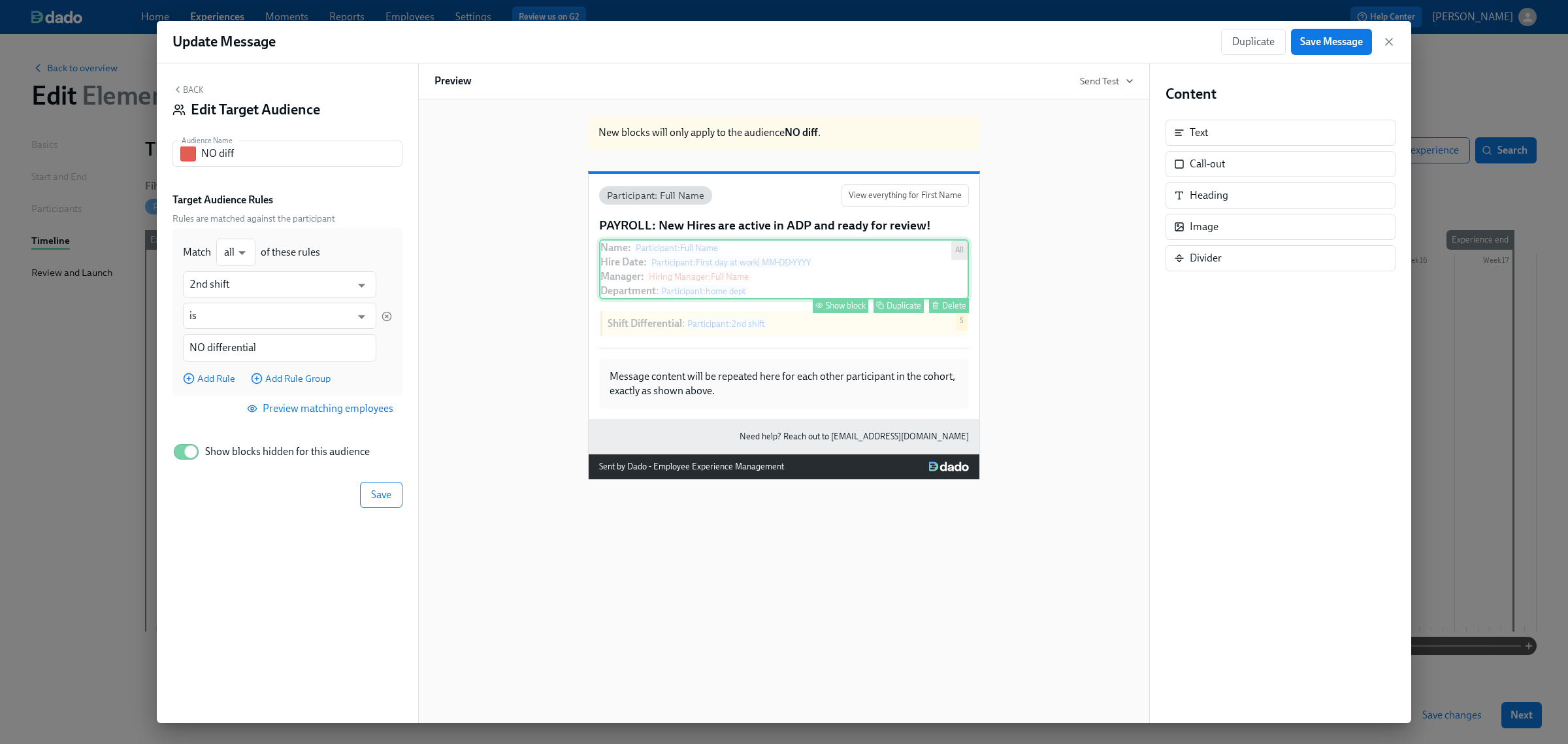
click at [853, 311] on div "Show block" at bounding box center [846, 305] width 40 height 9
click at [396, 499] on button "Save" at bounding box center [381, 495] width 42 height 26
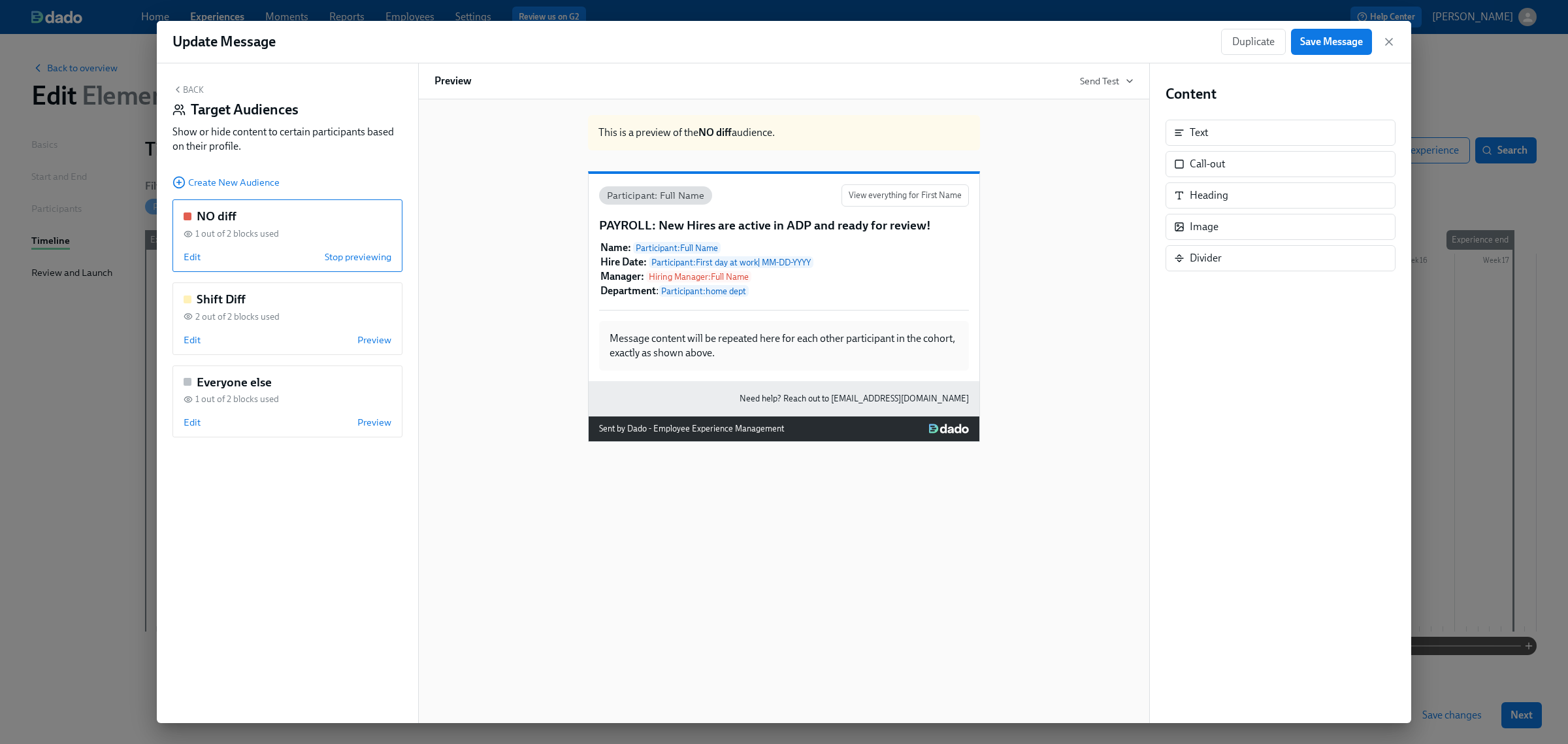
click at [249, 510] on div "Back Target Audiences Show or hide content to certain participants based on the…" at bounding box center [287, 393] width 261 height 659
click at [374, 426] on span "Preview" at bounding box center [374, 422] width 34 height 13
click at [379, 259] on span "Preview" at bounding box center [374, 256] width 34 height 13
click at [381, 341] on span "Preview" at bounding box center [374, 339] width 34 height 13
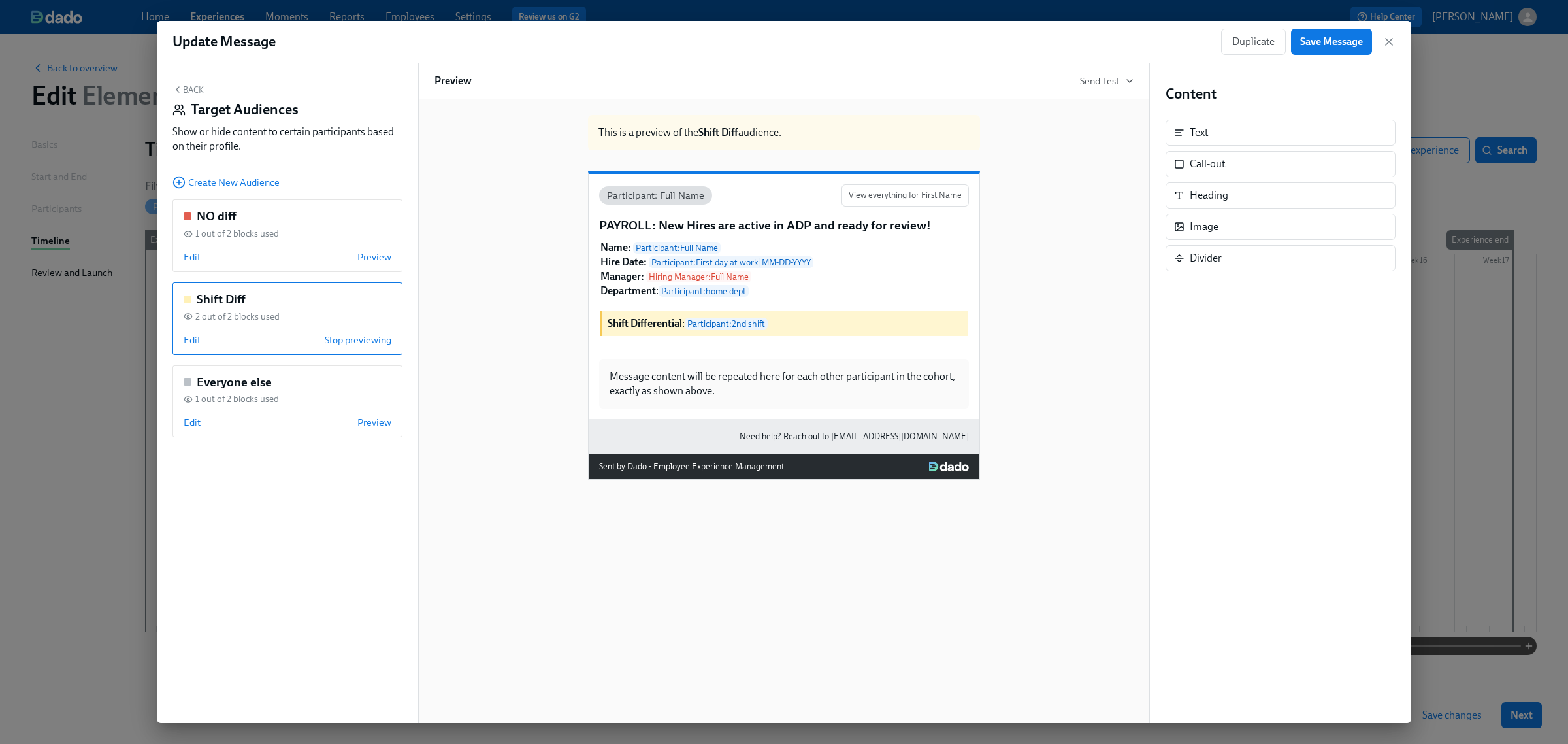
click at [200, 87] on button "Back" at bounding box center [188, 90] width 31 height 10
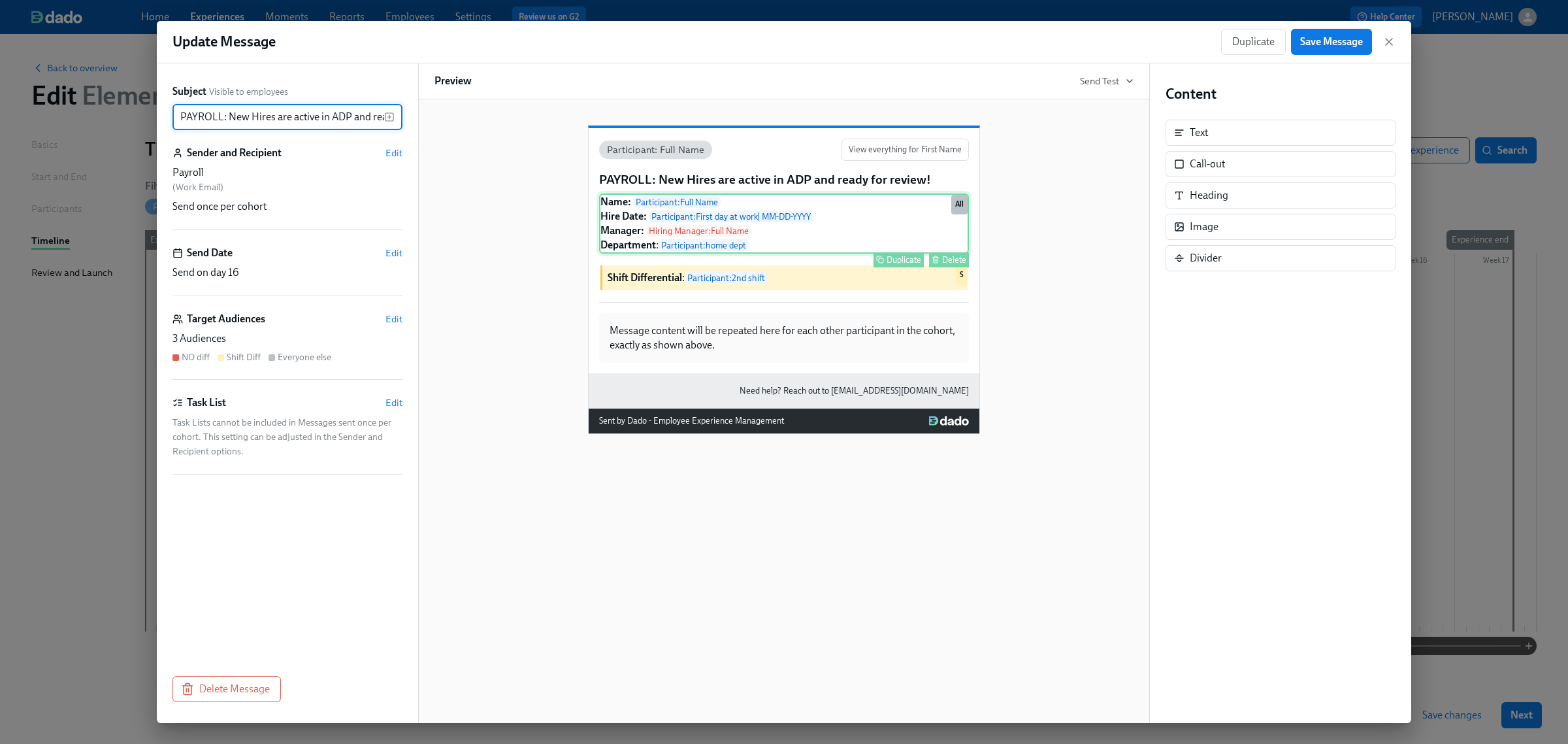
scroll to position [0, 63]
click at [1338, 49] on button "Save Message" at bounding box center [1332, 41] width 81 height 26
click at [1388, 37] on icon "button" at bounding box center [1389, 41] width 13 height 13
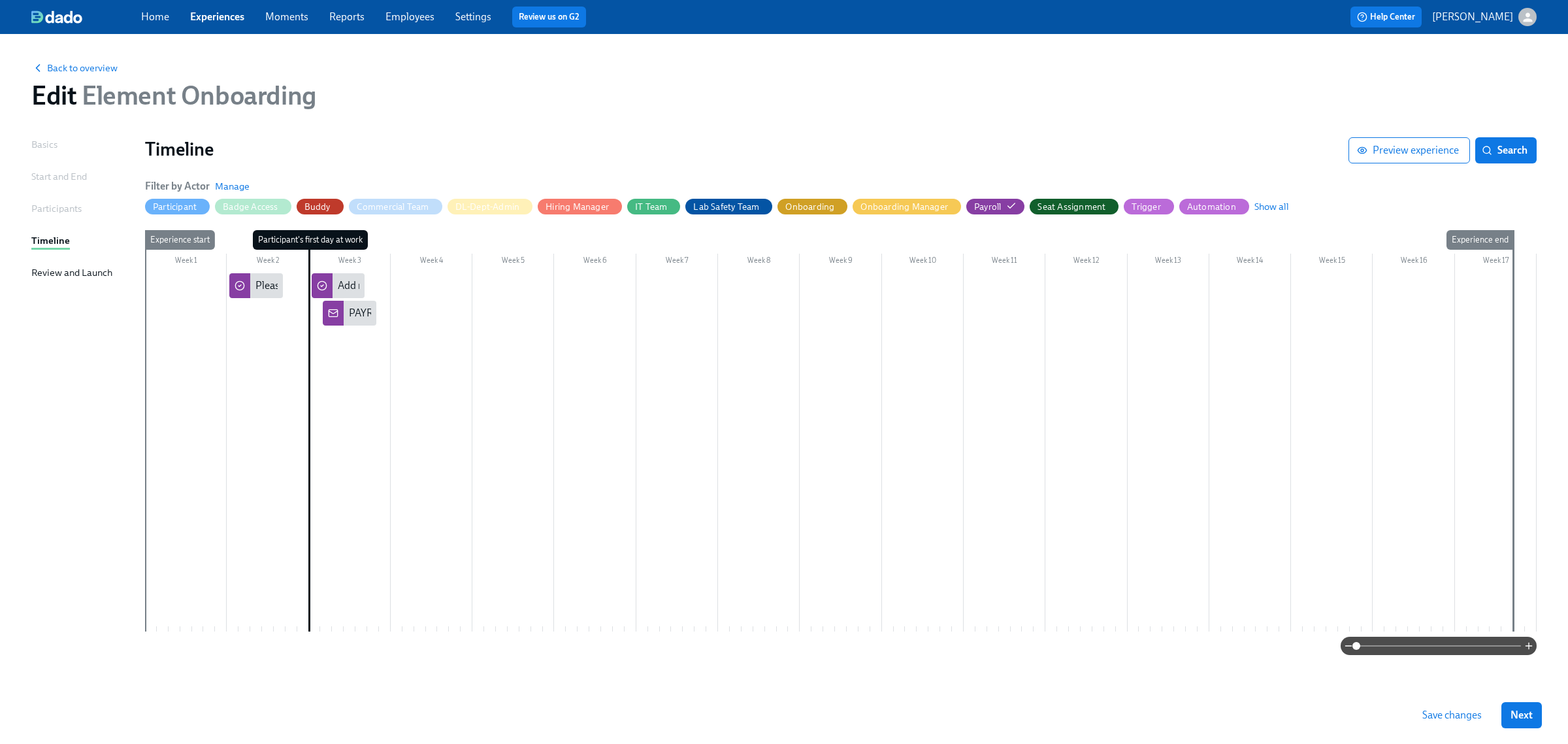
click at [1443, 709] on span "Save changes" at bounding box center [1452, 715] width 60 height 13
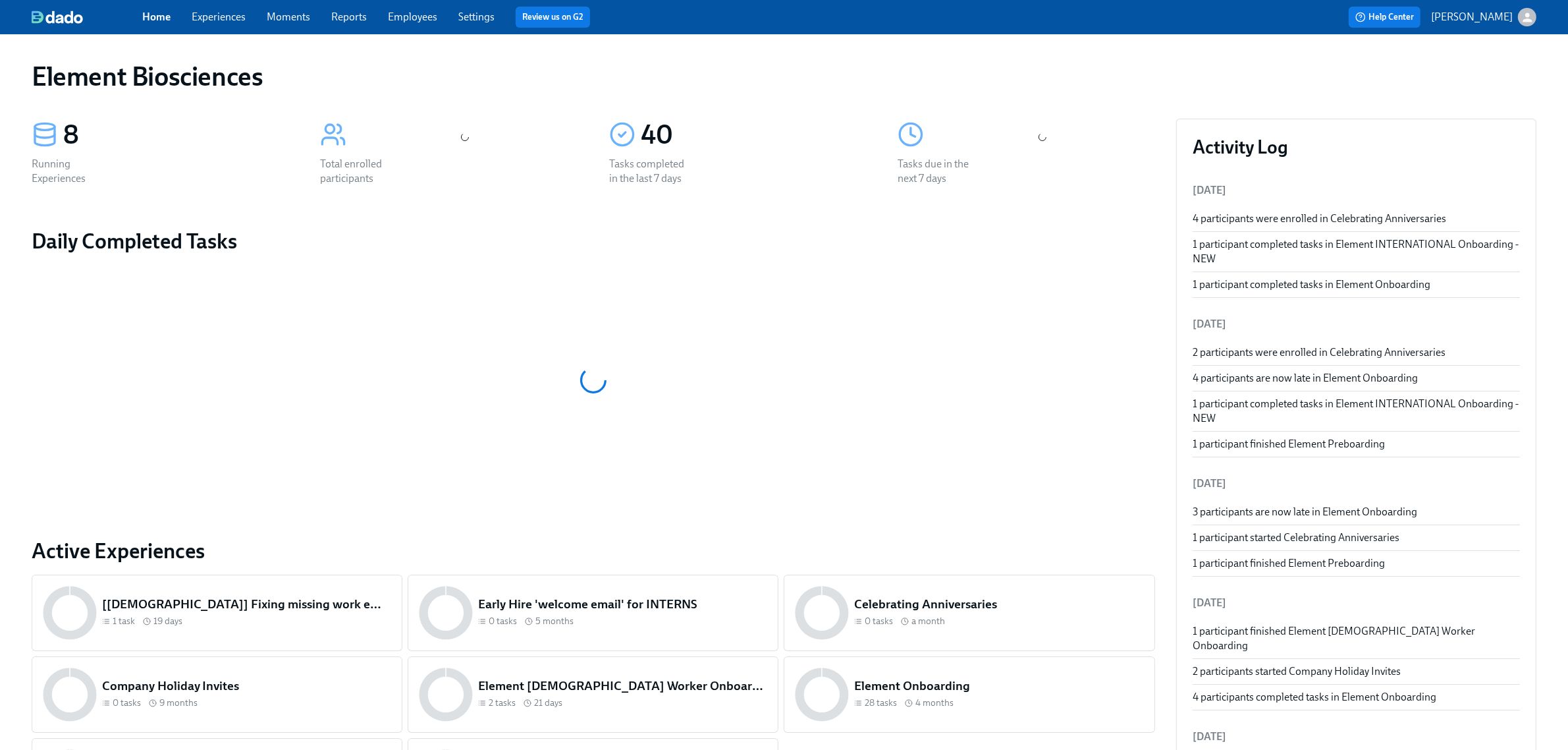
click at [209, 10] on link "Experiences" at bounding box center [218, 17] width 54 height 12
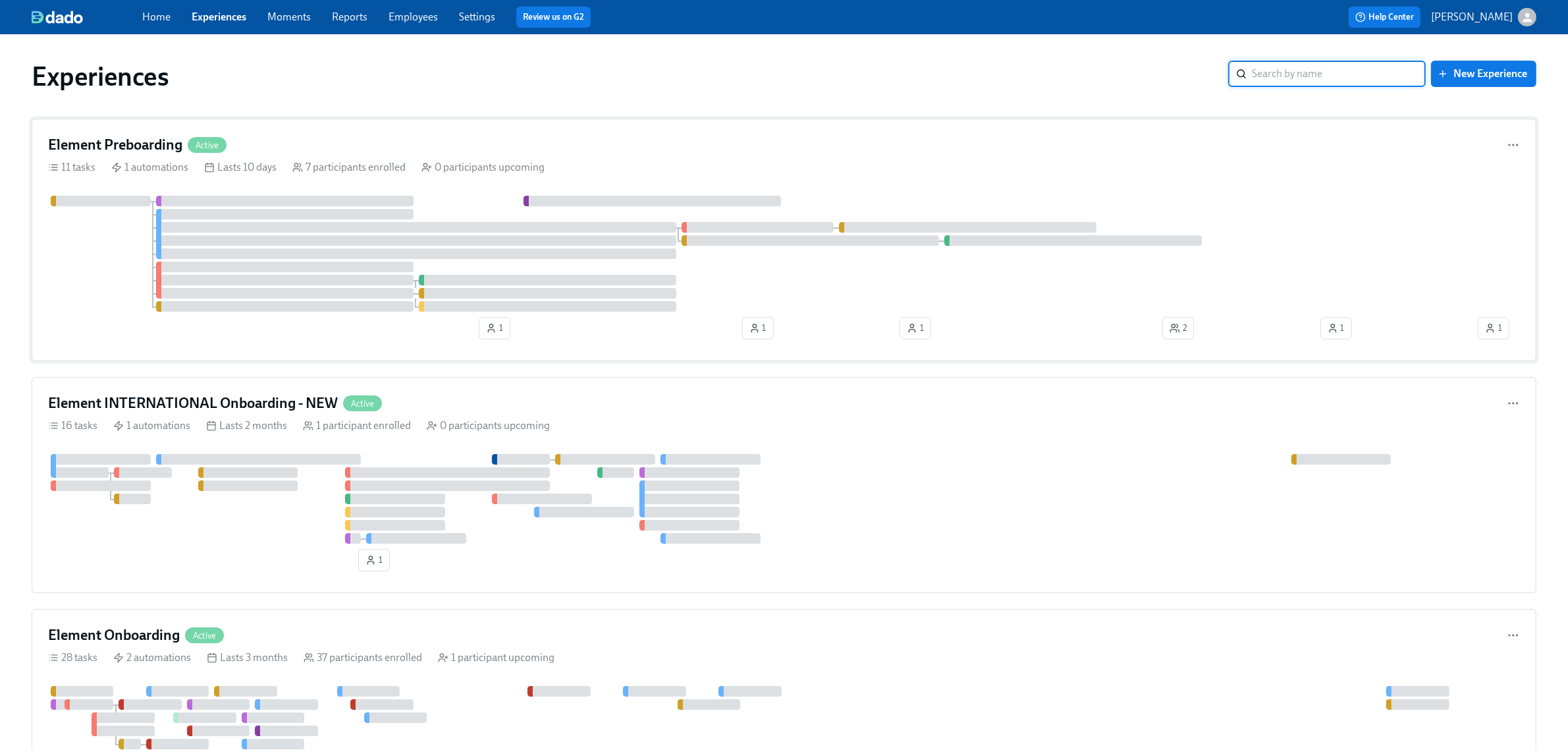
click at [698, 156] on div "Element Preboarding Active 11 tasks 1 automations Lasts 10 days 7 participants …" at bounding box center [784, 239] width 1505 height 243
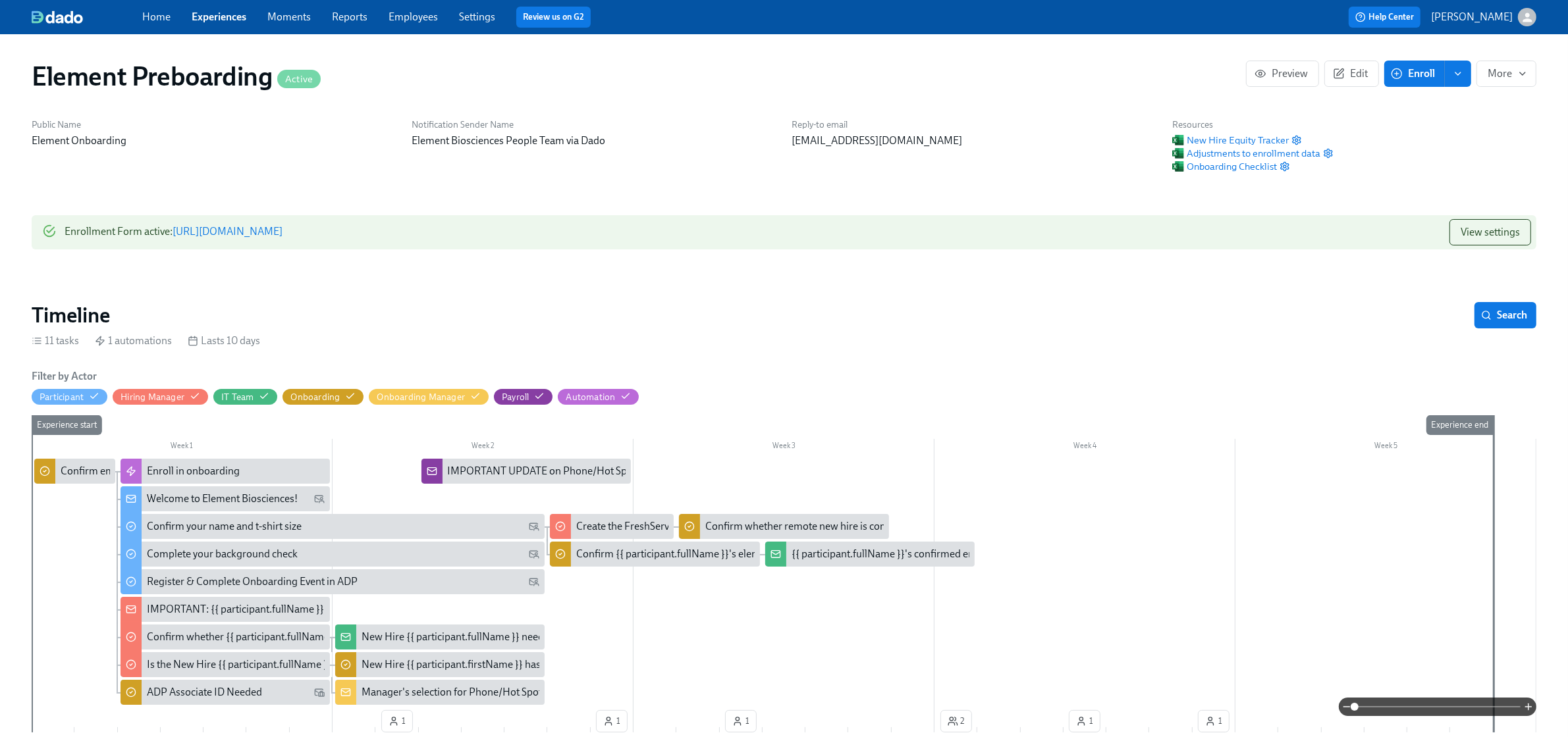
scroll to position [0, 982]
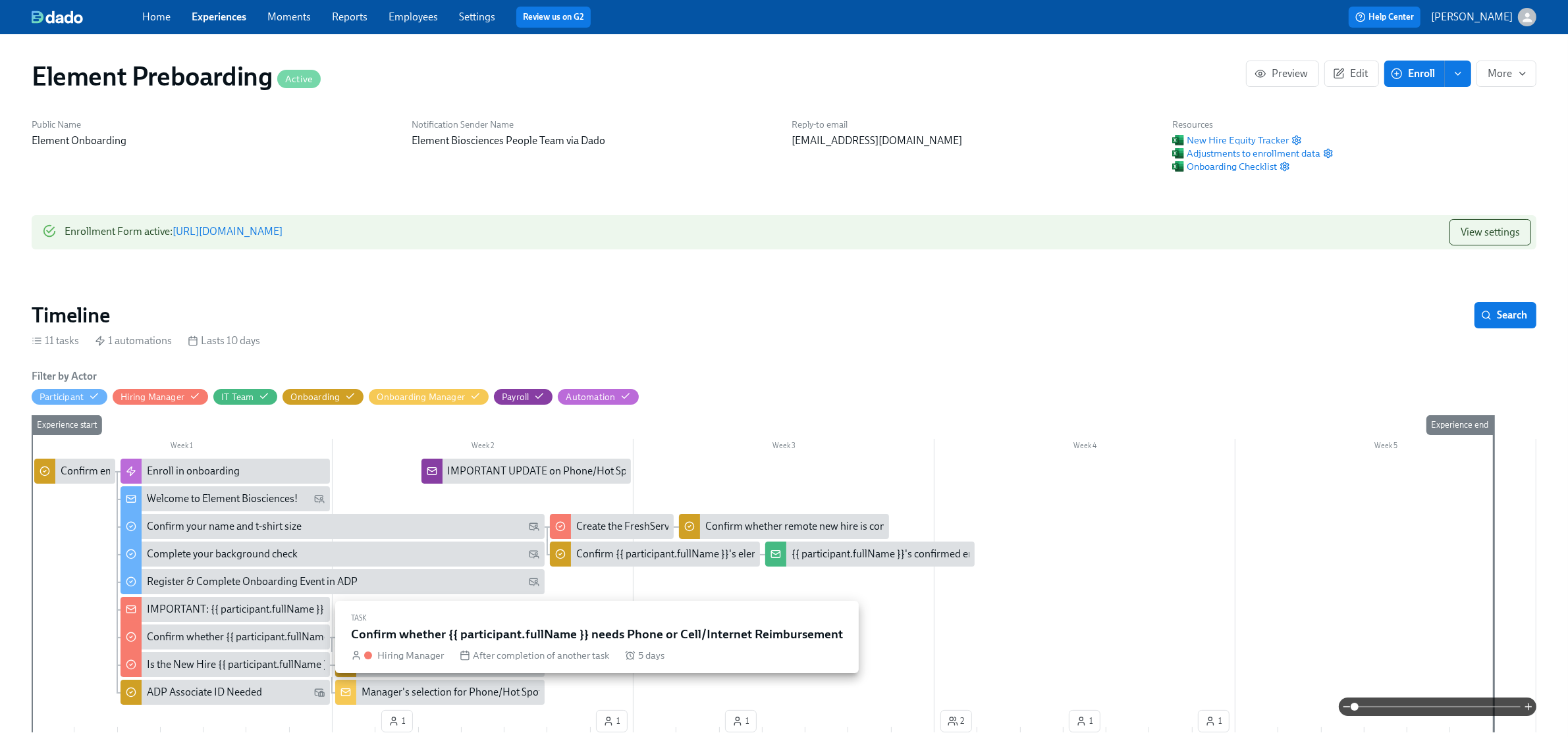
click at [245, 642] on div "Confirm whether {{ participant.fullName }} needs Phone or Cell/Internet Reimbur…" at bounding box center [346, 637] width 399 height 15
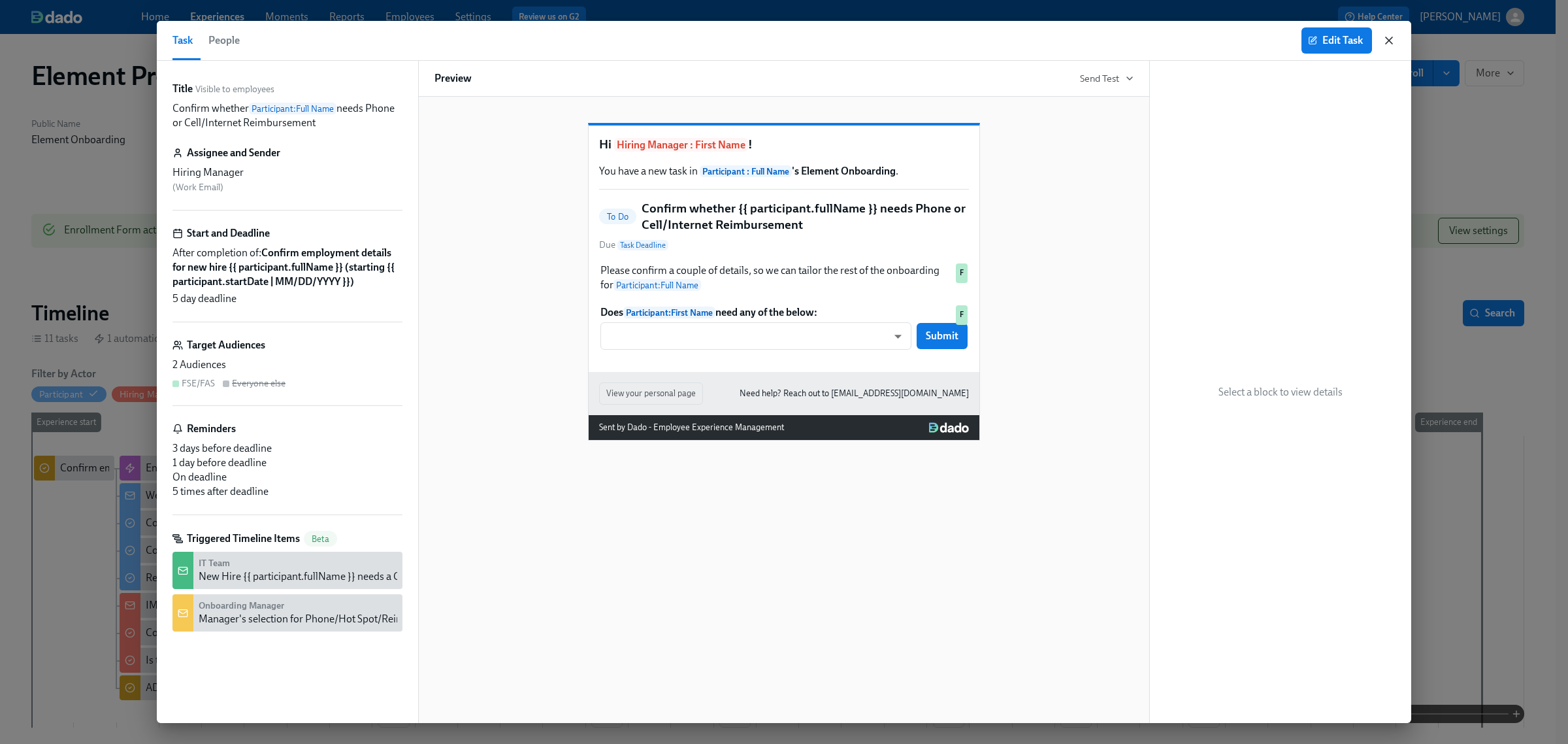
click at [1384, 38] on icon "button" at bounding box center [1389, 40] width 13 height 13
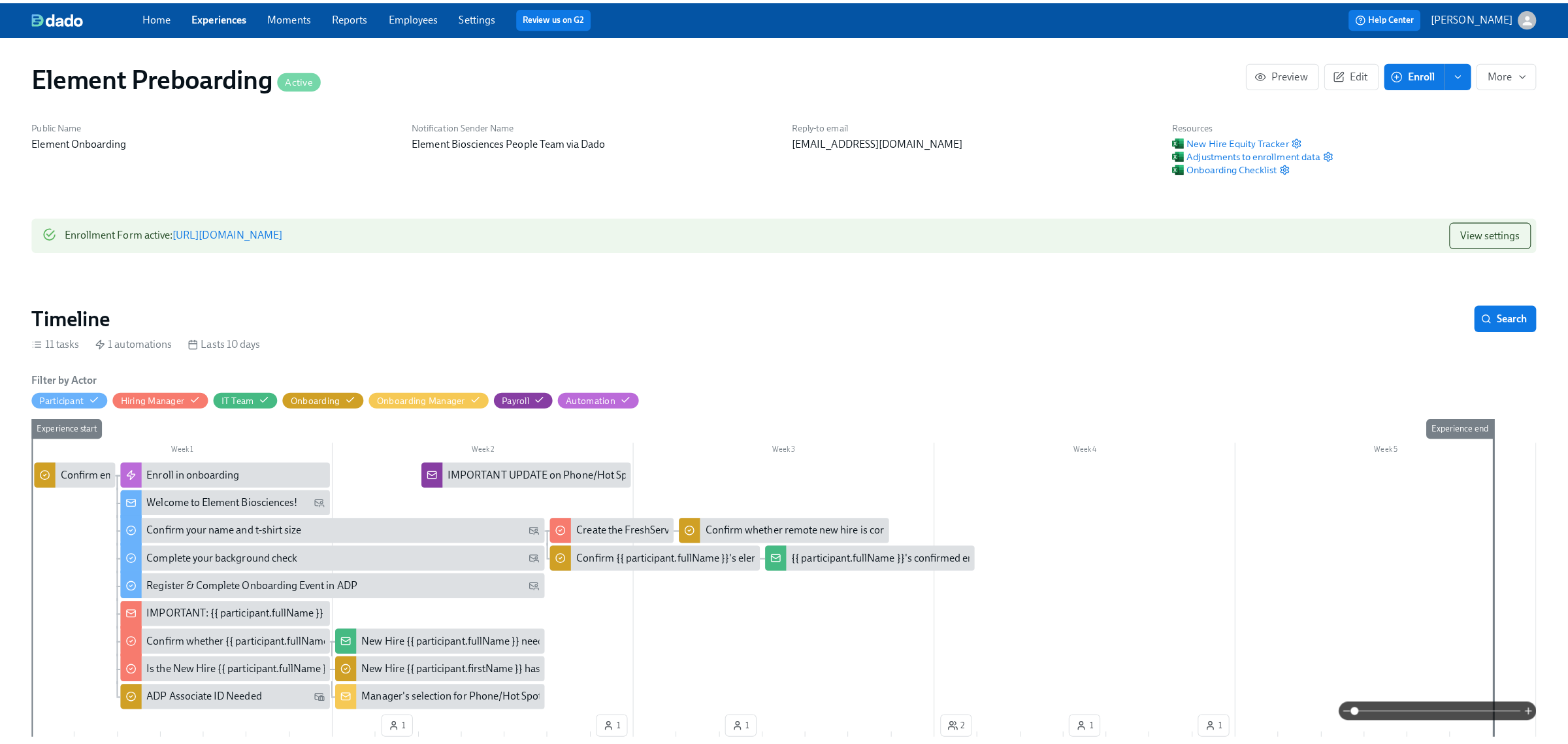
scroll to position [0, 962]
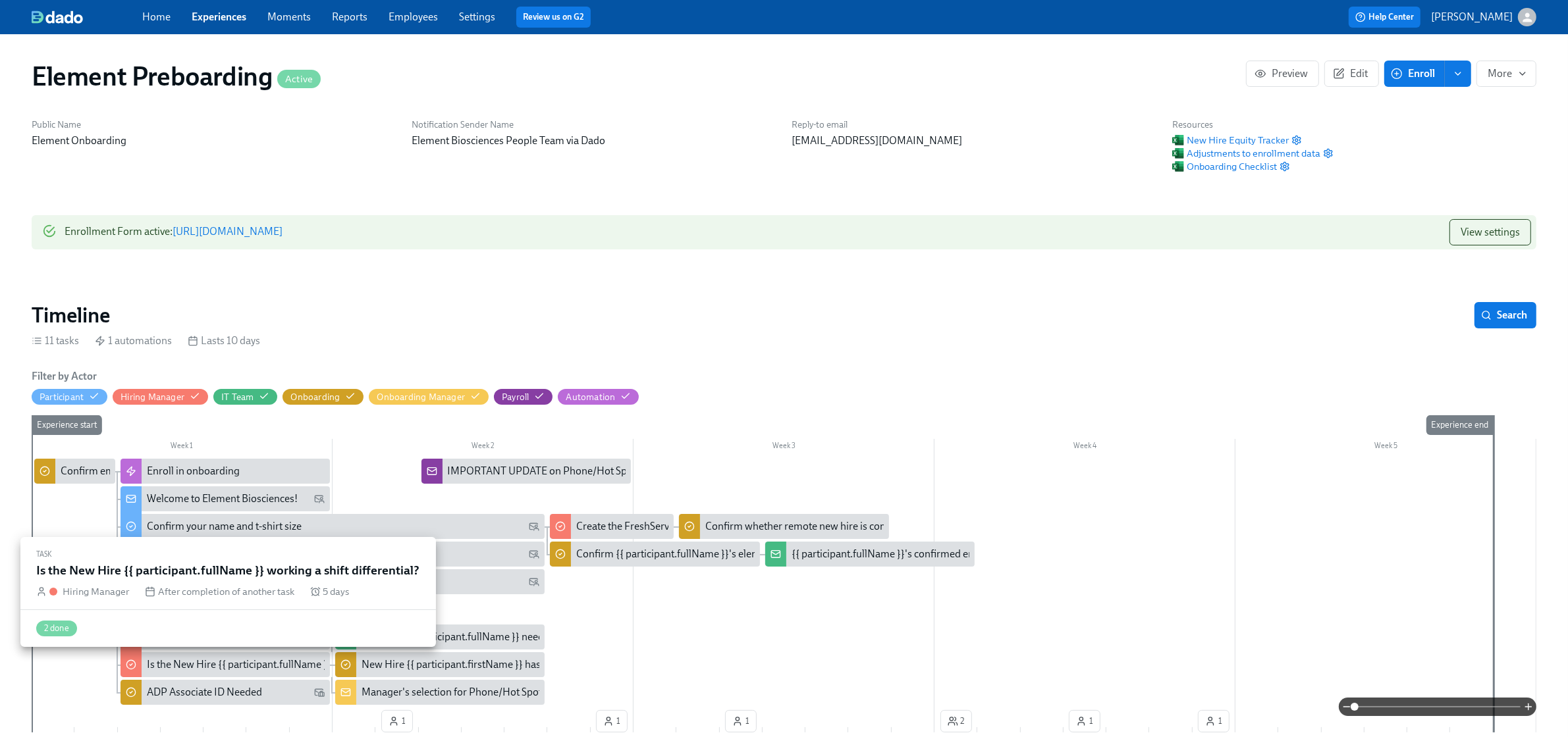
click at [245, 661] on div "Is the New Hire {{ participant.fullName }} working a shift differential?" at bounding box center [301, 664] width 309 height 15
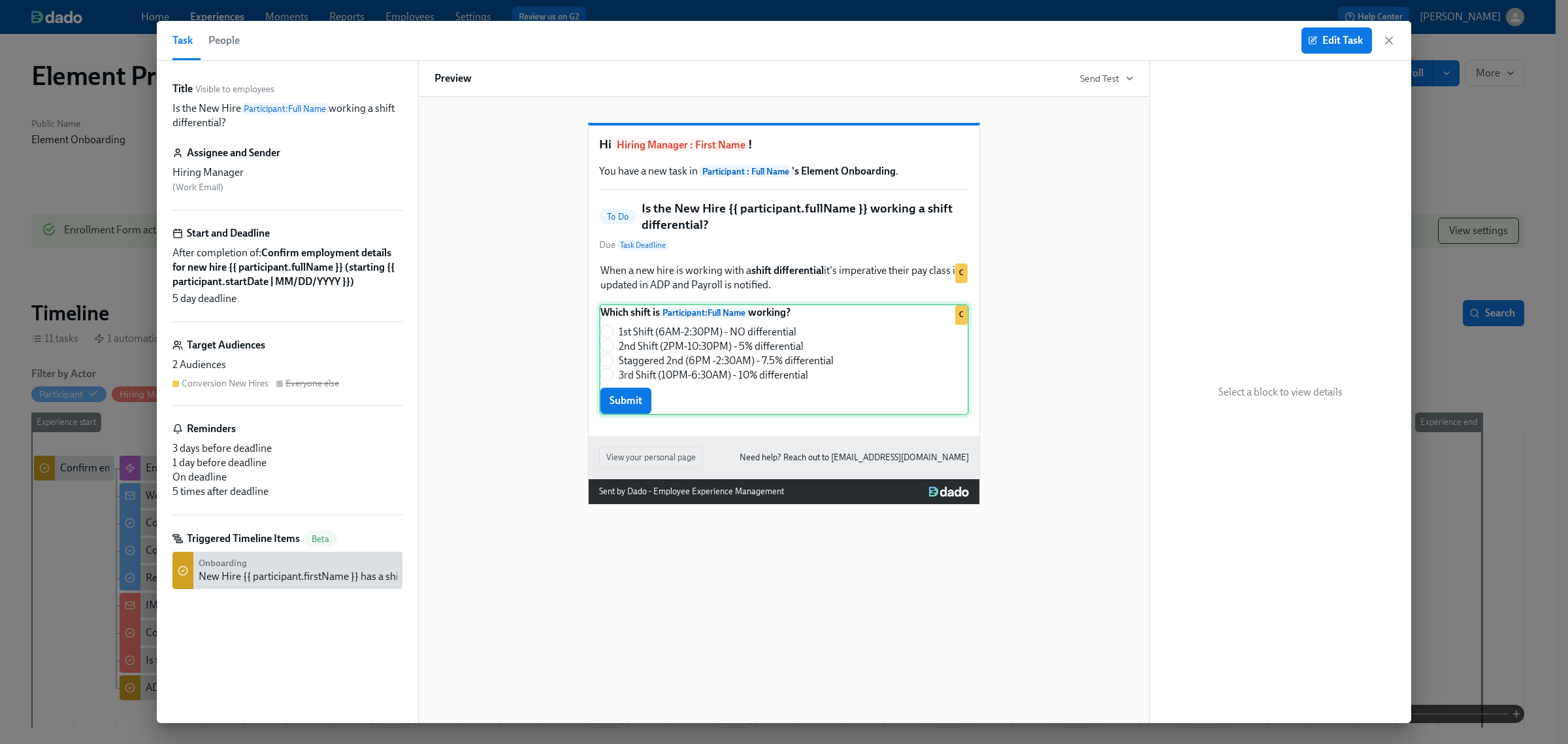
click at [782, 368] on div "Which shift is Participant : Full Name working? 1st Shift (6AM-2:30PM) - NO dif…" at bounding box center [784, 359] width 370 height 111
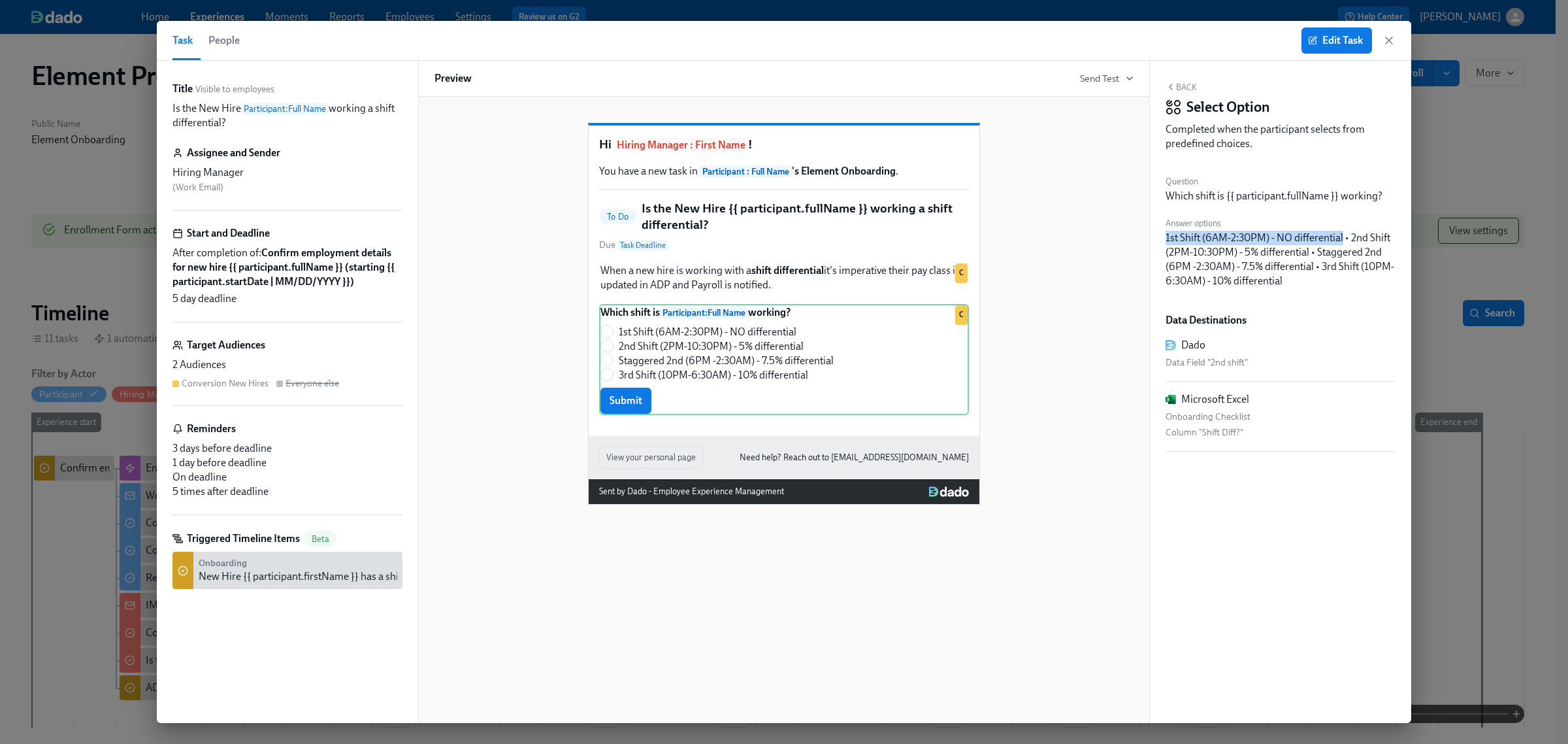
drag, startPoint x: 1167, startPoint y: 238, endPoint x: 1343, endPoint y: 234, distance: 176.0
click at [1343, 234] on div "1st Shift (6AM-2:30PM) - NO differential • 2nd Shift (2PM-10:30PM) - 5% differe…" at bounding box center [1281, 259] width 230 height 58
click at [1323, 238] on div "1st Shift (6AM-2:30PM) - NO differential • 2nd Shift (2PM-10:30PM) - 5% differe…" at bounding box center [1281, 259] width 230 height 58
drag, startPoint x: 1278, startPoint y: 236, endPoint x: 1344, endPoint y: 236, distance: 66.0
click at [1344, 236] on div "1st Shift (6AM-2:30PM) - NO differential • 2nd Shift (2PM-10:30PM) - 5% differe…" at bounding box center [1281, 259] width 230 height 58
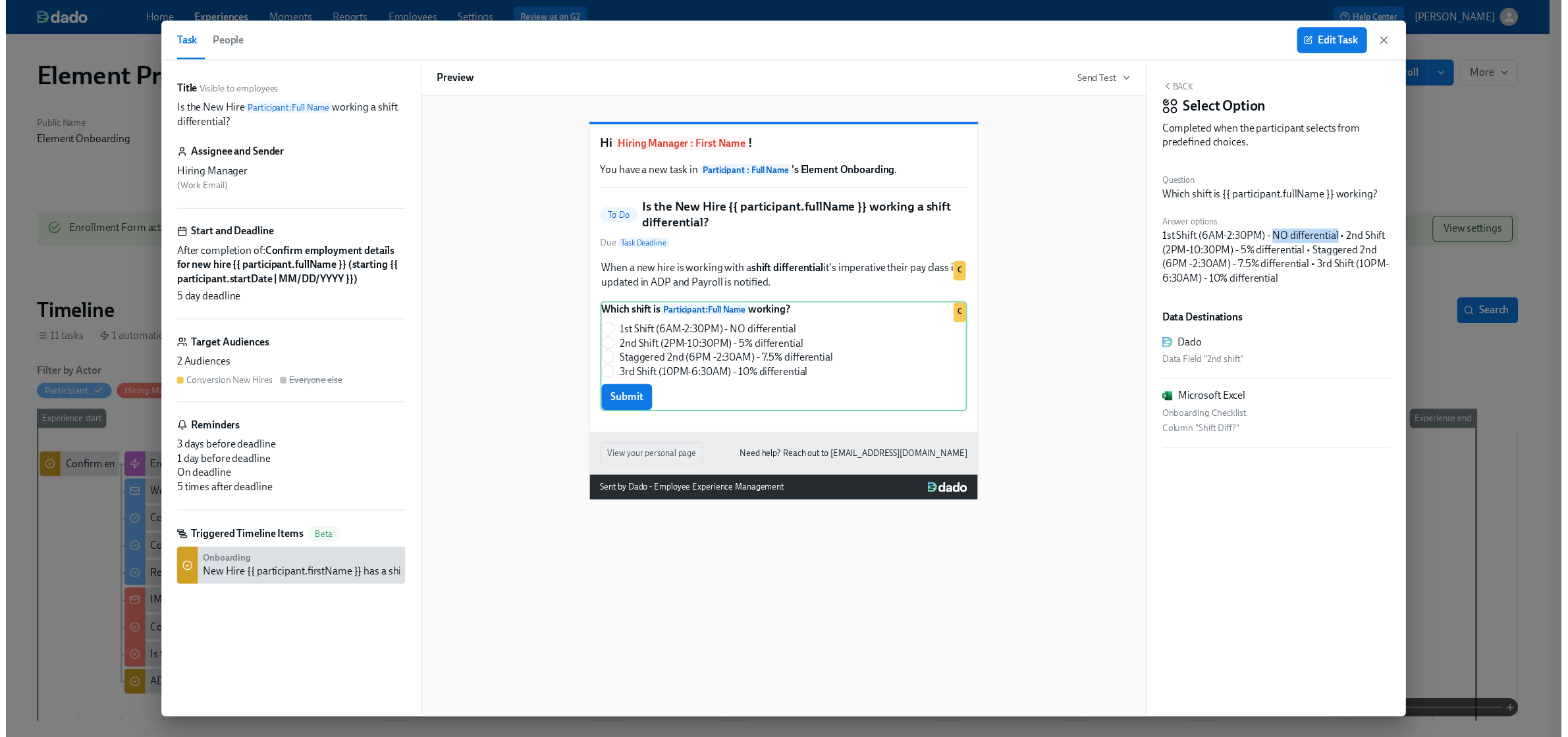
scroll to position [0, 982]
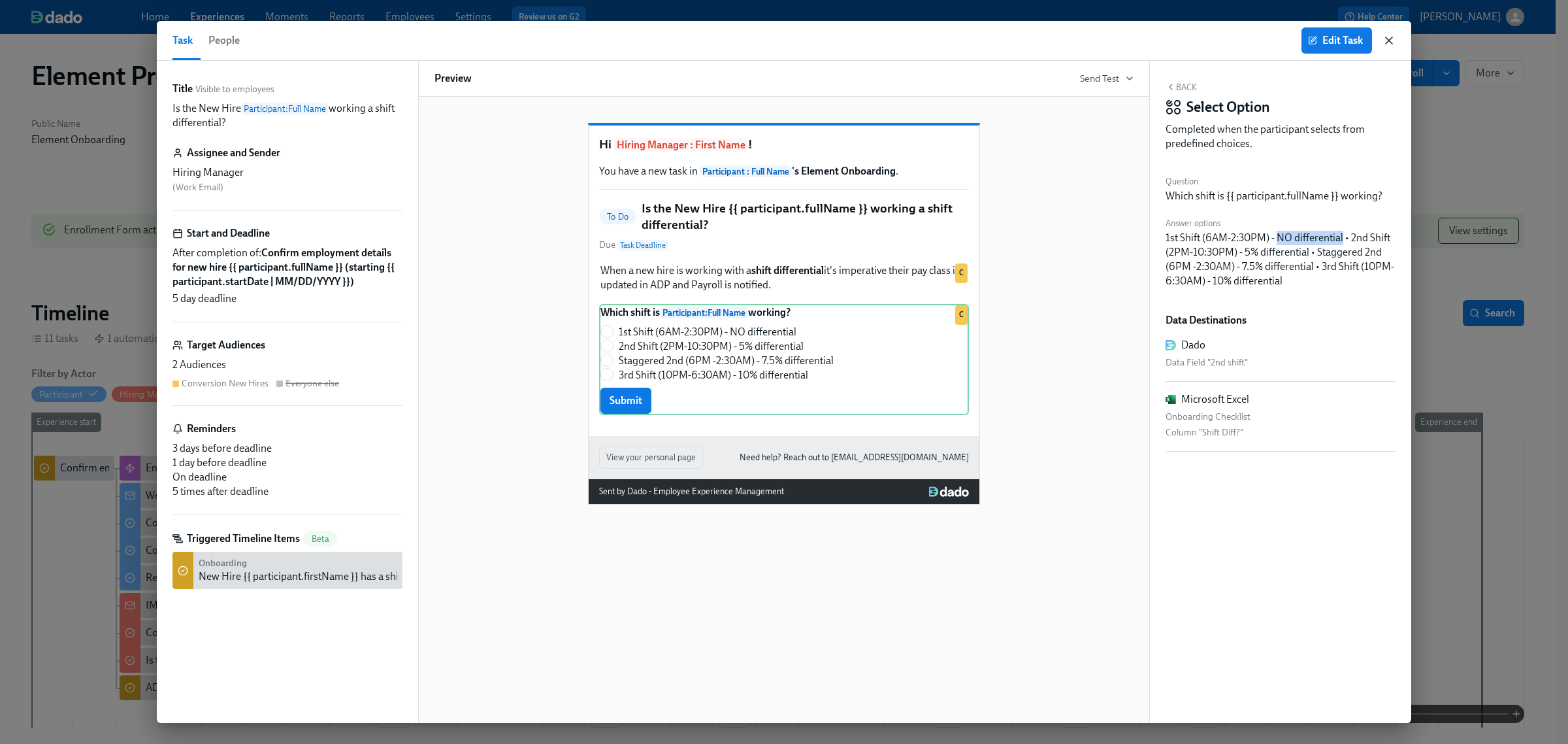
click at [1390, 38] on icon "button" at bounding box center [1389, 41] width 7 height 7
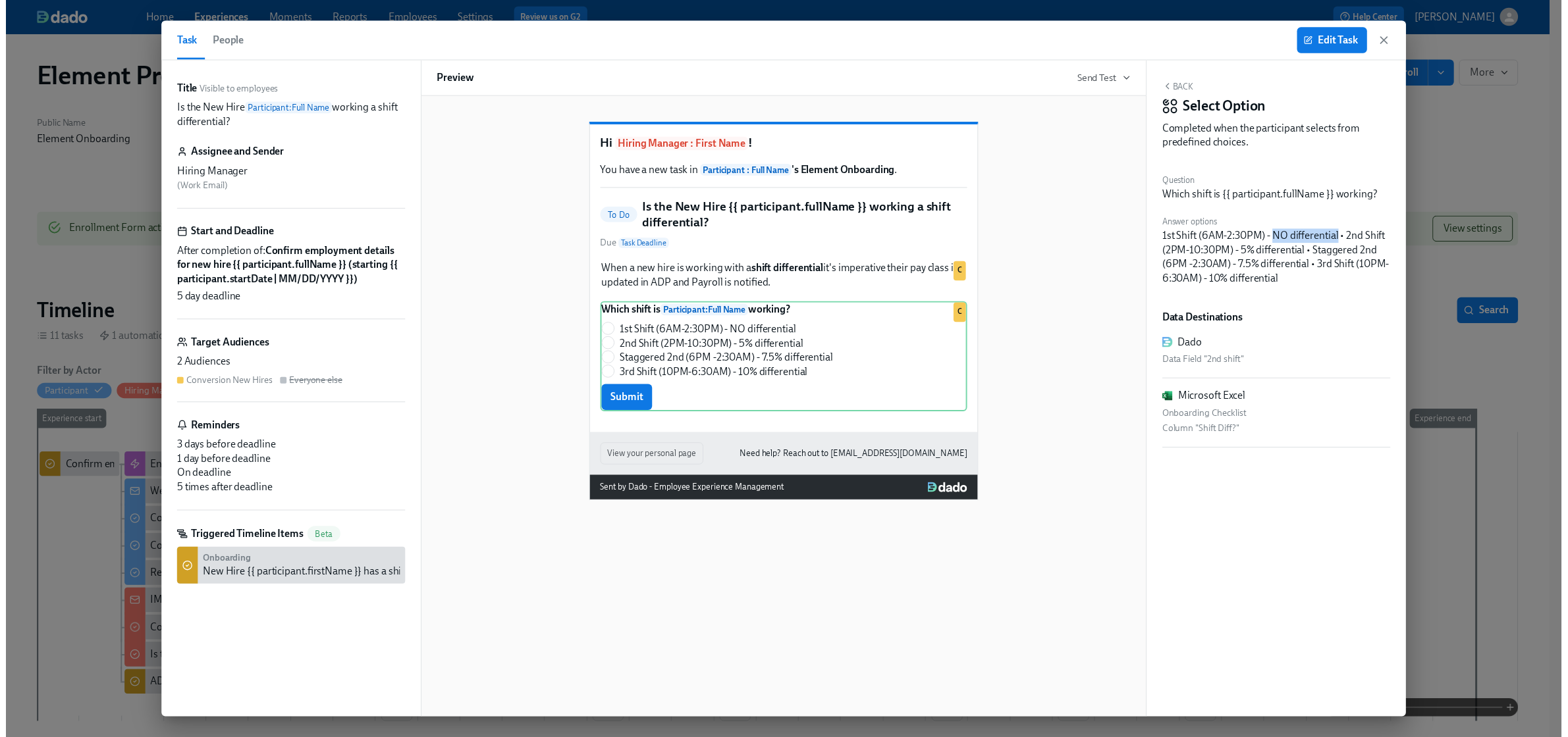
scroll to position [0, 970]
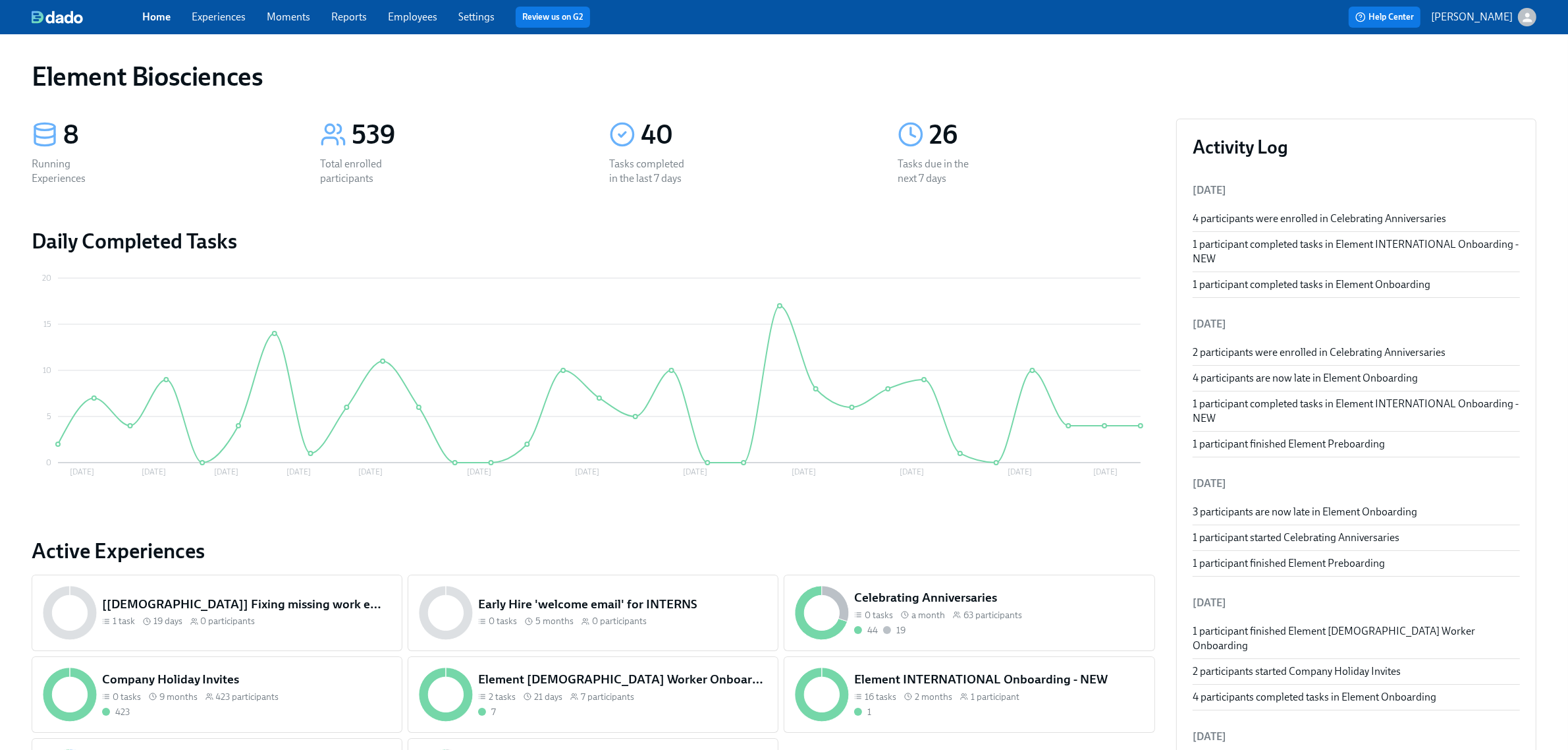
click at [230, 23] on span "Experiences" at bounding box center [218, 17] width 54 height 15
click at [228, 14] on link "Experiences" at bounding box center [218, 17] width 54 height 12
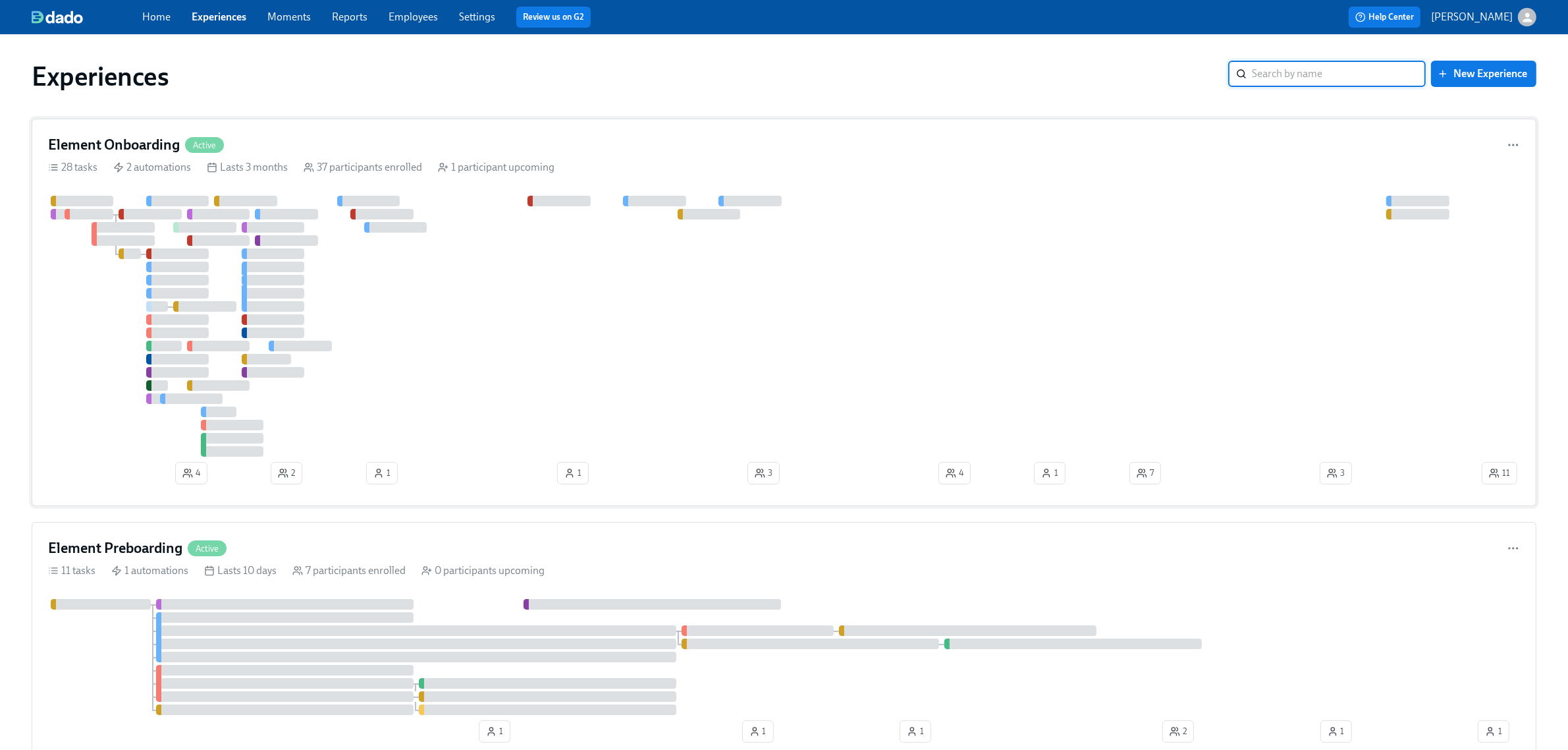
click at [586, 244] on div at bounding box center [763, 326] width 1431 height 261
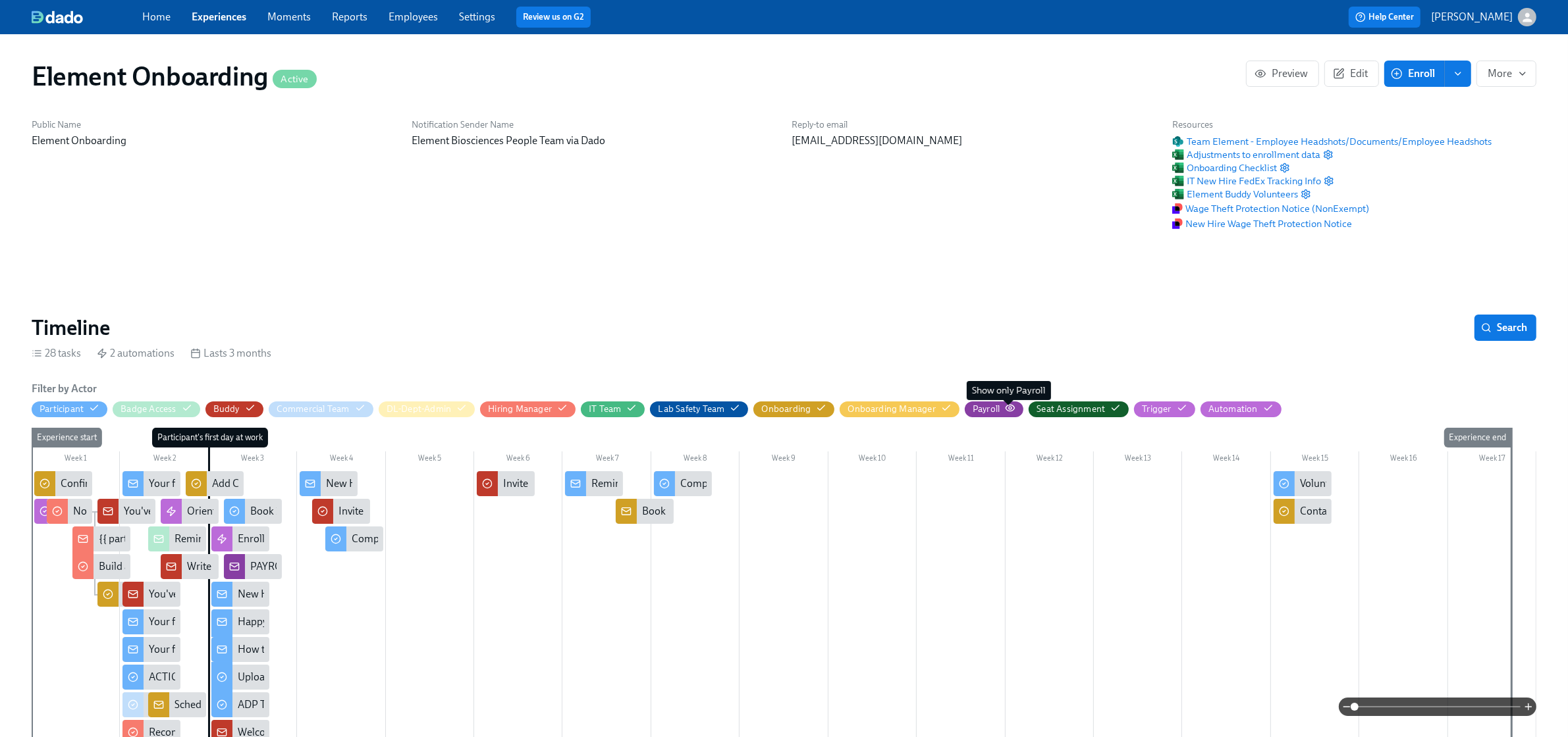
click at [1006, 409] on icon "button" at bounding box center [1011, 408] width 10 height 10
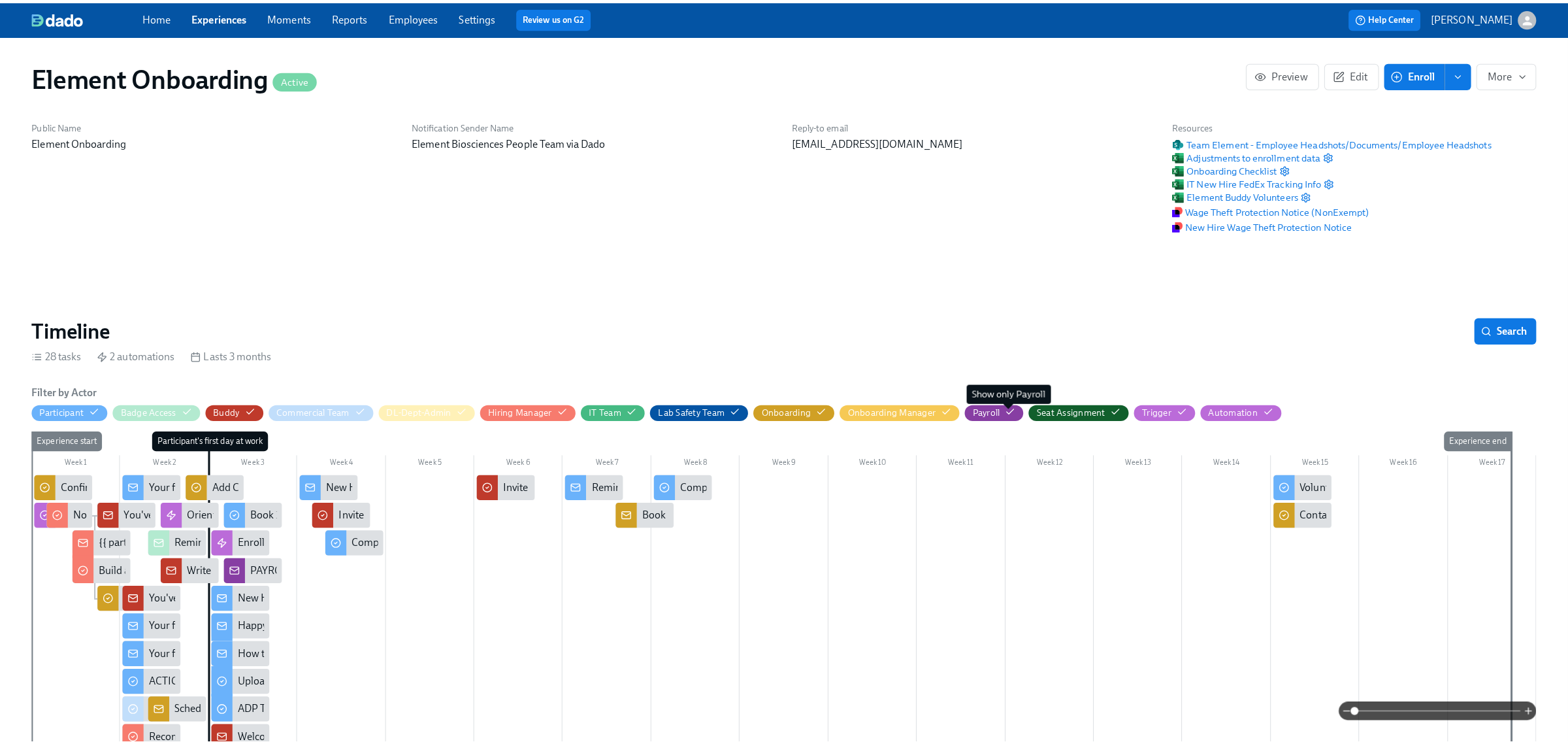
scroll to position [0, 14862]
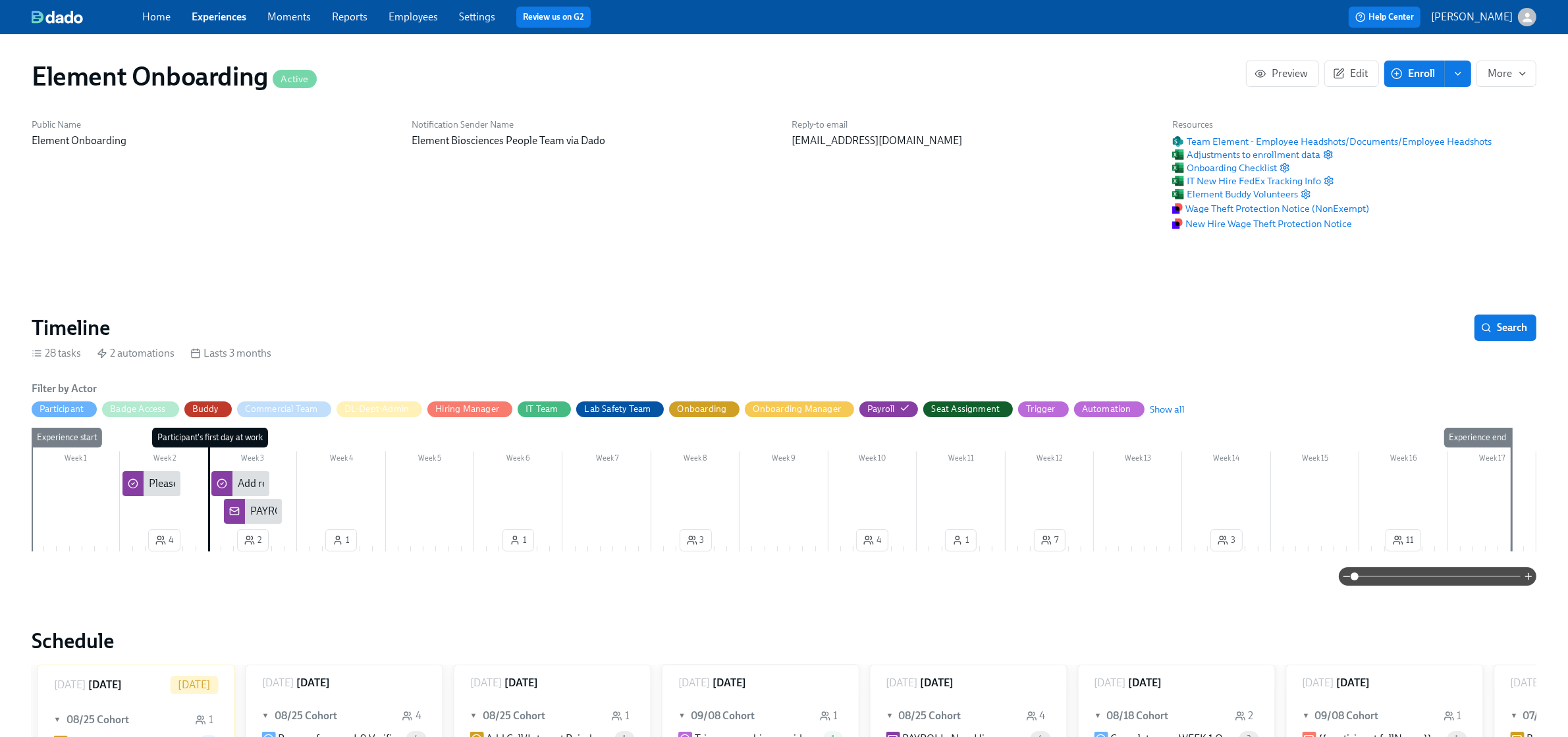
click at [260, 514] on div "PAYROLL: New Hires are active in ADP and ready for review!" at bounding box center [385, 511] width 270 height 15
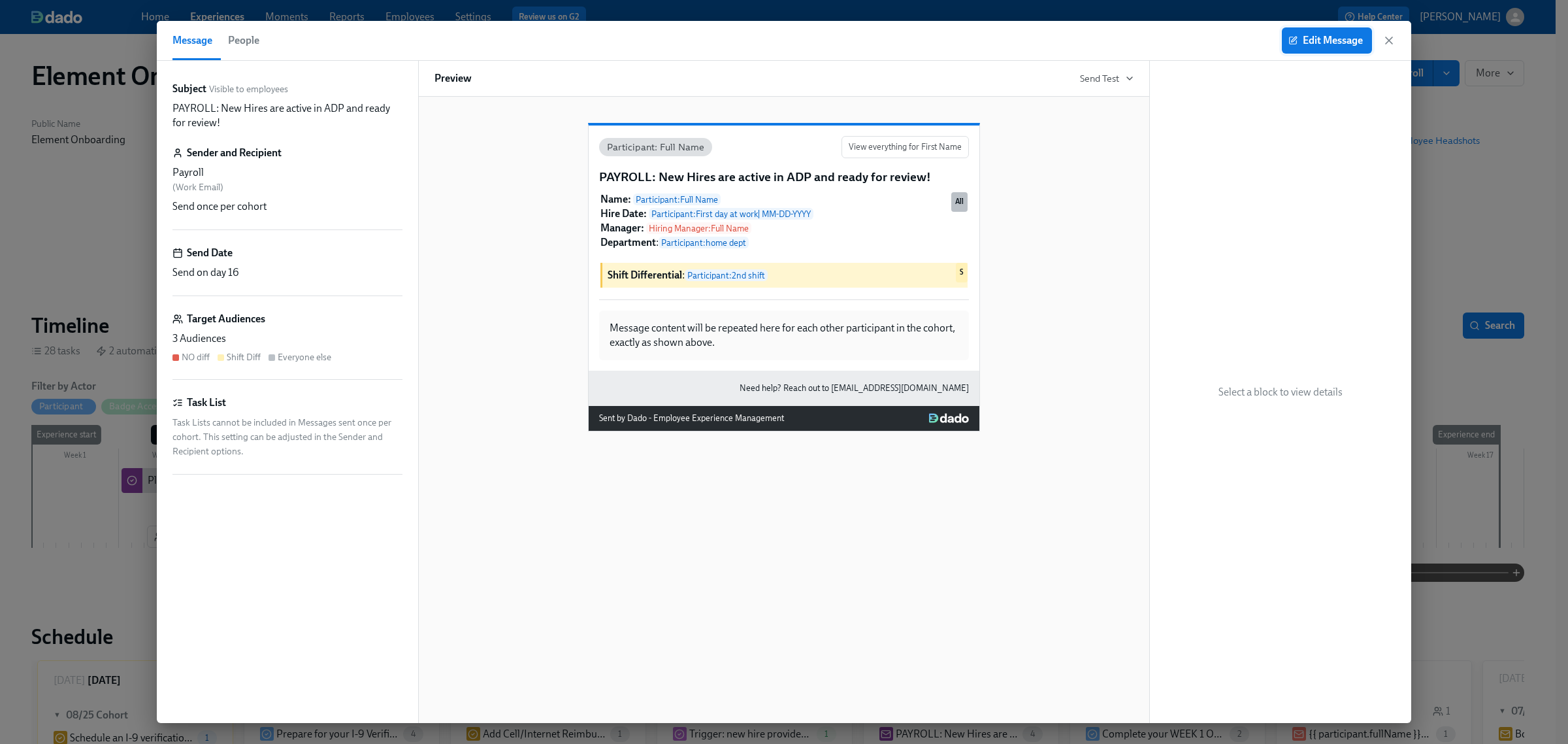
click at [1306, 38] on span "Edit Message" at bounding box center [1326, 40] width 72 height 13
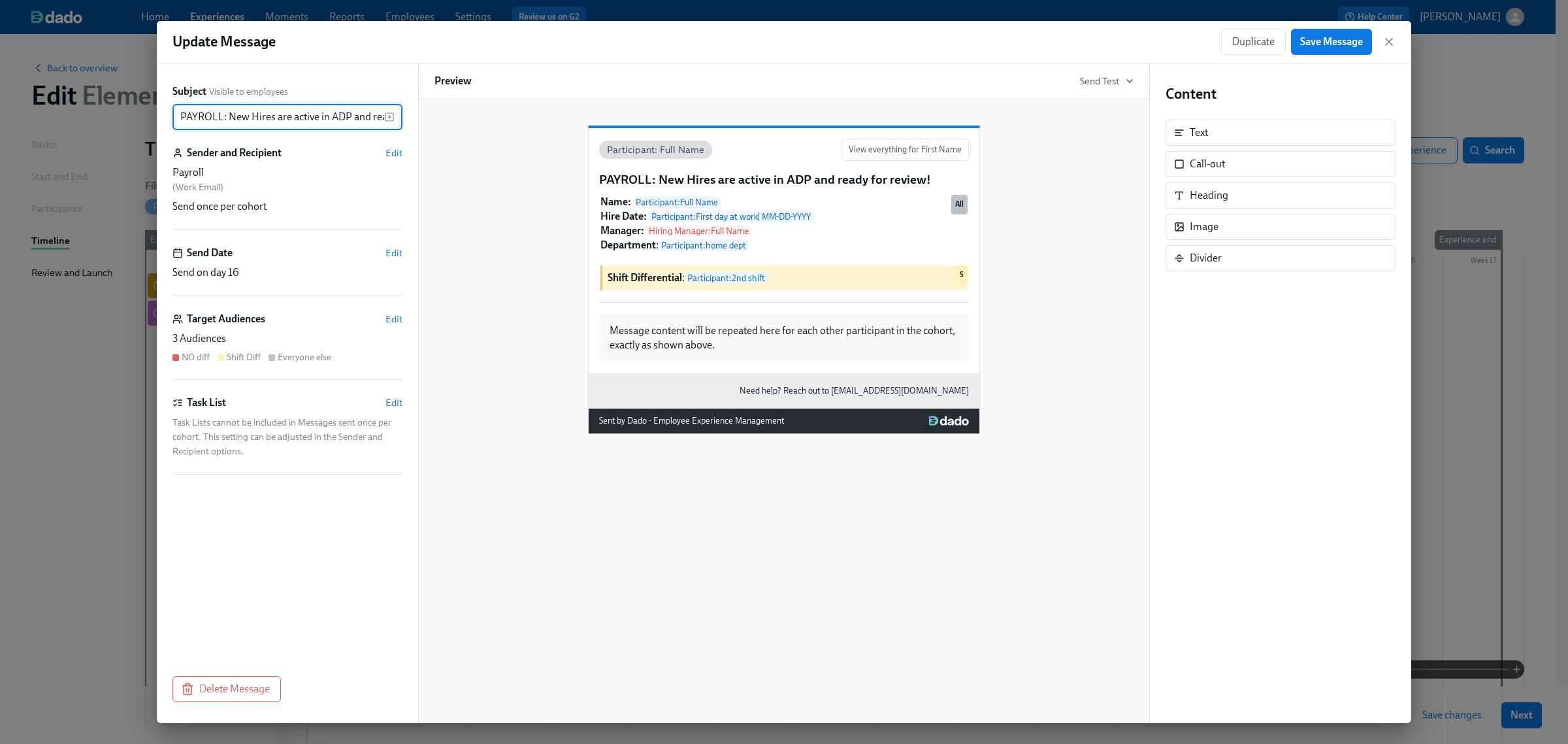
scroll to position [0, 63]
click at [397, 255] on span "Edit" at bounding box center [394, 252] width 17 height 13
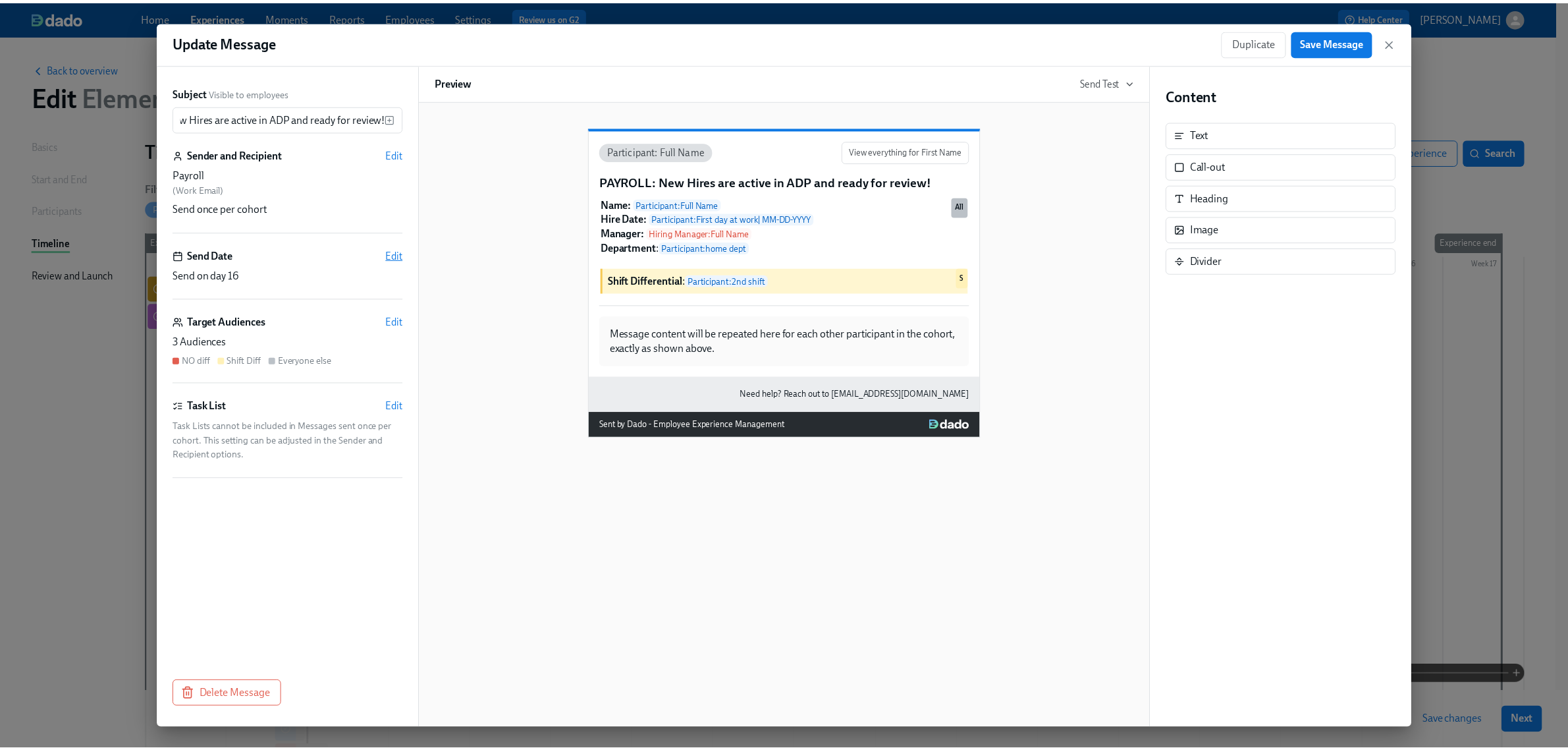
scroll to position [0, 0]
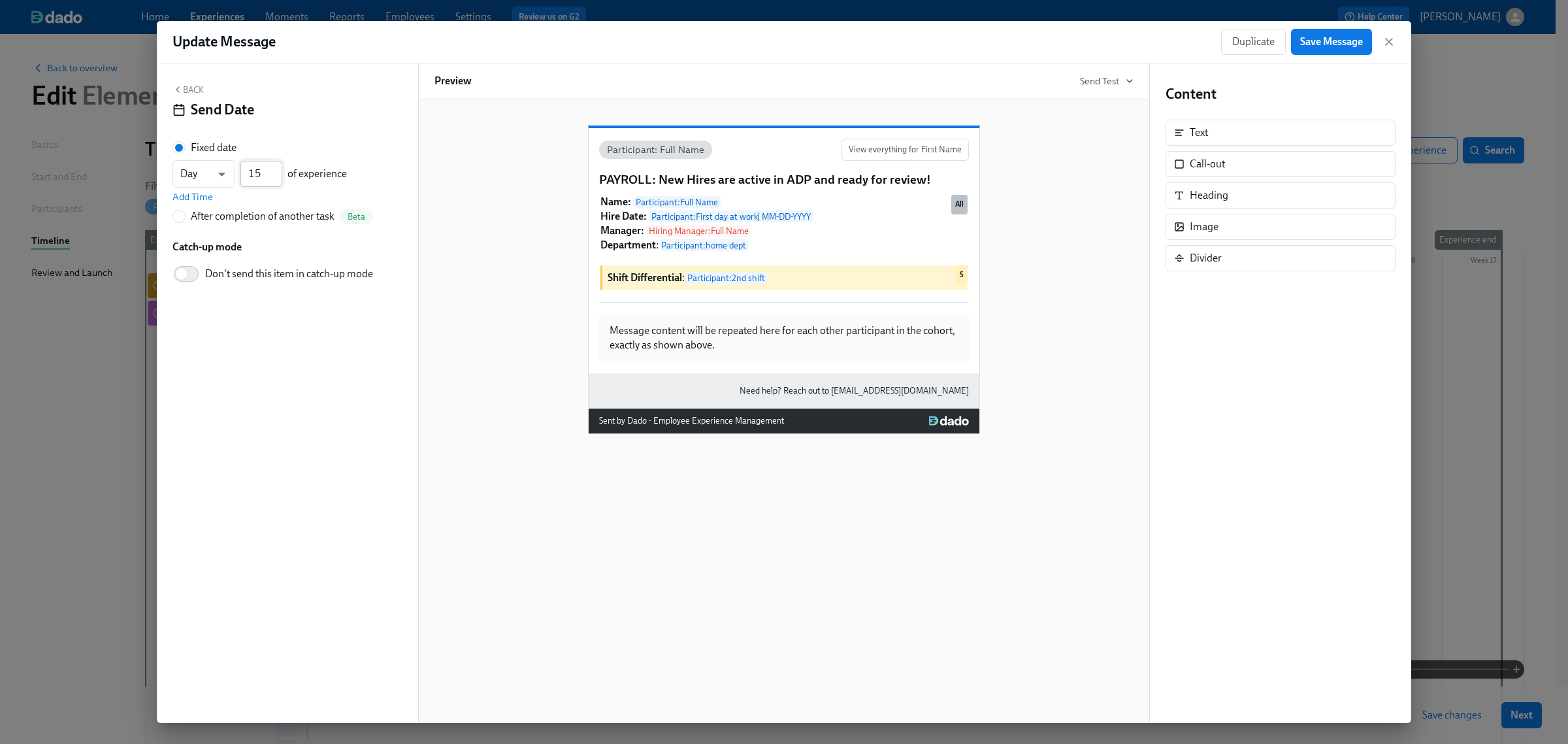
type input "15"
click at [276, 179] on input "15" at bounding box center [261, 173] width 41 height 26
click at [1320, 36] on span "Save Message" at bounding box center [1332, 41] width 63 height 13
click at [1388, 44] on icon "button" at bounding box center [1389, 41] width 13 height 13
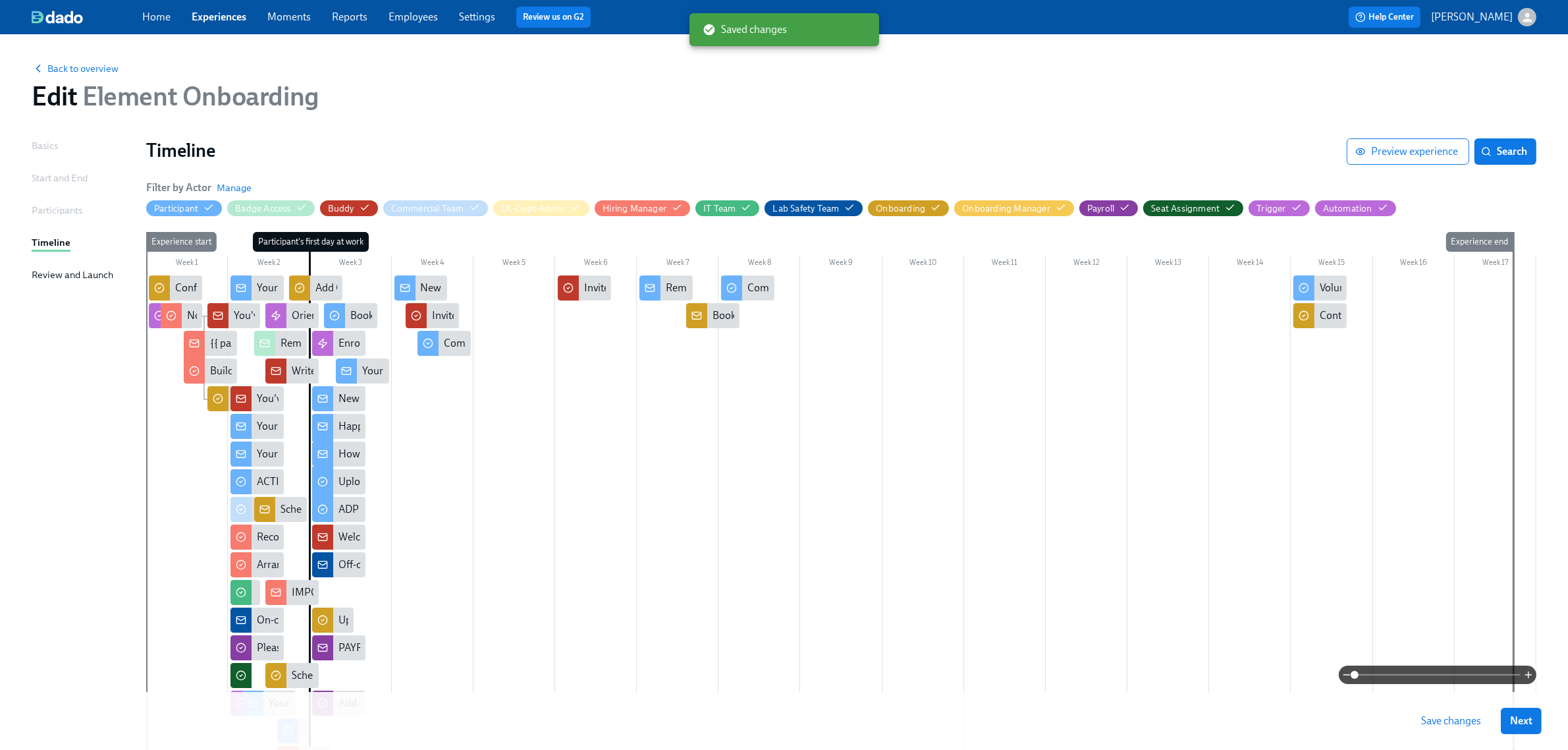
click at [1480, 726] on span "Save changes" at bounding box center [1451, 720] width 60 height 13
click at [1121, 206] on icon "button" at bounding box center [1125, 207] width 9 height 6
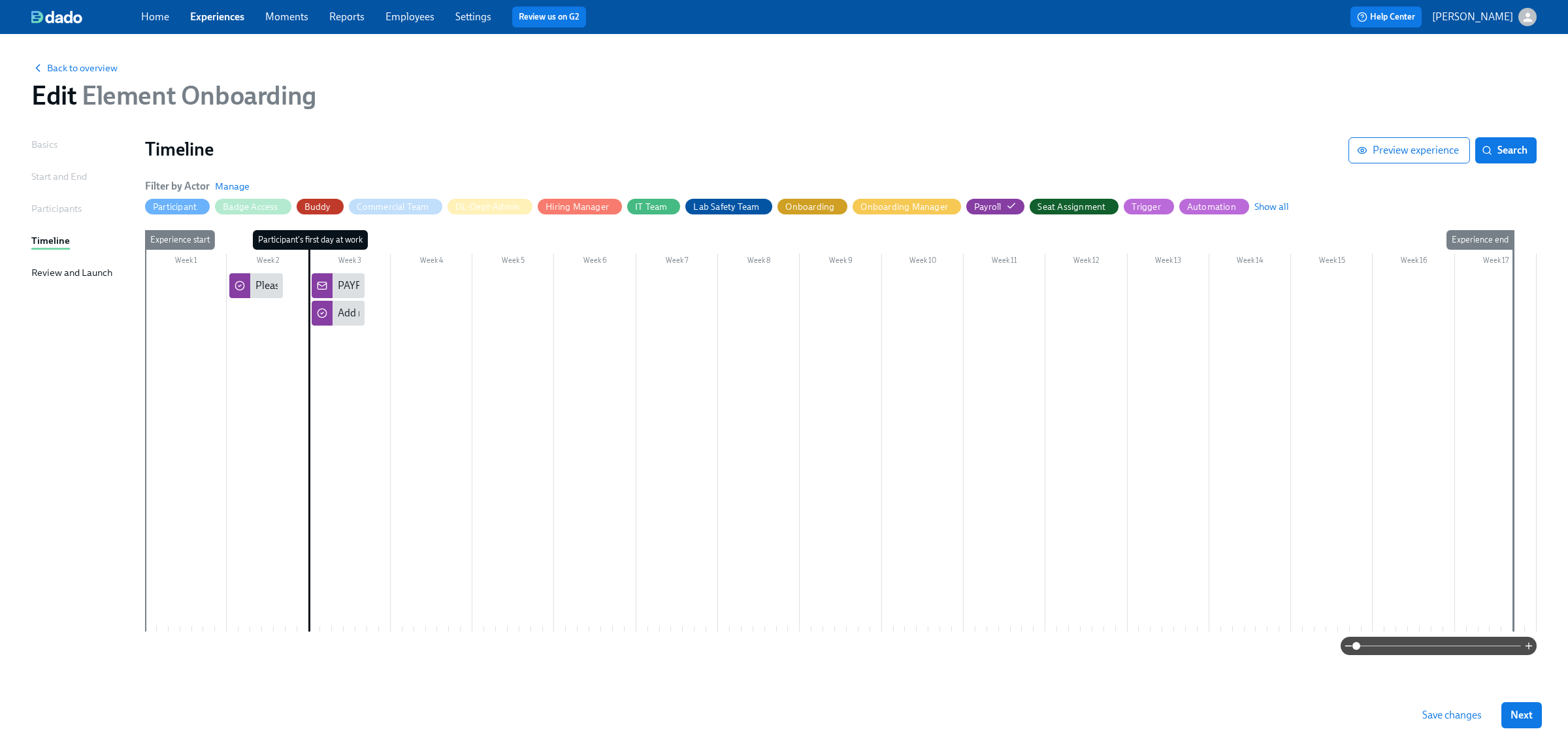
click at [208, 16] on link "Experiences" at bounding box center [217, 16] width 54 height 12
